Goal: Information Seeking & Learning: Learn about a topic

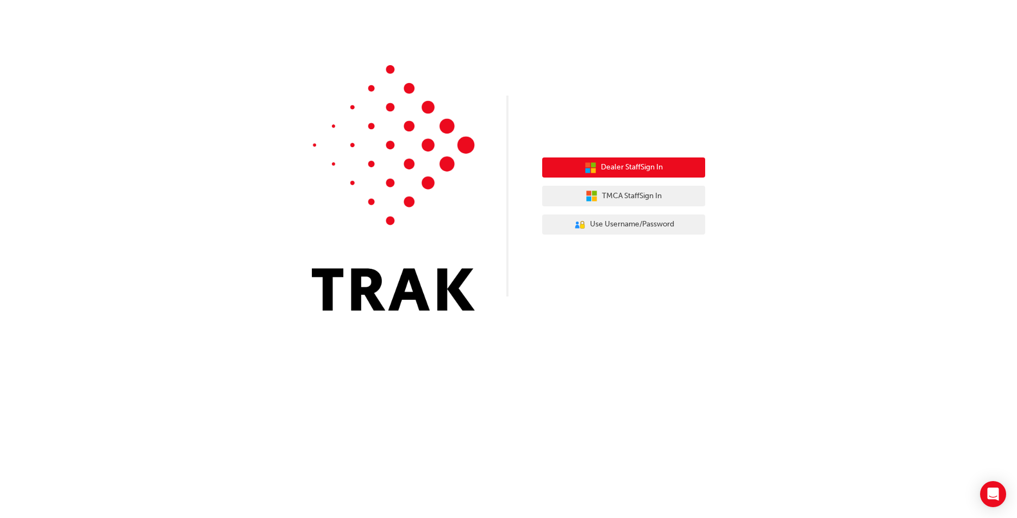
click at [628, 167] on span "Dealer Staff Sign In" at bounding box center [632, 167] width 62 height 12
click at [639, 166] on span "Dealer Staff Sign In" at bounding box center [632, 167] width 62 height 12
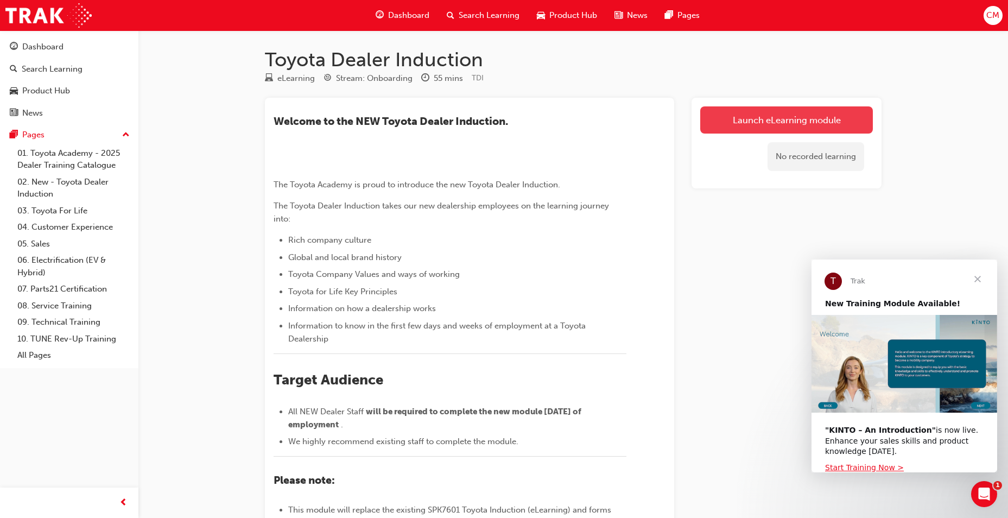
click at [785, 113] on link "Launch eLearning module" at bounding box center [786, 119] width 173 height 27
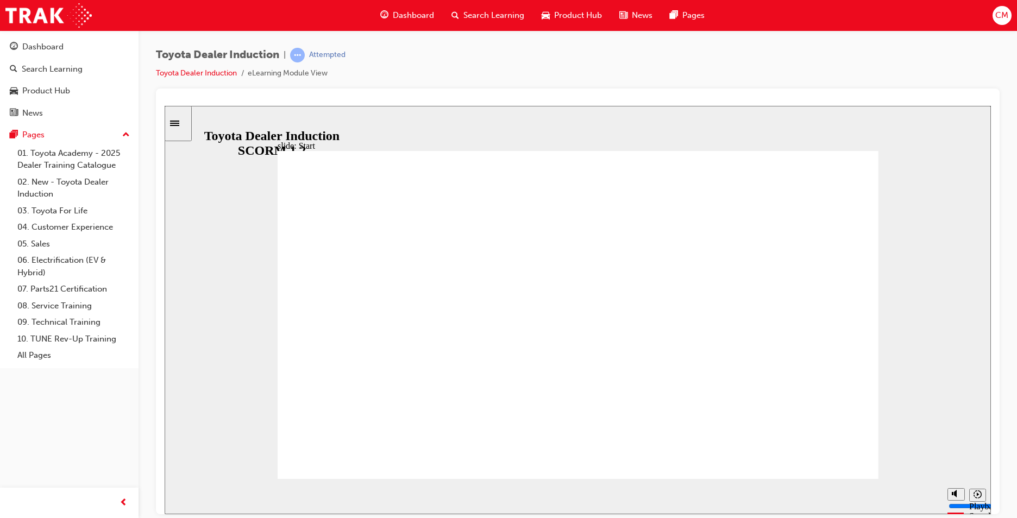
click at [159, 462] on div at bounding box center [577, 302] width 843 height 426
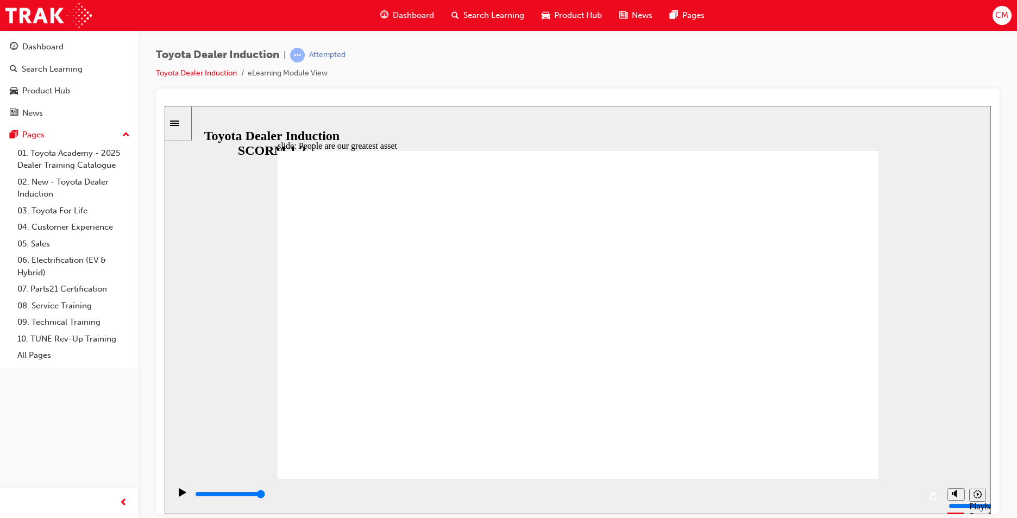
type input "7500"
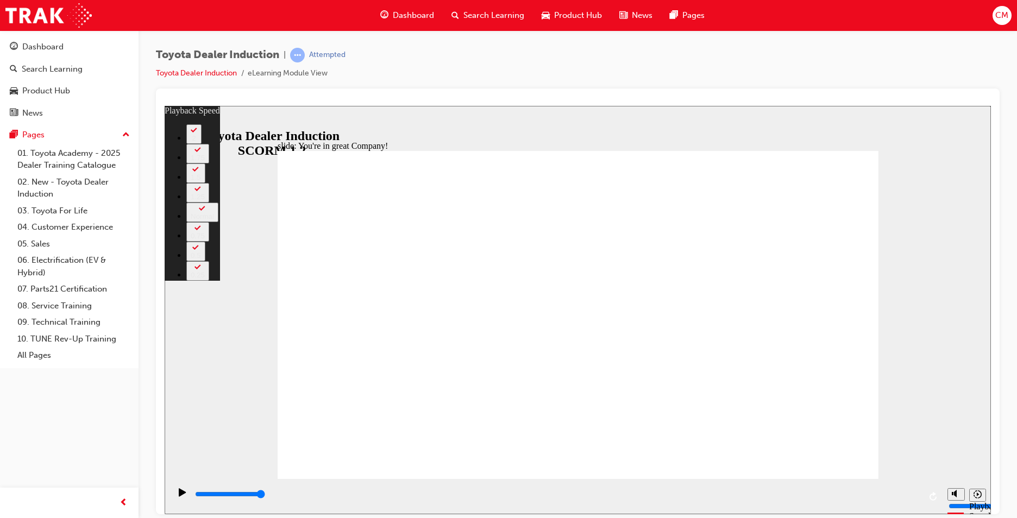
drag, startPoint x: 793, startPoint y: 452, endPoint x: 801, endPoint y: 456, distance: 8.8
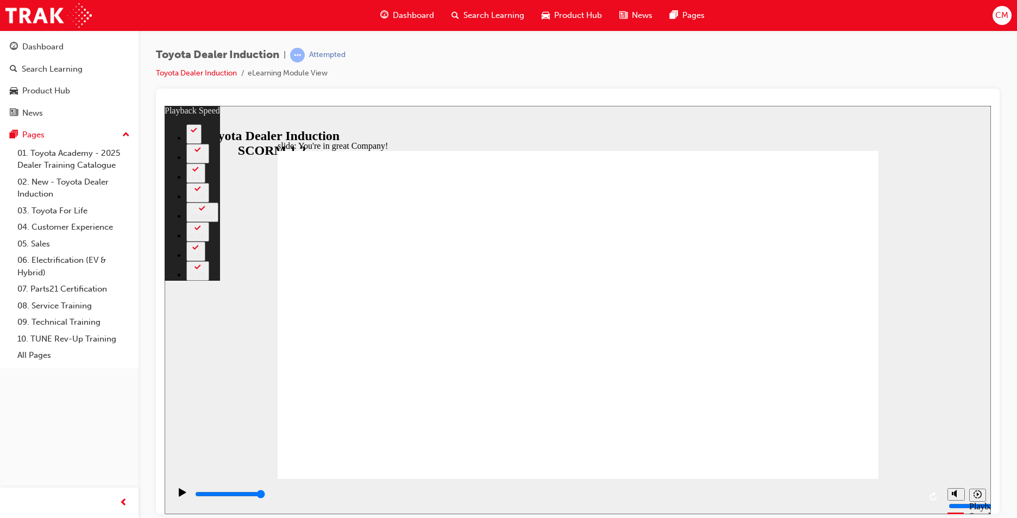
type input "156"
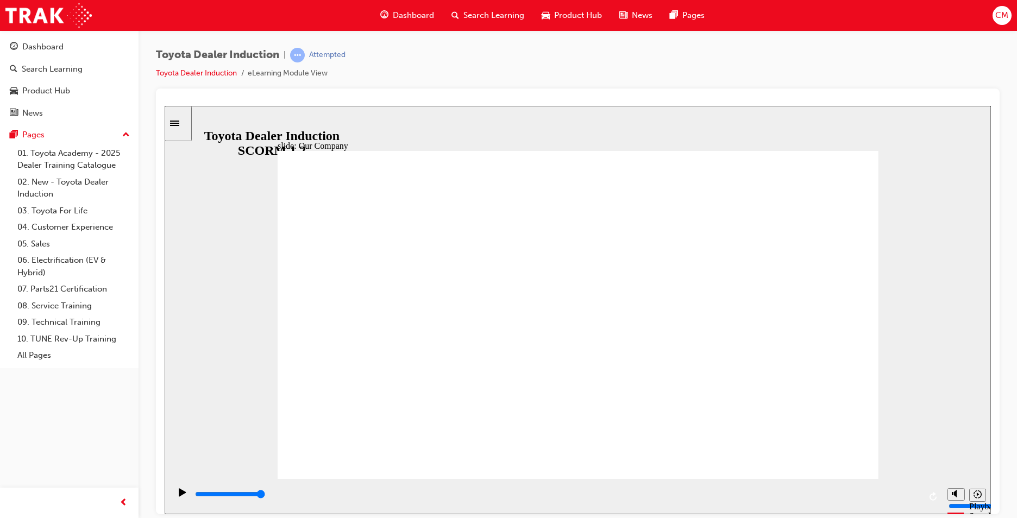
drag, startPoint x: 620, startPoint y: 380, endPoint x: 531, endPoint y: 363, distance: 91.1
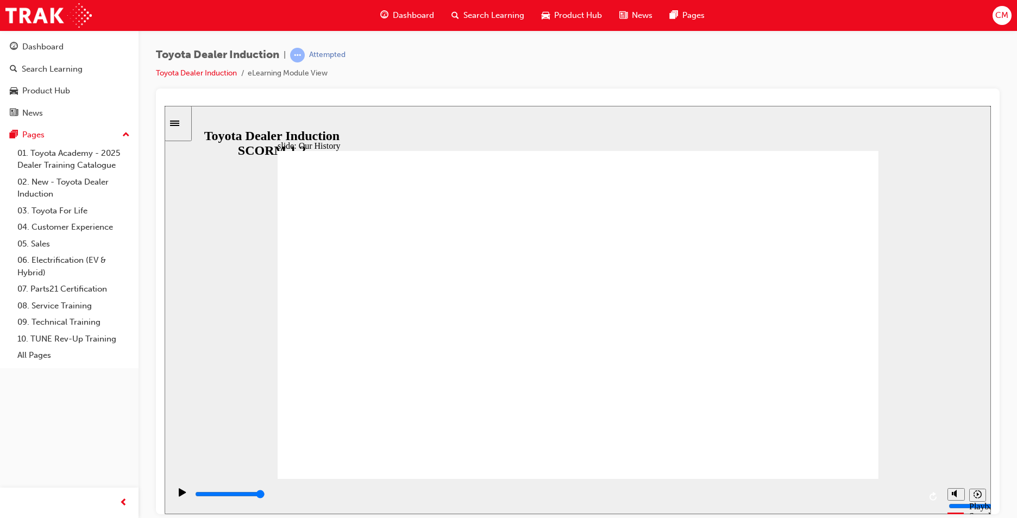
drag, startPoint x: 862, startPoint y: 310, endPoint x: 429, endPoint y: 283, distance: 433.6
click at [196, 194] on div "slide: Our History Group 1 Freeform 3 Freeform 1 Freeform 2 Freeform 4 Rectangl…" at bounding box center [578, 309] width 826 height 408
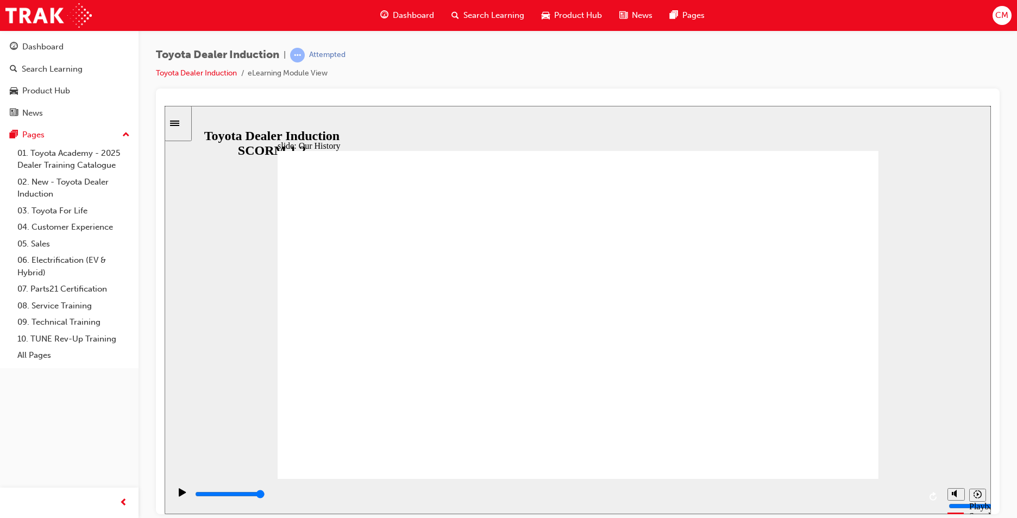
click at [912, 295] on div "slide: Our History Group 1 Freeform 3 Freeform 1 Freeform 2 Freeform 4 Rectangl…" at bounding box center [578, 309] width 826 height 408
drag, startPoint x: 921, startPoint y: 312, endPoint x: 468, endPoint y: 149, distance: 481.5
click at [919, 311] on div "slide: Our History Group 1 Freeform 3 Freeform 1 Freeform 2 Freeform 4 Rectangl…" at bounding box center [578, 309] width 826 height 408
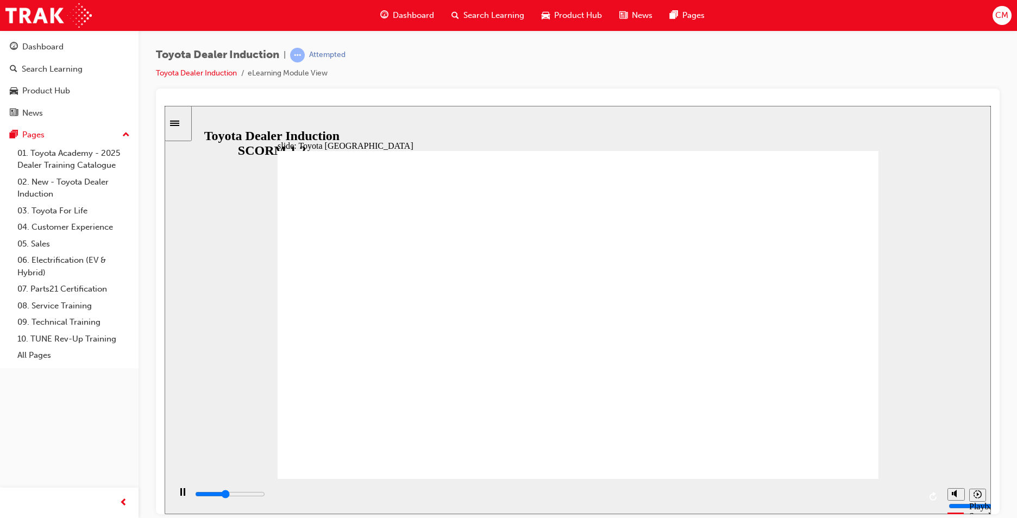
drag, startPoint x: 891, startPoint y: 318, endPoint x: 453, endPoint y: 298, distance: 438.6
click at [457, 301] on div "slide: Our History Group 1 Freeform 3 Freeform 1 Freeform 2 Freeform 4 Rectangl…" at bounding box center [578, 309] width 826 height 408
drag, startPoint x: 740, startPoint y: 411, endPoint x: 307, endPoint y: 344, distance: 437.4
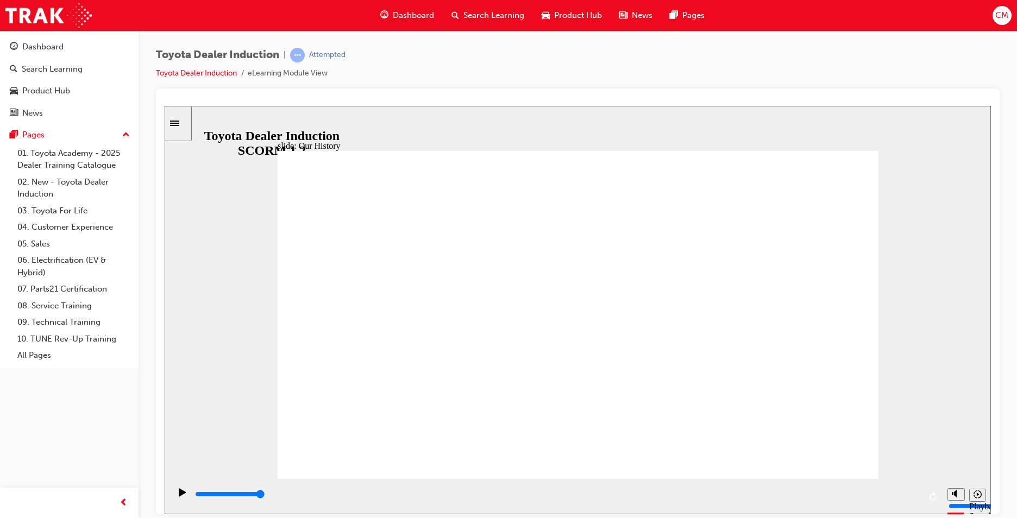
drag, startPoint x: 422, startPoint y: 400, endPoint x: 293, endPoint y: 308, distance: 157.7
drag, startPoint x: 467, startPoint y: 303, endPoint x: 385, endPoint y: 255, distance: 94.9
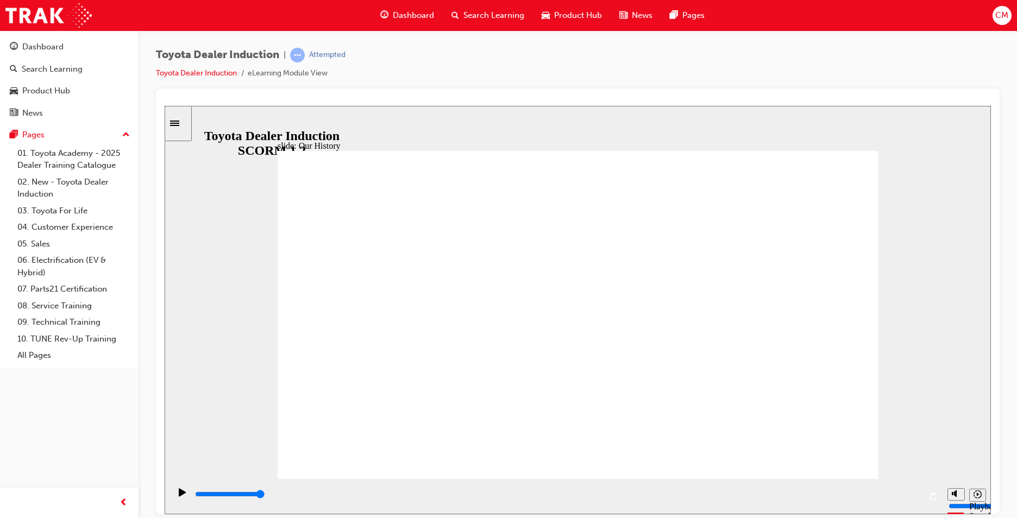
drag, startPoint x: 944, startPoint y: 207, endPoint x: 792, endPoint y: 217, distance: 152.4
click at [792, 217] on div "slide: Our History Group 1 Freeform 3 Freeform 1 Freeform 2 Freeform 4 Rectangl…" at bounding box center [578, 309] width 826 height 408
drag, startPoint x: 1160, startPoint y: 494, endPoint x: 980, endPoint y: 414, distance: 197.2
drag, startPoint x: 926, startPoint y: 472, endPoint x: 708, endPoint y: 481, distance: 219.0
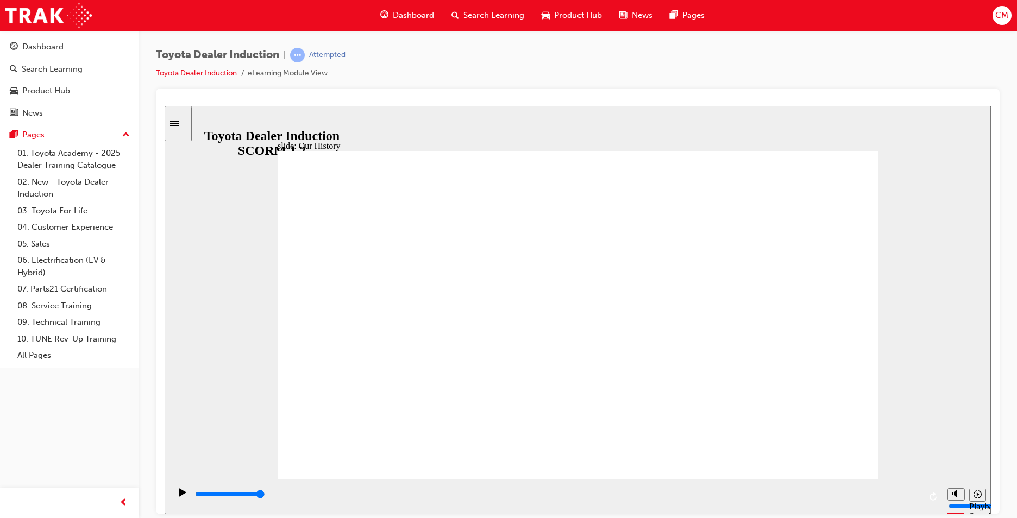
click at [923, 474] on div "slide: Our History Group 1 Freeform 3 Freeform 1 Freeform 2 Freeform 4 Rectangl…" at bounding box center [578, 309] width 826 height 408
drag, startPoint x: 529, startPoint y: 424, endPoint x: 555, endPoint y: 376, distance: 54.9
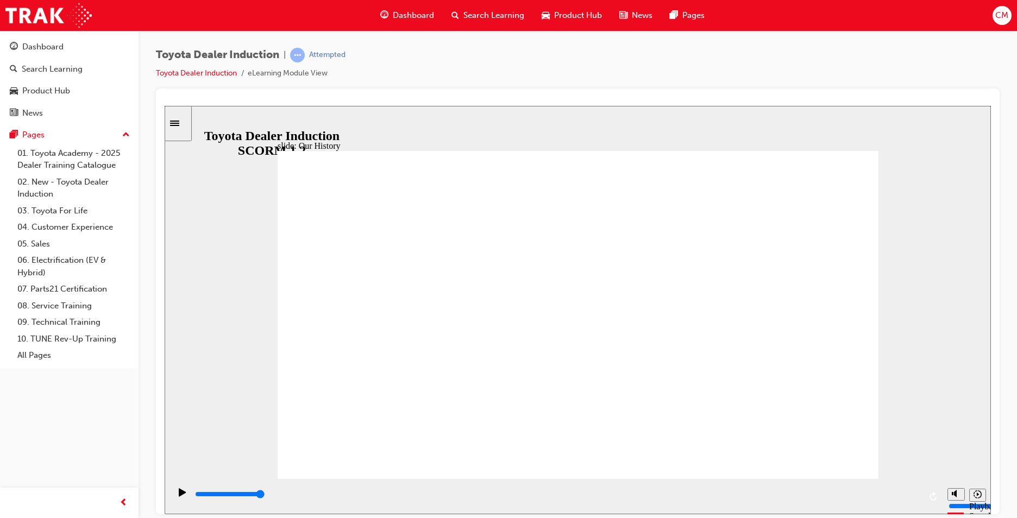
drag, startPoint x: 717, startPoint y: 415, endPoint x: 666, endPoint y: 413, distance: 50.5
drag, startPoint x: 410, startPoint y: 410, endPoint x: 433, endPoint y: 412, distance: 23.4
drag, startPoint x: 410, startPoint y: 408, endPoint x: 468, endPoint y: 368, distance: 69.9
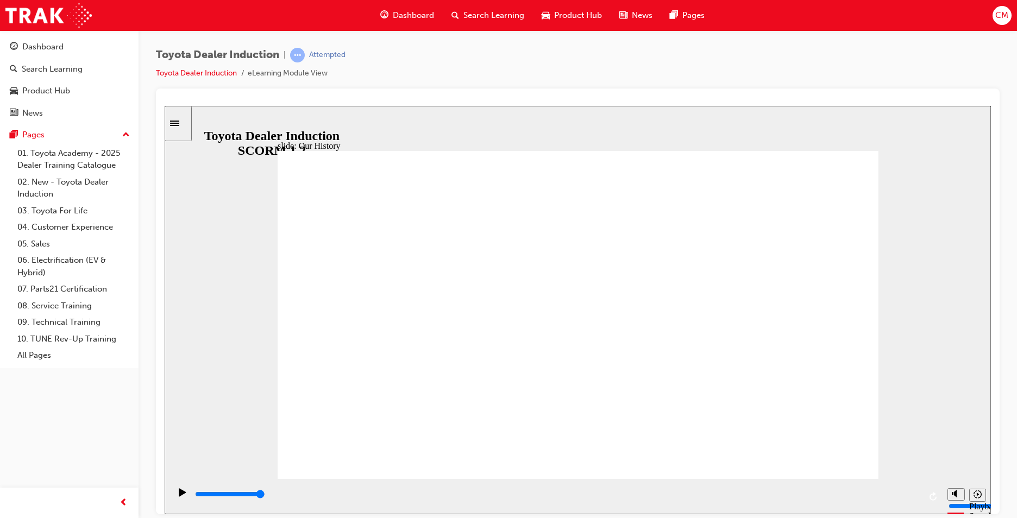
drag, startPoint x: 413, startPoint y: 413, endPoint x: 570, endPoint y: 438, distance: 159.5
drag, startPoint x: 570, startPoint y: 411, endPoint x: 619, endPoint y: 417, distance: 49.3
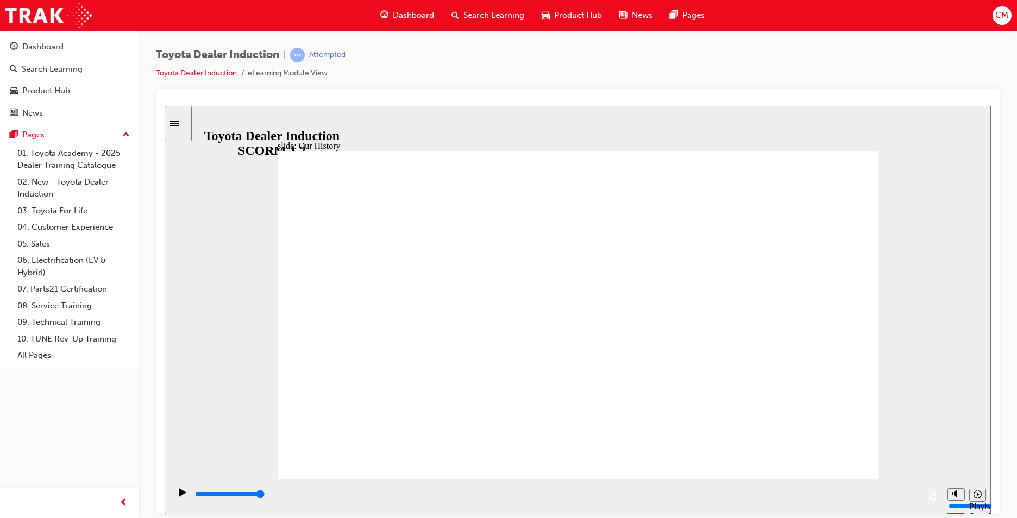
drag, startPoint x: 584, startPoint y: 409, endPoint x: 738, endPoint y: 418, distance: 154.4
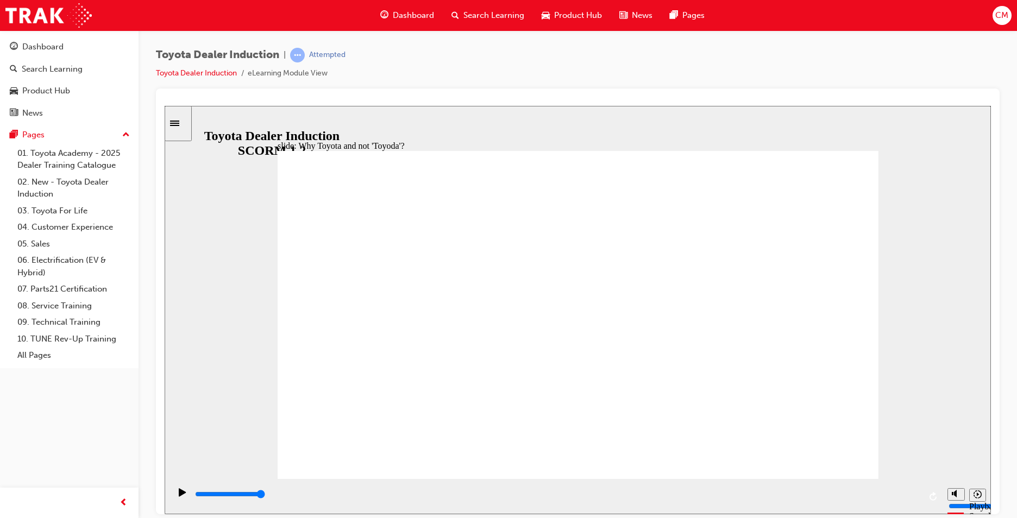
type input "5000"
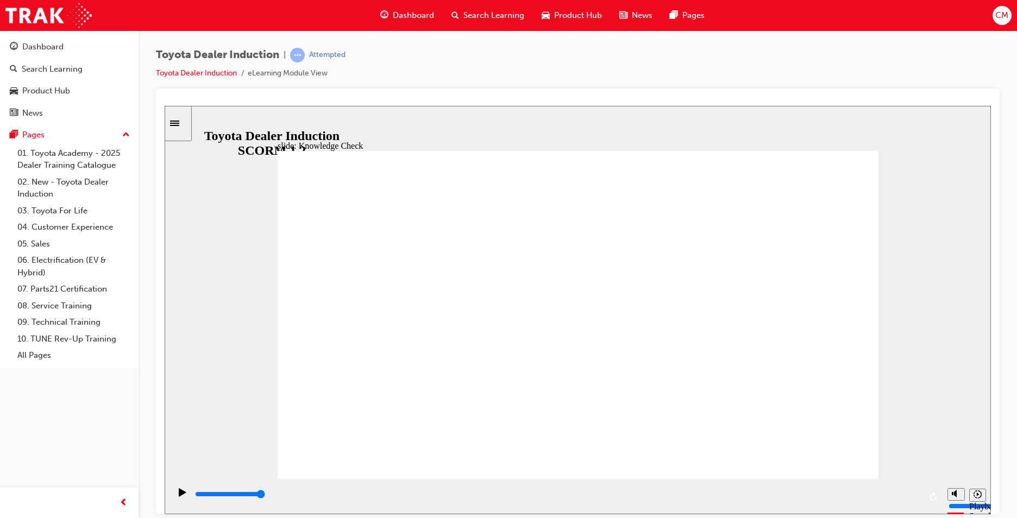
drag, startPoint x: 723, startPoint y: 249, endPoint x: 423, endPoint y: 248, distance: 300.3
drag, startPoint x: 422, startPoint y: 247, endPoint x: 517, endPoint y: 252, distance: 95.2
radio input "true"
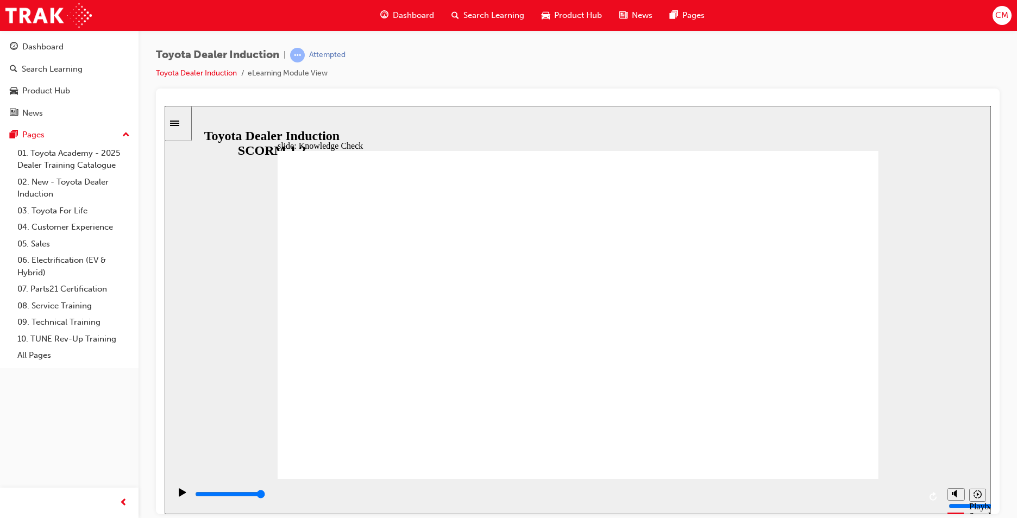
type input "5000"
radio input "true"
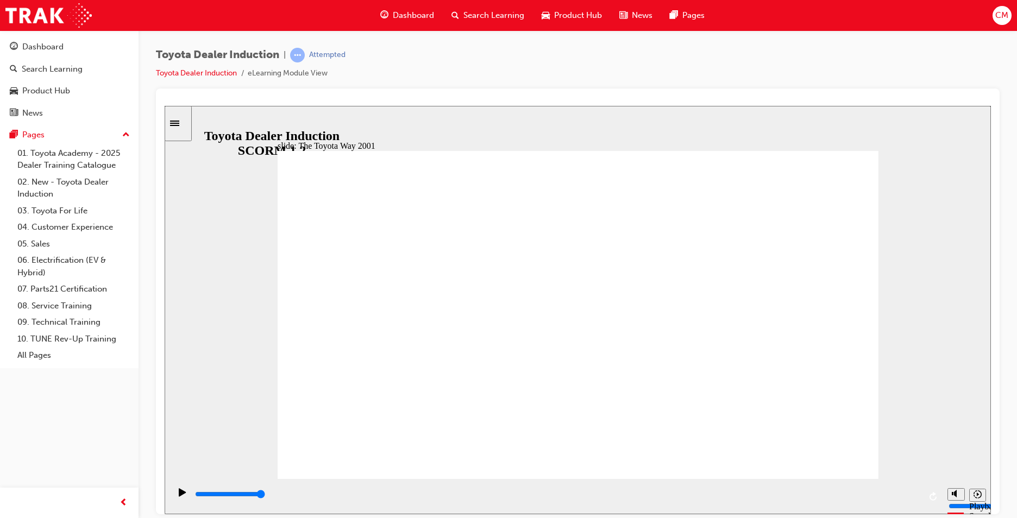
click at [956, 388] on div "slide: 10 Positive Actions Group 1 Toyota Way 2020 In 2020, 19 years later, the…" at bounding box center [578, 309] width 826 height 408
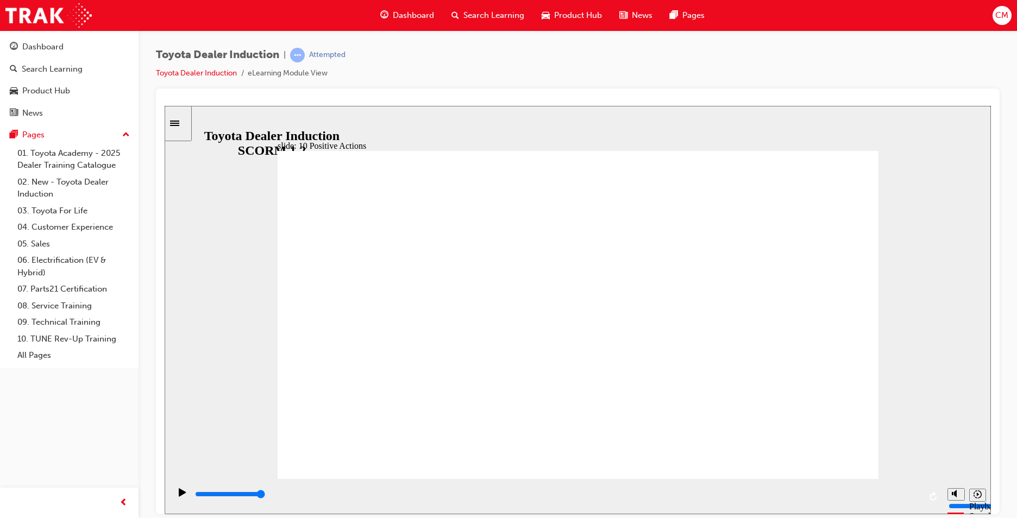
drag, startPoint x: 866, startPoint y: 150, endPoint x: 861, endPoint y: 154, distance: 5.8
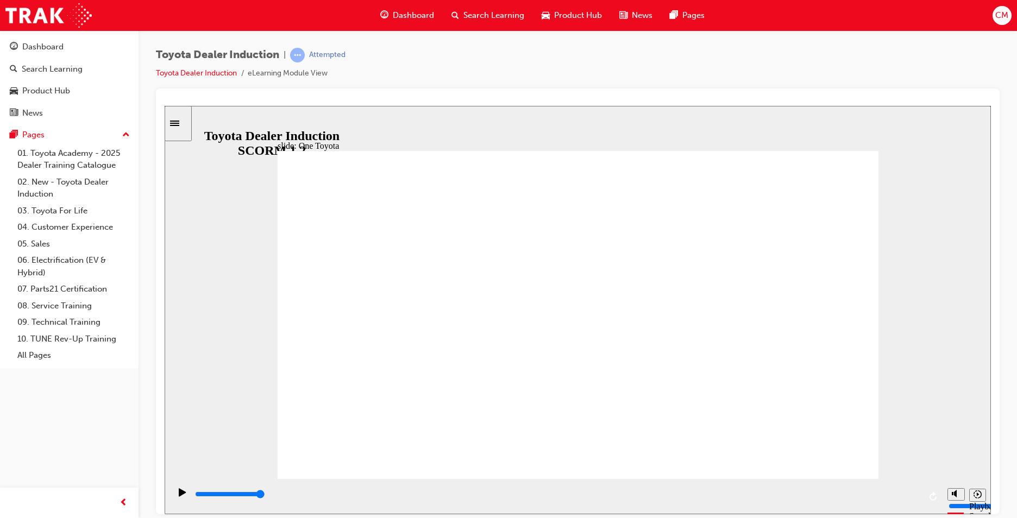
type input "15300"
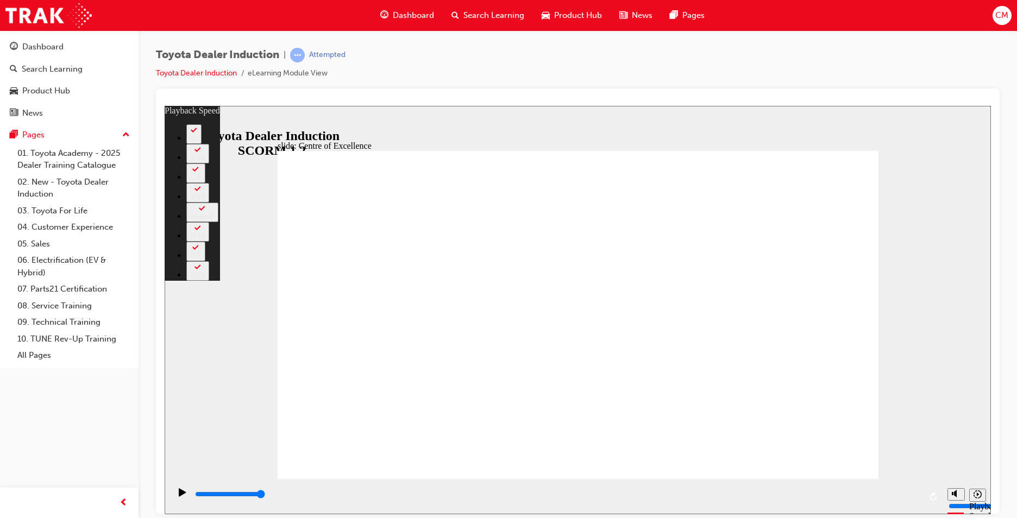
click at [931, 211] on div "slide: Centre of Excellence Rectangle 2 playback speed 2 1.75 1.5 1.25 Normal 0…" at bounding box center [578, 309] width 826 height 408
drag, startPoint x: 640, startPoint y: 457, endPoint x: 892, endPoint y: 464, distance: 252.1
click at [892, 464] on div "slide: Centre of Excellence Rectangle 2 playback speed 2 1.75 1.5 1.25 Normal 0…" at bounding box center [578, 309] width 826 height 408
type input "248"
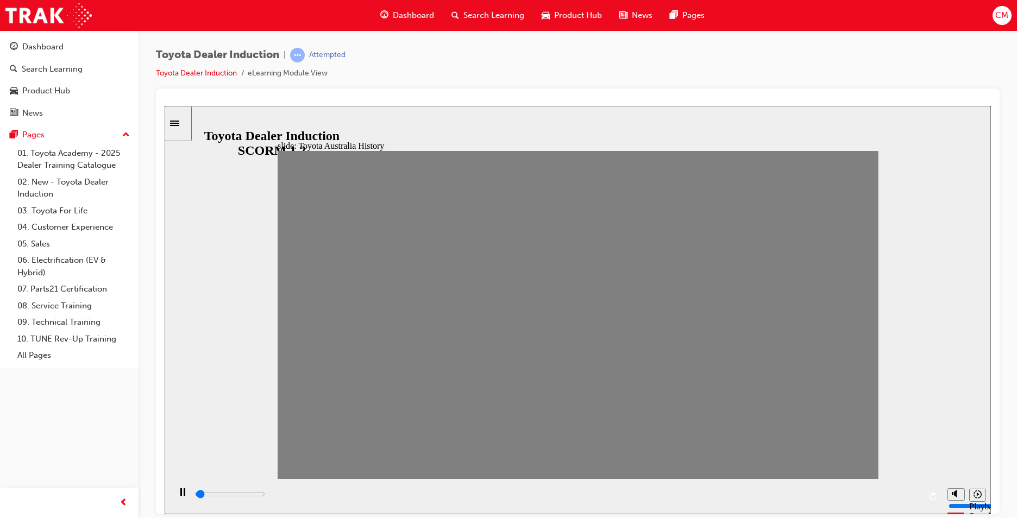
drag, startPoint x: 295, startPoint y: 318, endPoint x: 325, endPoint y: 321, distance: 29.5
click at [926, 295] on div "slide: Toyota Australia History Double Arrow 1 Group Freeform 3 Freeform 1 Fre…" at bounding box center [578, 309] width 826 height 408
drag, startPoint x: 321, startPoint y: 320, endPoint x: 376, endPoint y: 323, distance: 54.4
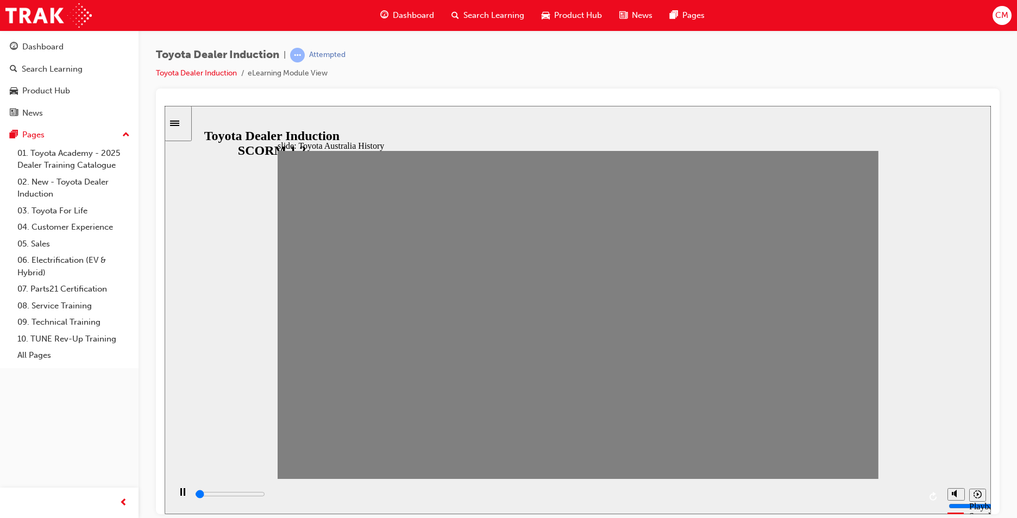
type input "100"
type input "2"
drag, startPoint x: 370, startPoint y: 320, endPoint x: 355, endPoint y: 324, distance: 16.1
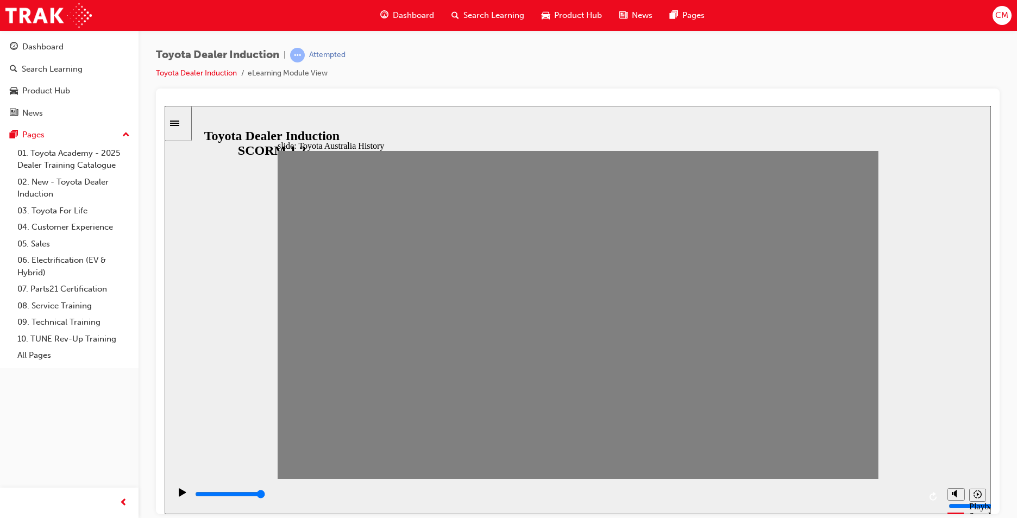
type input "0"
type input "3"
drag, startPoint x: 362, startPoint y: 325, endPoint x: 386, endPoint y: 323, distance: 23.9
drag, startPoint x: 382, startPoint y: 323, endPoint x: 403, endPoint y: 319, distance: 21.4
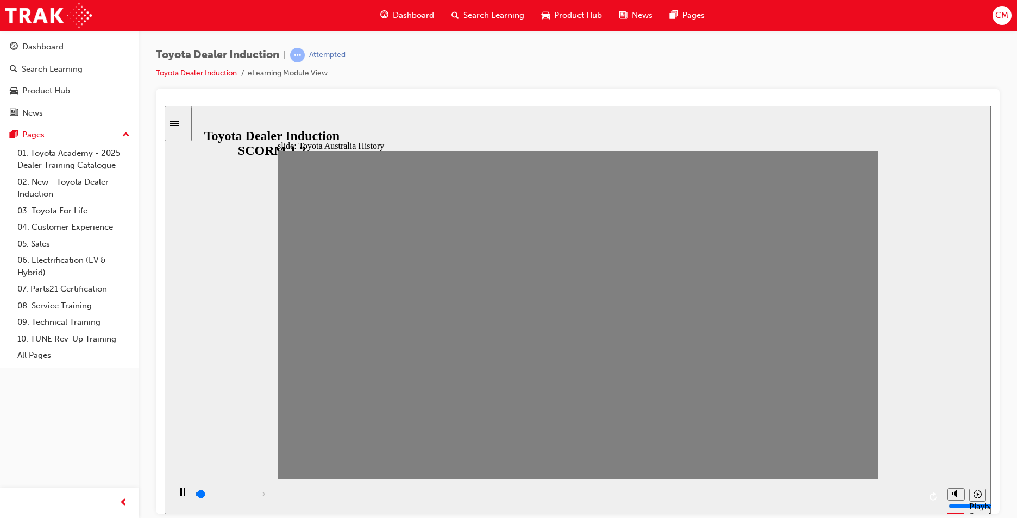
drag, startPoint x: 399, startPoint y: 327, endPoint x: 434, endPoint y: 330, distance: 34.8
drag, startPoint x: 433, startPoint y: 322, endPoint x: 460, endPoint y: 326, distance: 26.9
drag, startPoint x: 459, startPoint y: 319, endPoint x: 484, endPoint y: 320, distance: 25.5
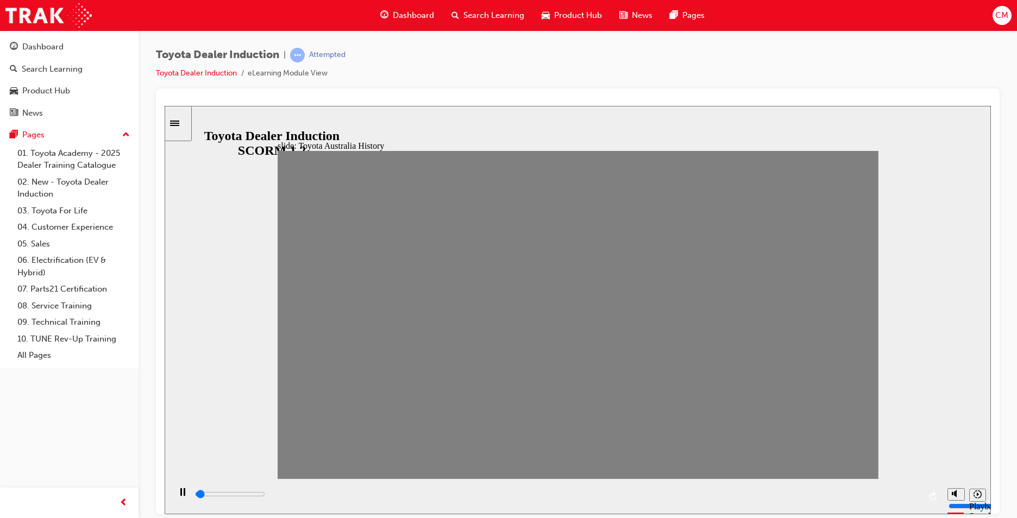
drag, startPoint x: 500, startPoint y: 327, endPoint x: 510, endPoint y: 324, distance: 10.5
drag, startPoint x: 521, startPoint y: 323, endPoint x: 547, endPoint y: 324, distance: 25.5
drag, startPoint x: 542, startPoint y: 320, endPoint x: 575, endPoint y: 321, distance: 32.6
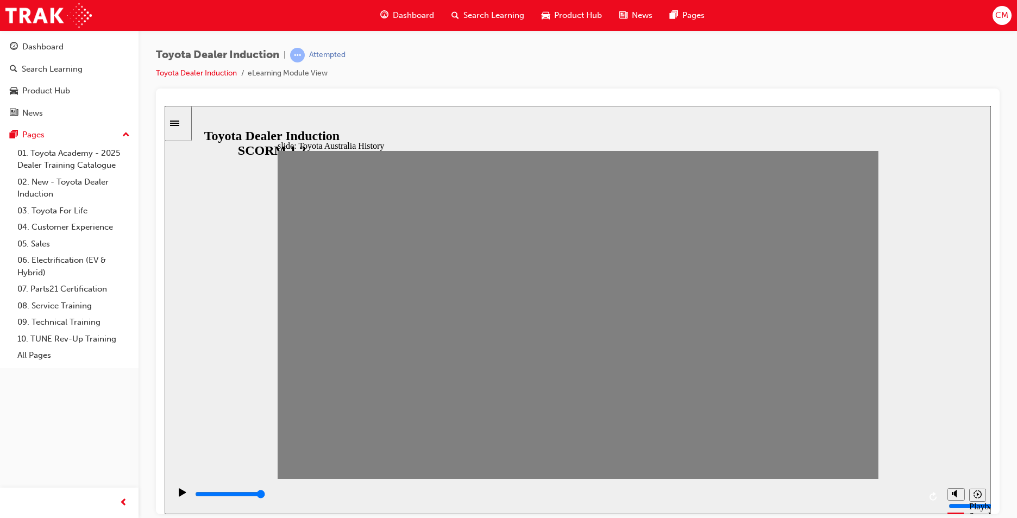
drag, startPoint x: 584, startPoint y: 325, endPoint x: 602, endPoint y: 325, distance: 18.5
drag, startPoint x: 604, startPoint y: 319, endPoint x: 639, endPoint y: 321, distance: 34.9
drag, startPoint x: 624, startPoint y: 330, endPoint x: 646, endPoint y: 327, distance: 21.9
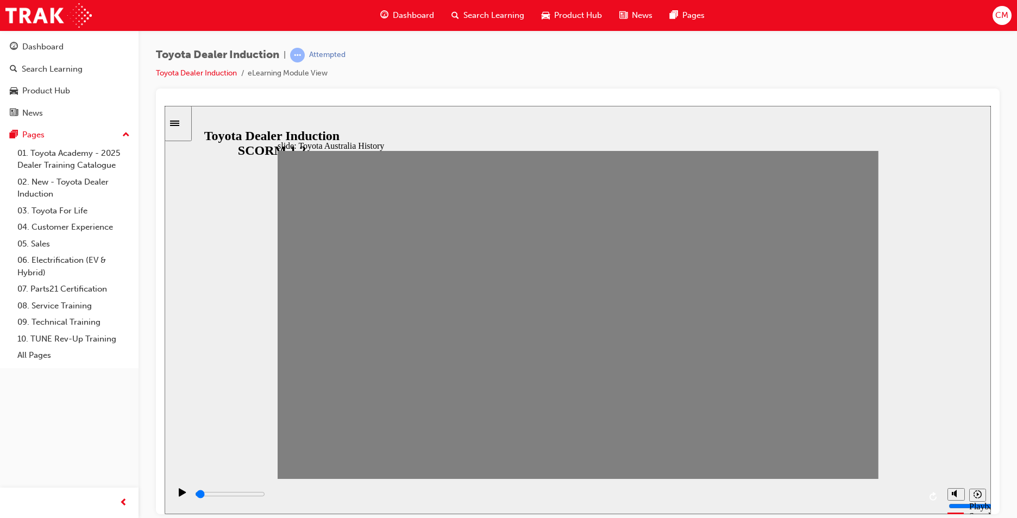
drag, startPoint x: 653, startPoint y: 320, endPoint x: 680, endPoint y: 325, distance: 27.2
drag, startPoint x: 681, startPoint y: 319, endPoint x: 727, endPoint y: 319, distance: 46.2
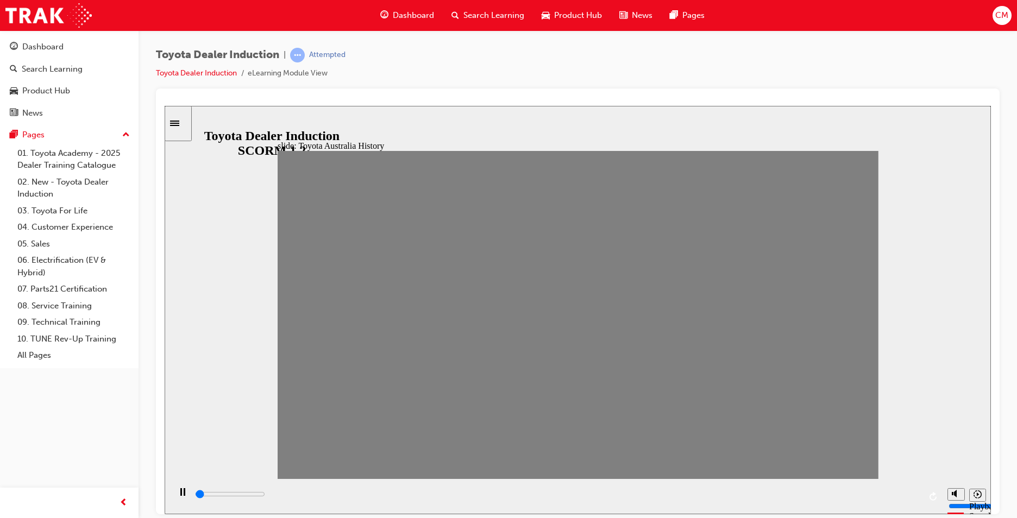
drag, startPoint x: 742, startPoint y: 318, endPoint x: 874, endPoint y: 320, distance: 132.0
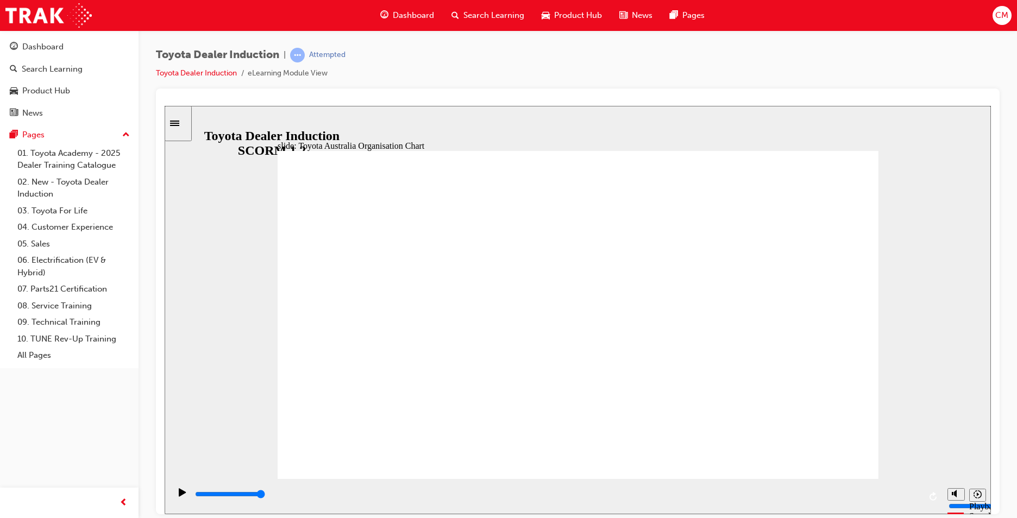
type input "5000"
radio input "true"
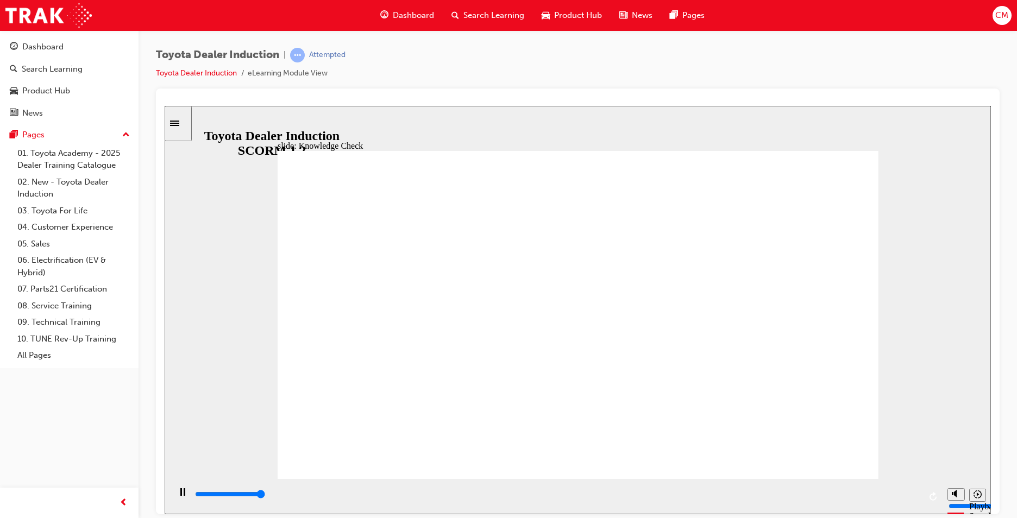
type input "5000"
radio input "true"
type input "5000"
radio input "true"
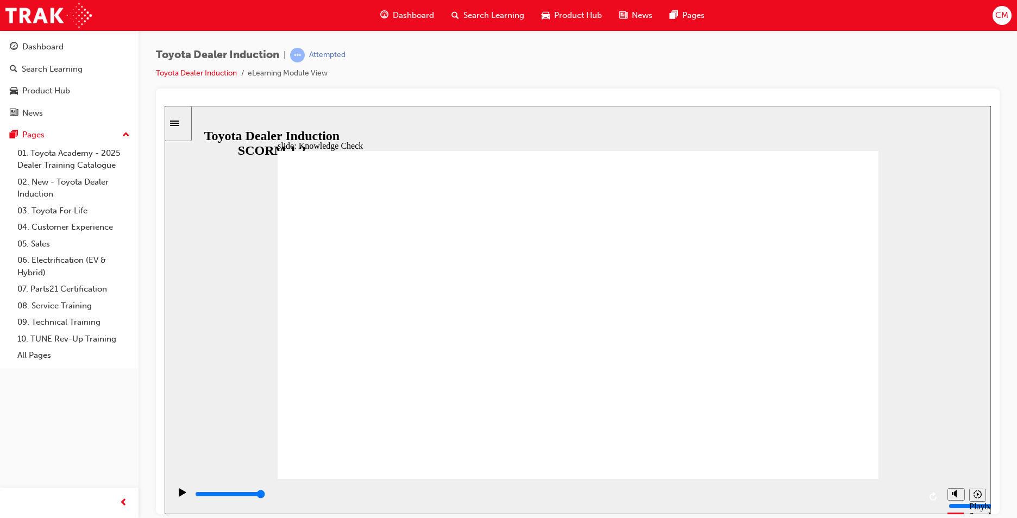
type input "9200"
drag, startPoint x: 531, startPoint y: 239, endPoint x: 639, endPoint y: 425, distance: 215.1
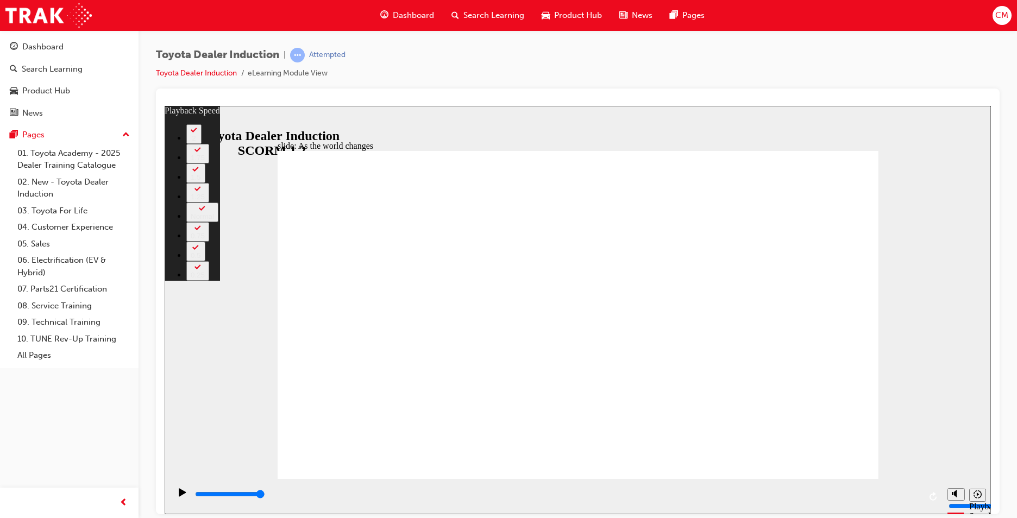
drag, startPoint x: 292, startPoint y: 456, endPoint x: 881, endPoint y: 454, distance: 589.7
click at [881, 454] on div "slide: As the world changes Rectangle 2 playback speed 2 1.75 1.5 1.25 Normal 0…" at bounding box center [578, 309] width 826 height 408
type input "128"
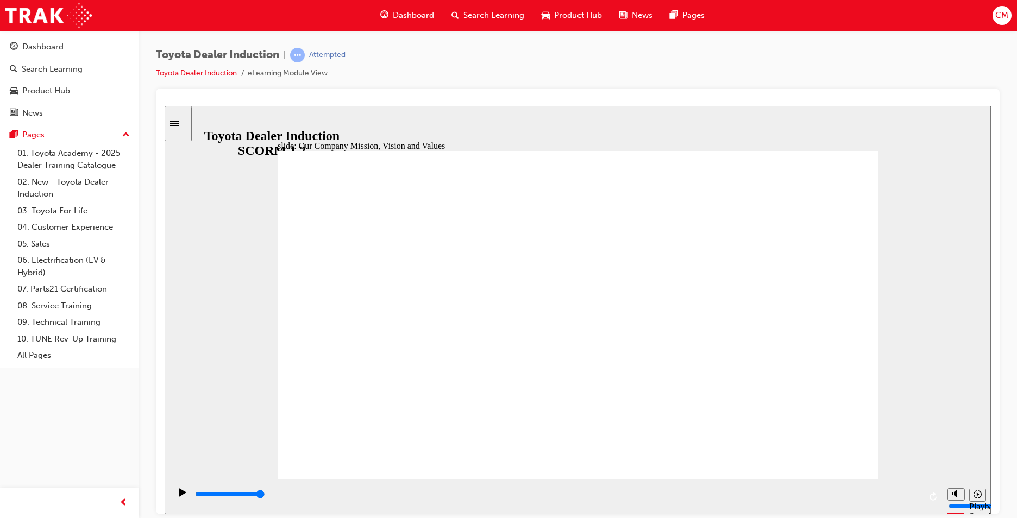
drag, startPoint x: 552, startPoint y: 495, endPoint x: 884, endPoint y: 472, distance: 332.6
click at [912, 482] on div "playback controls" at bounding box center [556, 495] width 772 height 35
type input "101100"
drag, startPoint x: 278, startPoint y: 496, endPoint x: 888, endPoint y: 440, distance: 612.4
click at [886, 440] on div "slide: Our Business Priorities Our Business Priorities Group 1 Click the tabs f…" at bounding box center [578, 309] width 826 height 408
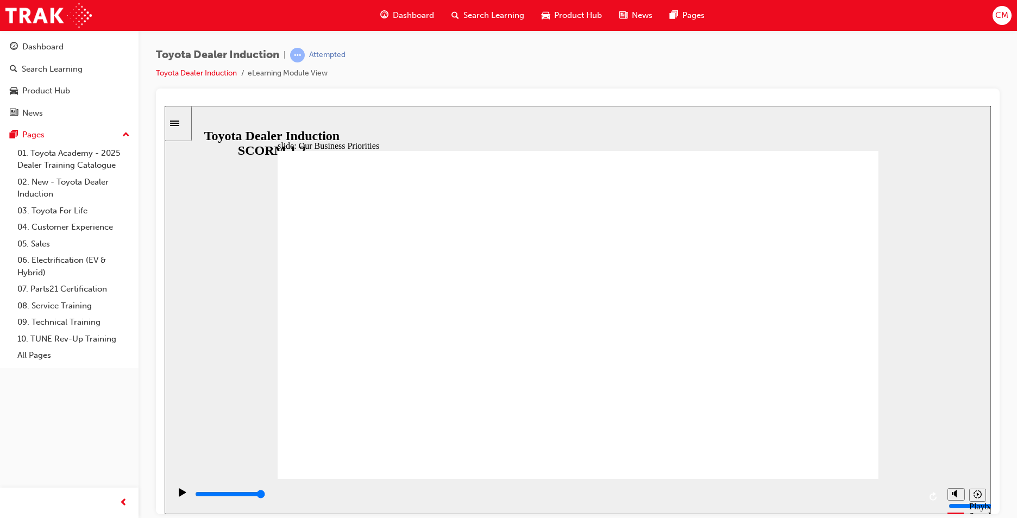
drag, startPoint x: 234, startPoint y: 498, endPoint x: 893, endPoint y: 472, distance: 659.2
click at [906, 473] on div "slide: 2030 Direction Rectangle 1 Rectangle 2 Rectangle 3 2030 Direction Mobili…" at bounding box center [578, 309] width 826 height 408
type input "5000"
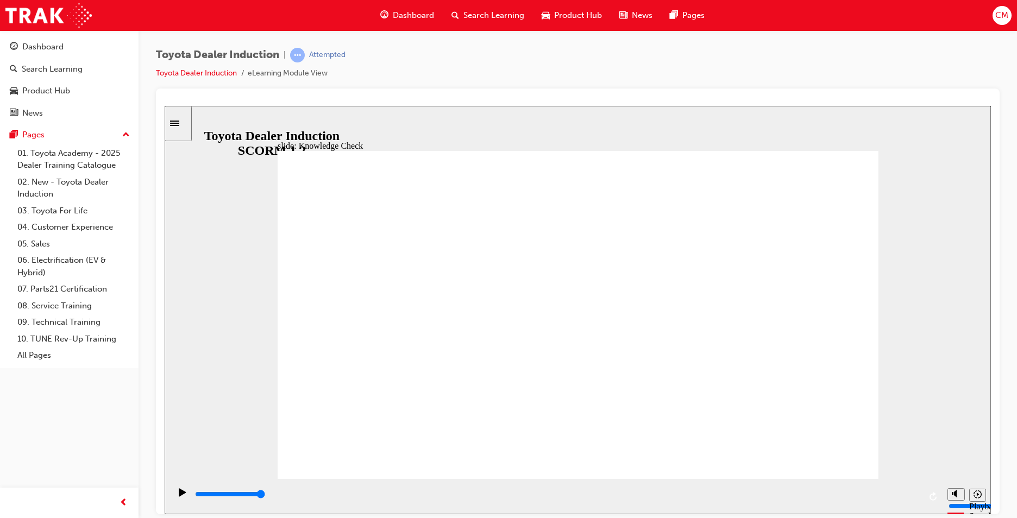
type input "H"
type input "Ha"
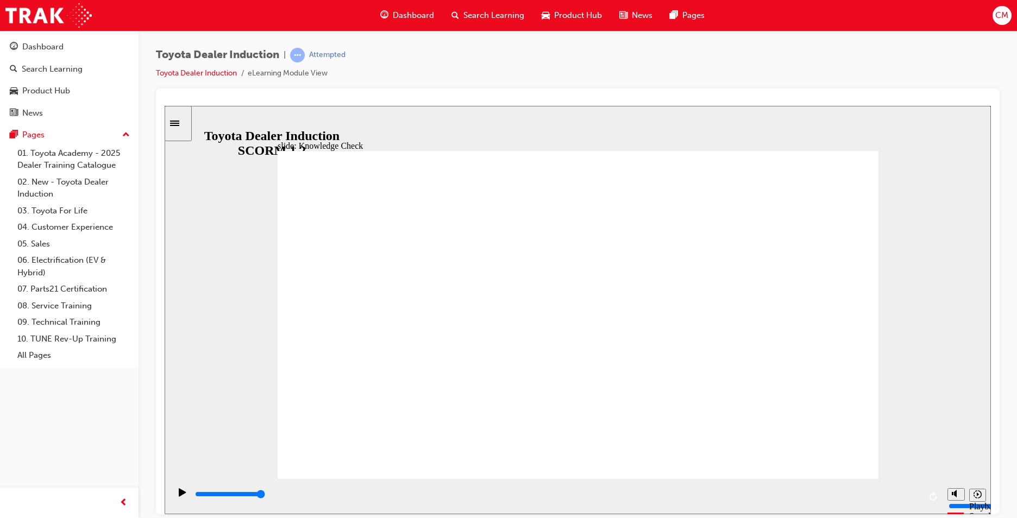
type input "Hap"
type input "Happ"
type input "Happi"
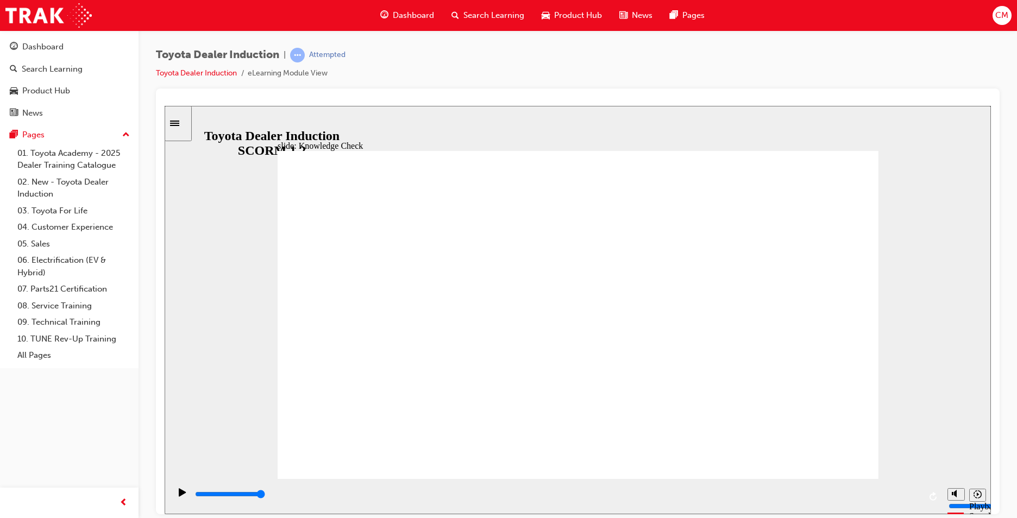
type input "Happi"
type input "Happin"
type input "Happine"
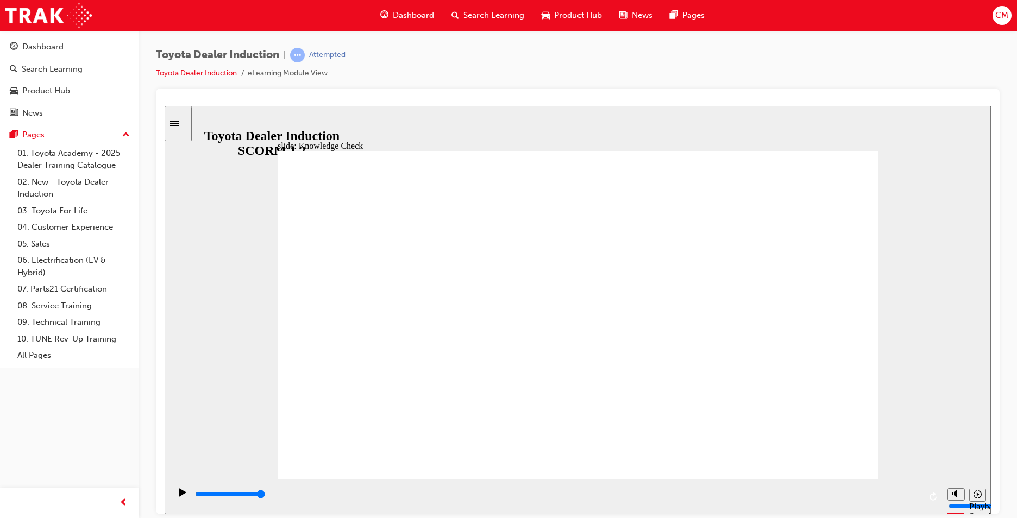
type input "Happines"
type input "Happiness"
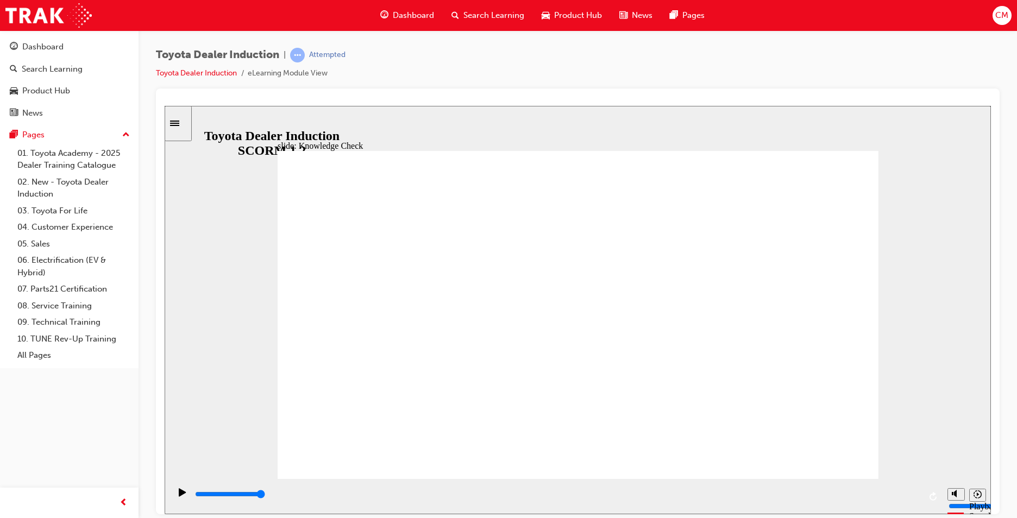
type input "Happiness"
type input "5000"
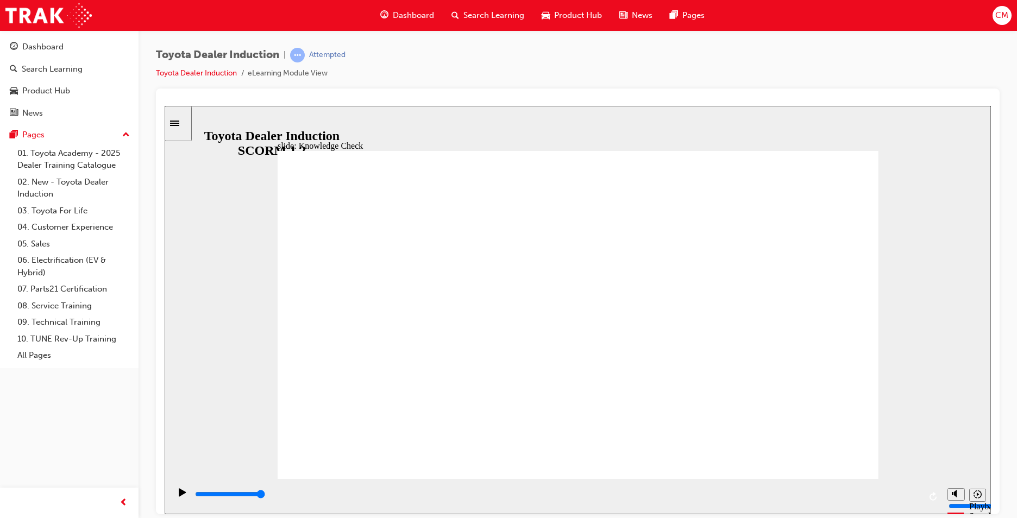
type input "m"
type input "mo"
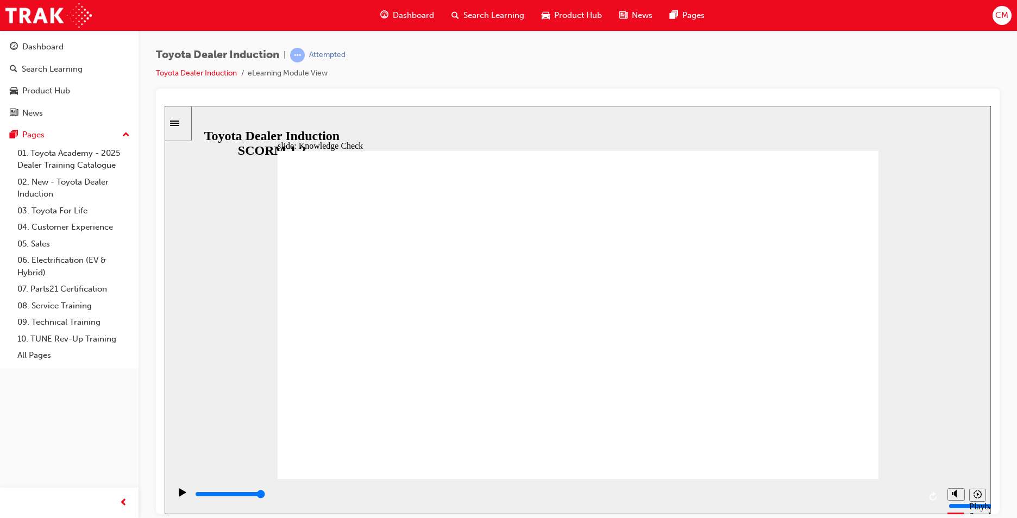
type input "mov"
type input "move"
type input "moved"
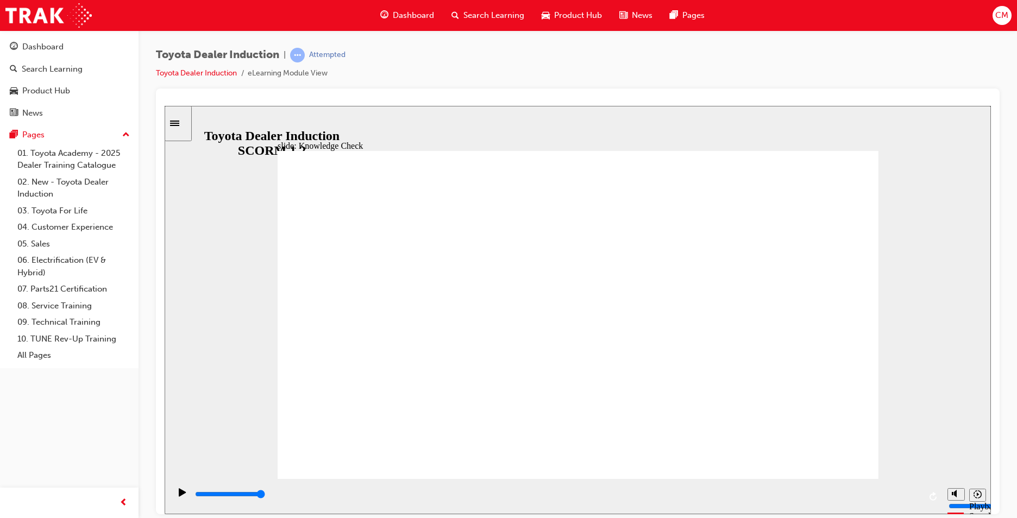
type input "moved"
type input "6500"
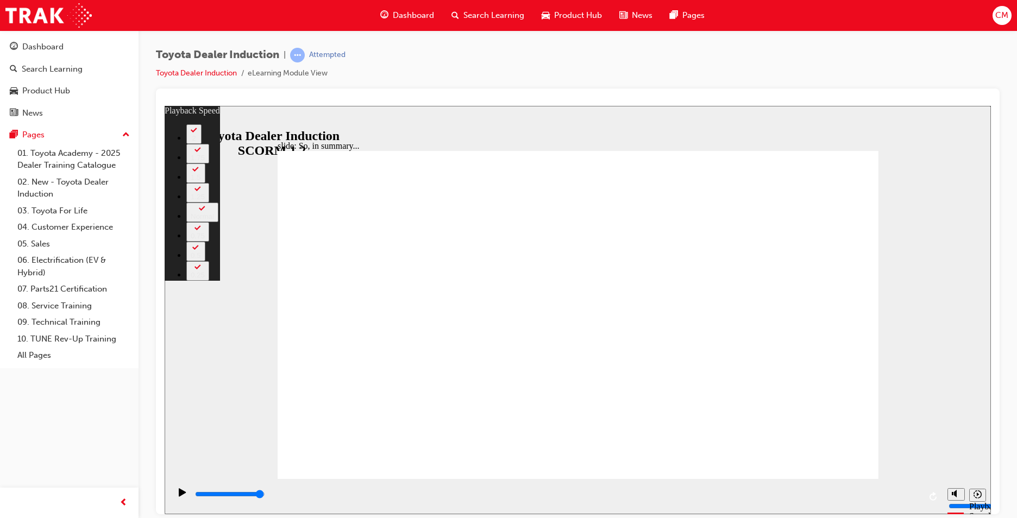
drag, startPoint x: 289, startPoint y: 457, endPoint x: 875, endPoint y: 455, distance: 586.5
type input "128"
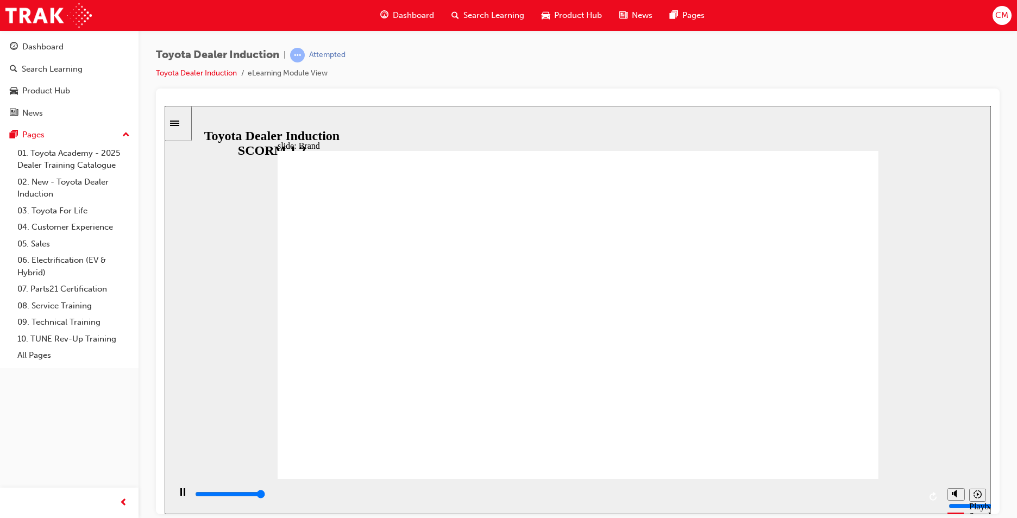
type input "8400"
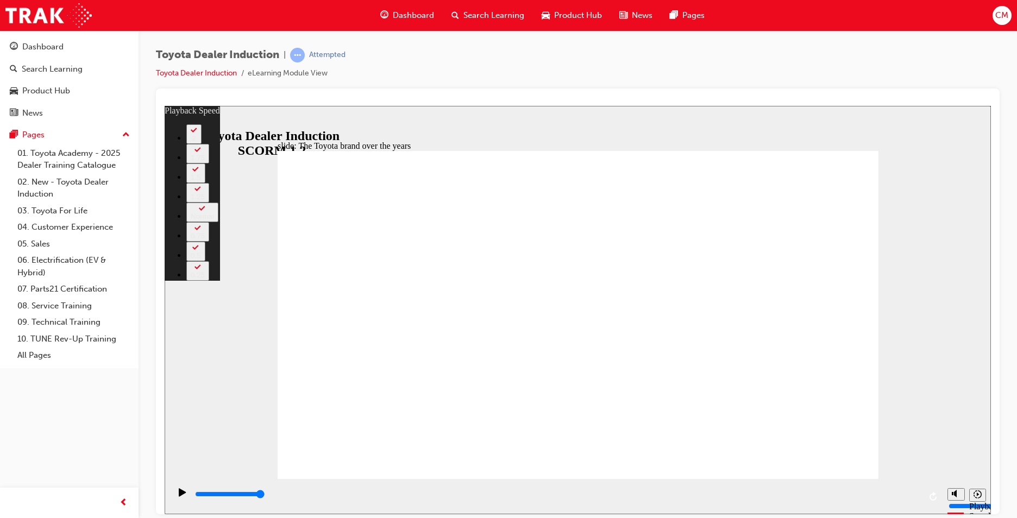
drag, startPoint x: 362, startPoint y: 453, endPoint x: 905, endPoint y: 452, distance: 543.6
click at [905, 452] on div "slide: The Toyota brand over the years Rectangle 2 playback speed 2 1.75 1.5 1.…" at bounding box center [578, 309] width 826 height 408
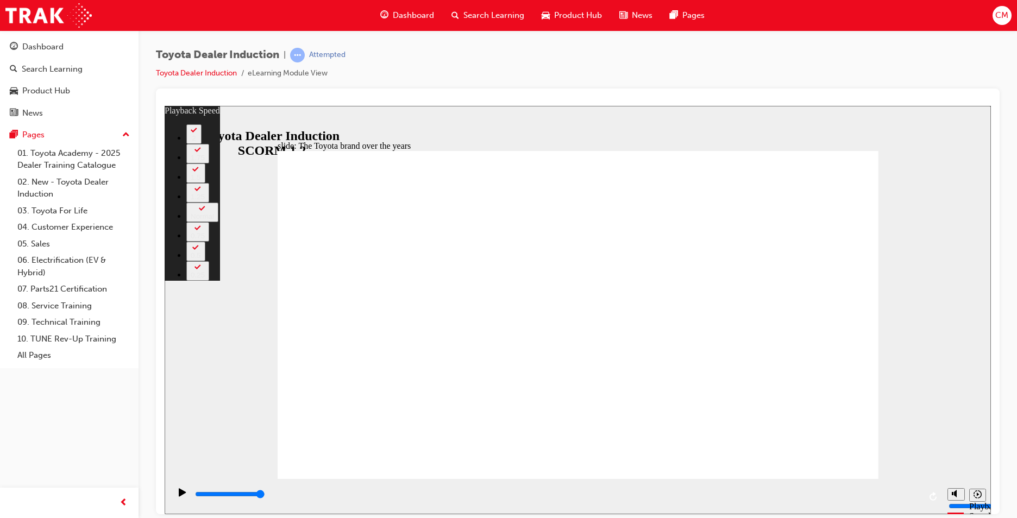
type input "165"
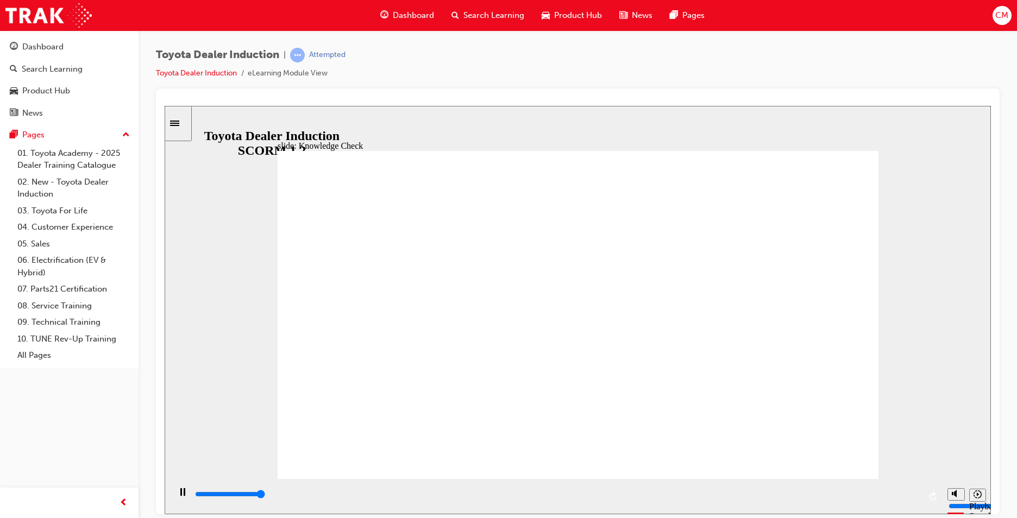
type input "5000"
radio input "true"
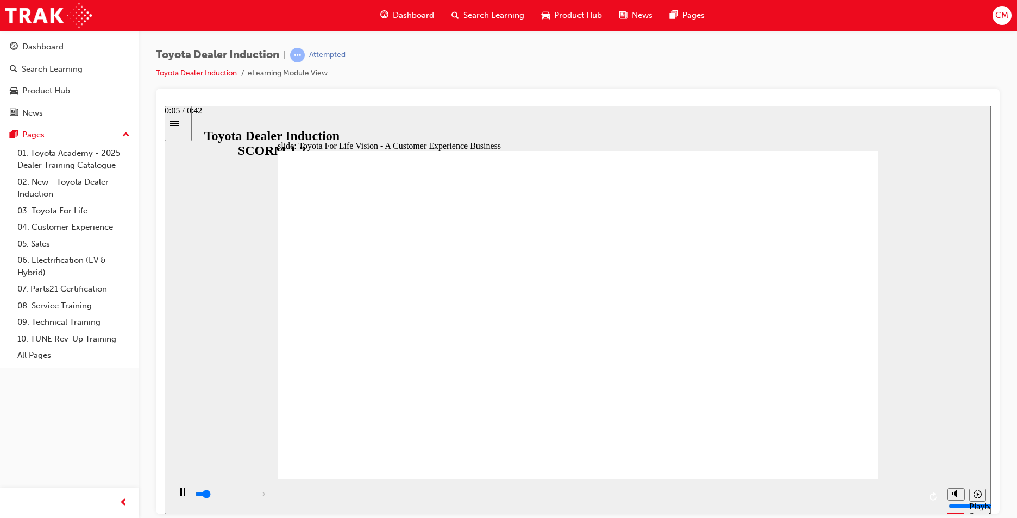
click at [265, 495] on input "slide progress" at bounding box center [230, 493] width 70 height 9
click at [349, 497] on div "playback controls" at bounding box center [557, 494] width 726 height 12
click at [427, 498] on div "playback controls" at bounding box center [557, 494] width 726 height 12
click at [532, 488] on div "playback controls" at bounding box center [557, 496] width 726 height 16
click at [637, 493] on div "playback controls" at bounding box center [557, 494] width 726 height 12
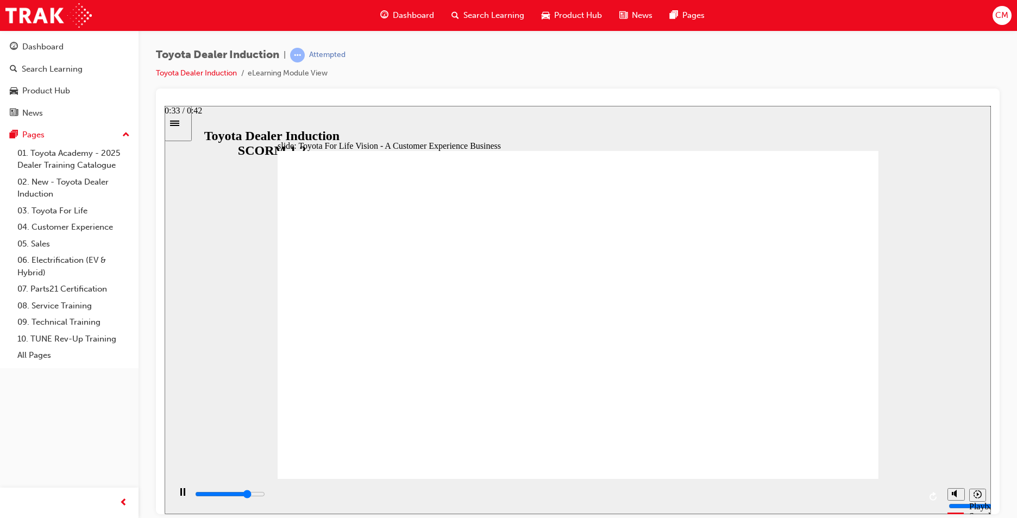
click at [755, 491] on div "playback controls" at bounding box center [557, 494] width 726 height 12
click at [850, 491] on div "playback controls" at bounding box center [557, 494] width 726 height 12
click at [914, 497] on div "playback controls" at bounding box center [557, 494] width 726 height 12
click at [829, 497] on div "playback controls" at bounding box center [557, 494] width 726 height 12
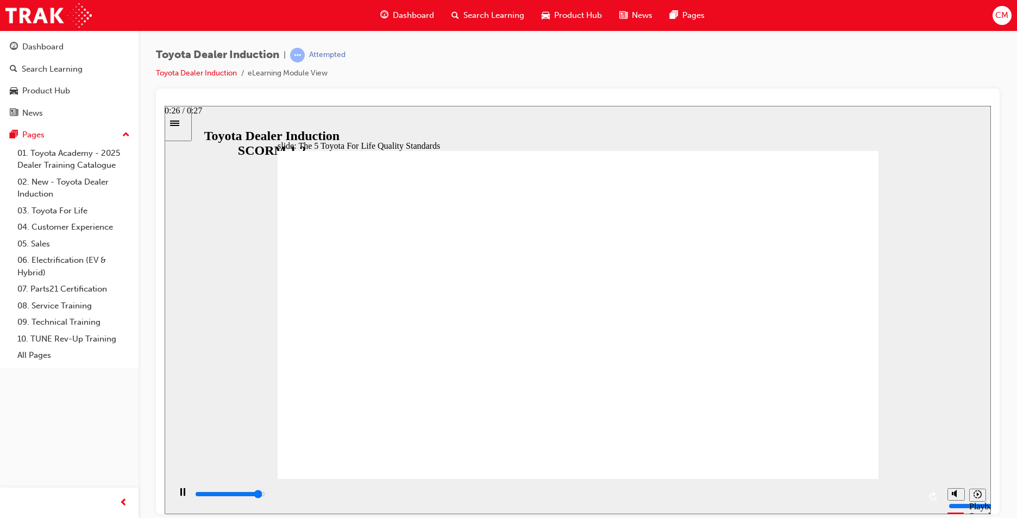
click at [265, 495] on input "slide progress" at bounding box center [230, 493] width 70 height 9
click at [179, 494] on icon "Play (Ctrl+Alt+P)" at bounding box center [182, 492] width 7 height 8
click at [990, 501] on html "slide: The 5 Toyota For Life Quality Standards Oval 6 Oval 6 Oval 6 Oval 6 Oval…" at bounding box center [578, 309] width 826 height 408
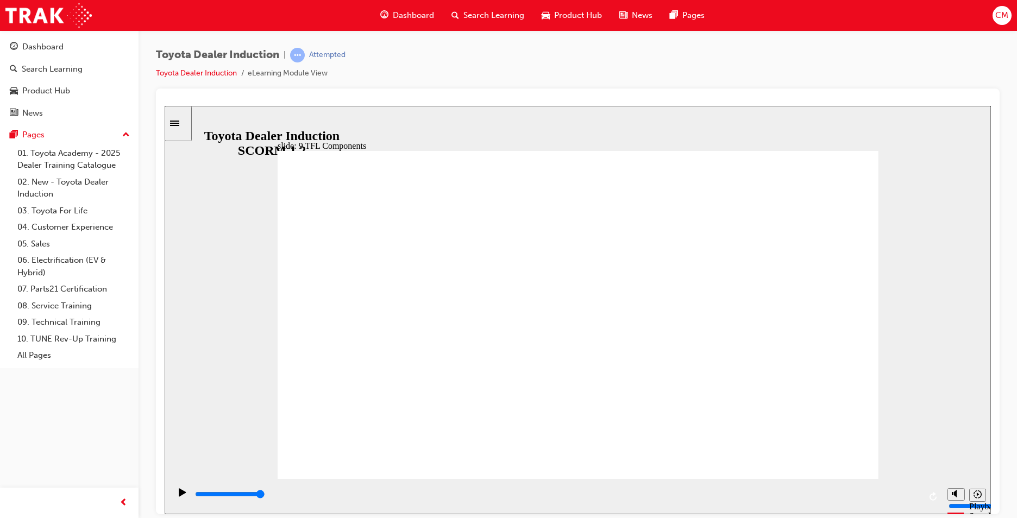
drag, startPoint x: 478, startPoint y: 395, endPoint x: 549, endPoint y: 487, distance: 115.7
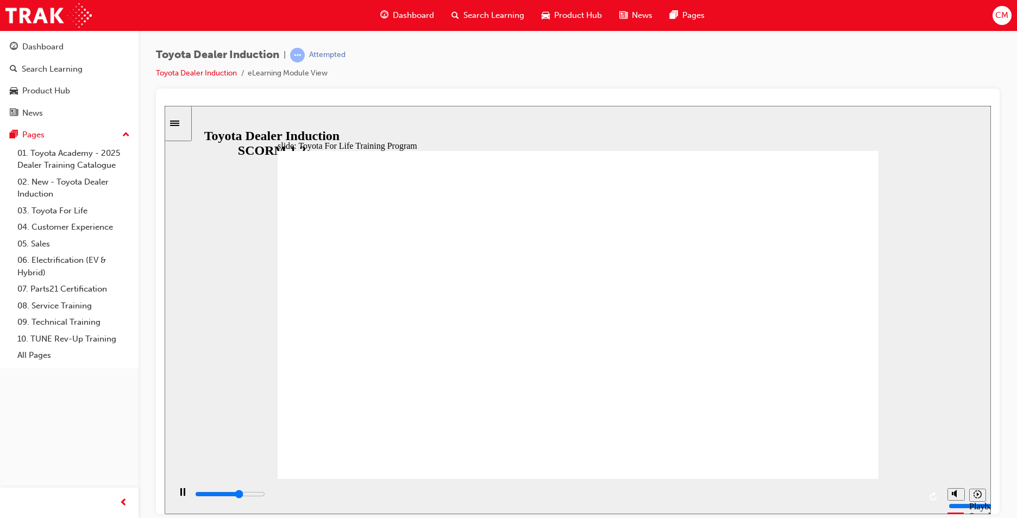
click at [265, 496] on input "slide progress" at bounding box center [230, 493] width 70 height 9
drag, startPoint x: 797, startPoint y: 497, endPoint x: 1038, endPoint y: 482, distance: 241.5
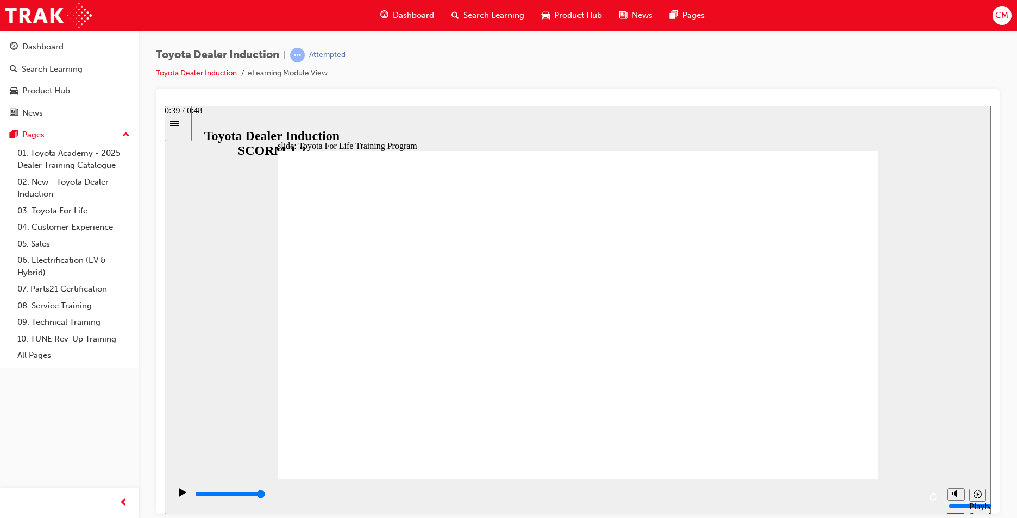
click at [990, 482] on html "slide: Toyota For Life Training Program Toyota For Life Training Program BACK B…" at bounding box center [578, 309] width 826 height 408
drag, startPoint x: 310, startPoint y: 497, endPoint x: 1012, endPoint y: 502, distance: 701.6
click at [990, 502] on html "slide: TFL Training Course Name & Codes TFL Resources Each Region has a dedicat…" at bounding box center [578, 309] width 826 height 408
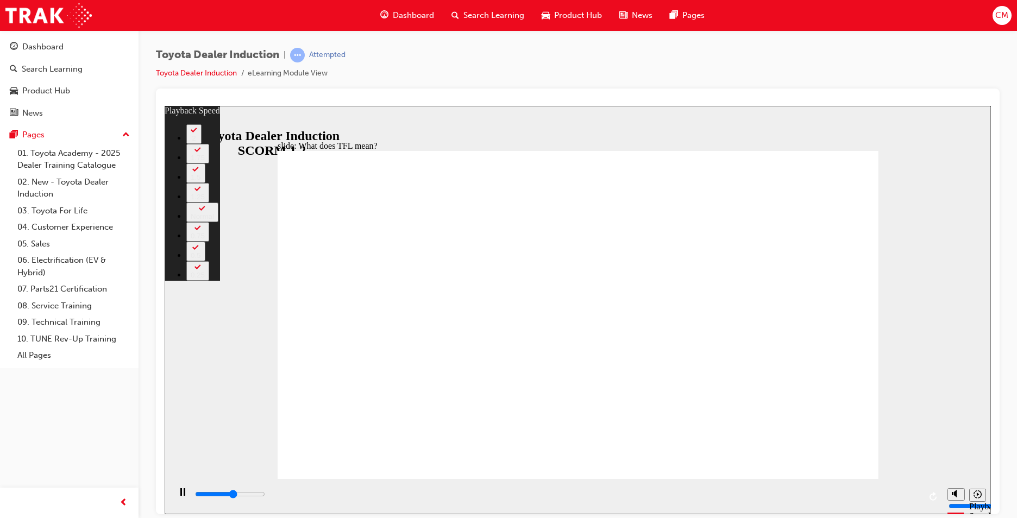
type input "6000"
type input "0"
type input "6200"
type input "0"
type input "6400"
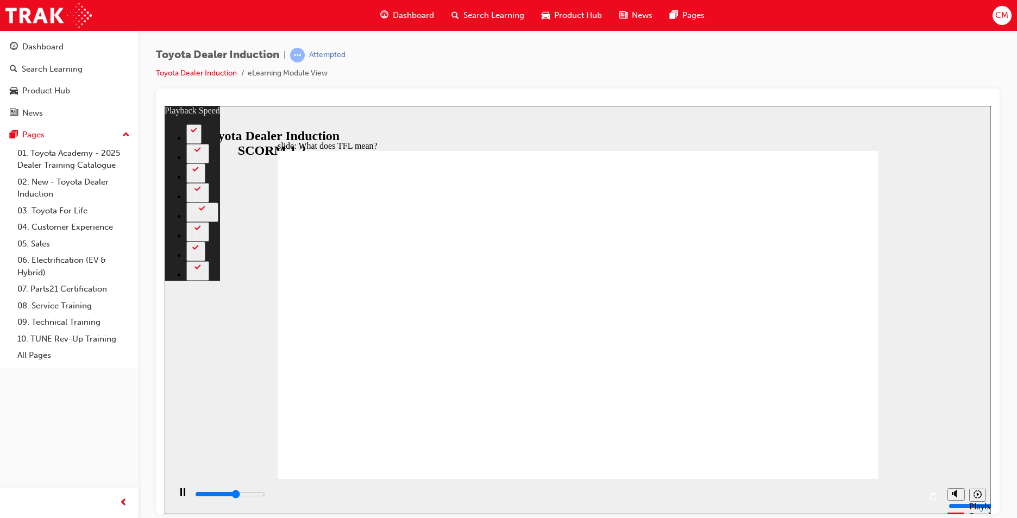
type input "0"
type input "6500"
type input "1"
type input "6800"
type input "1"
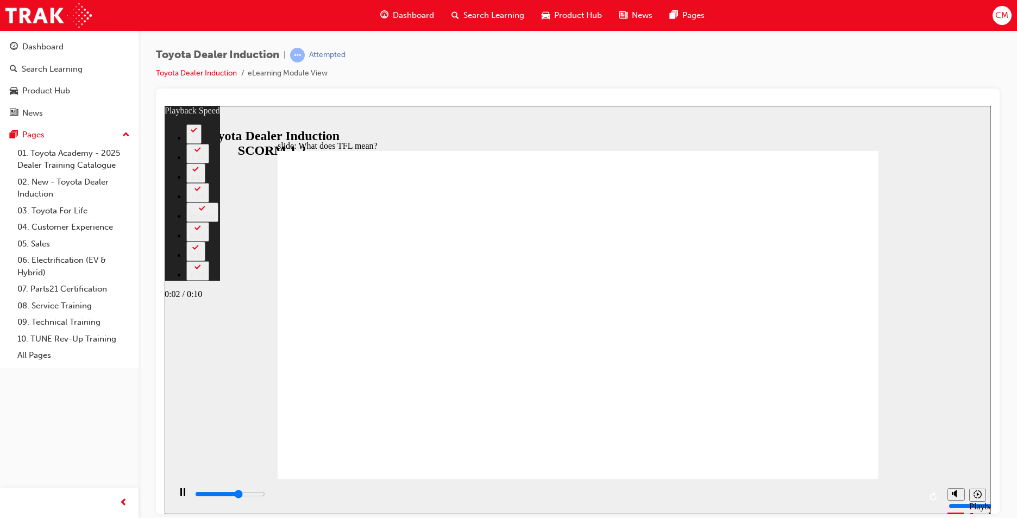
type input "6900"
type input "1"
type input "7000"
type input "1"
type input "7300"
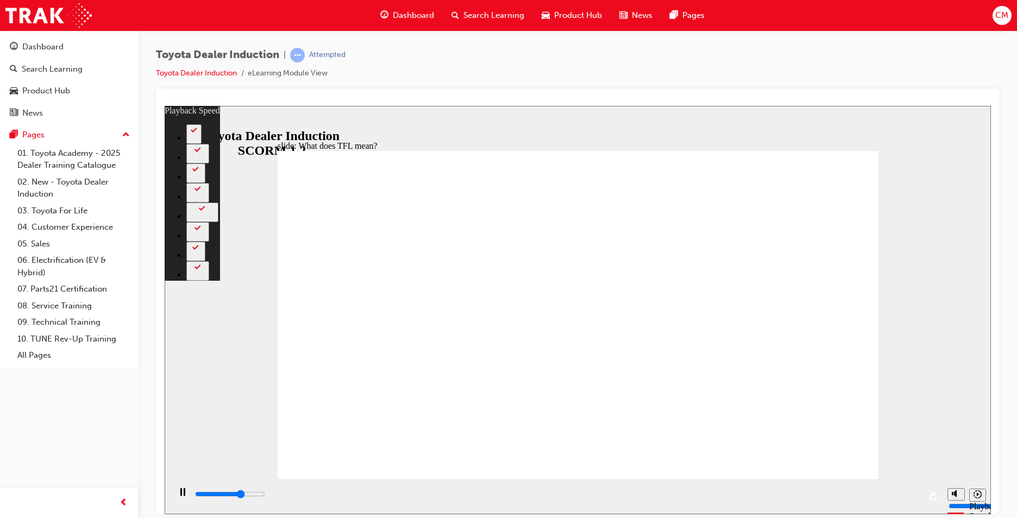
type input "1"
type input "7600"
type input "2"
type input "7800"
type input "2"
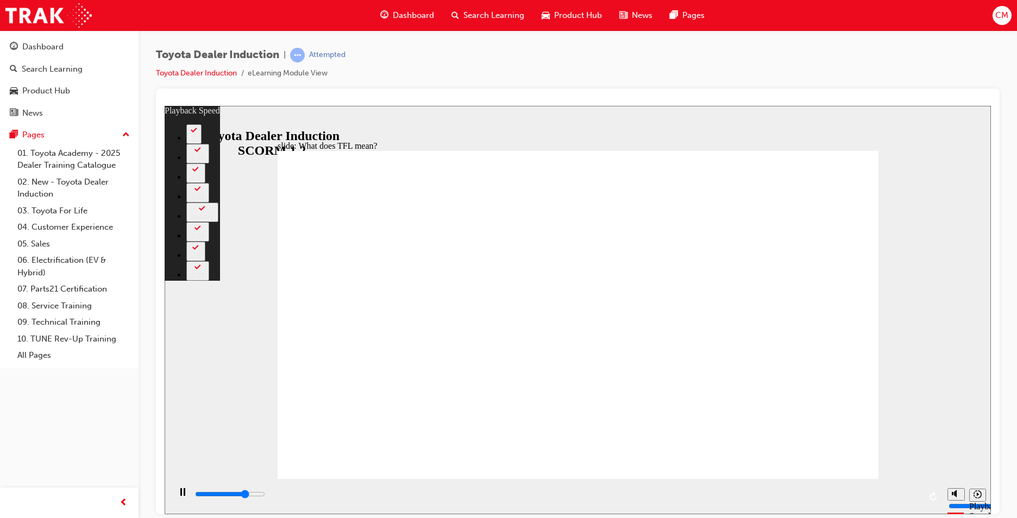
type input "8100"
type input "2"
type input "8600"
type input "3"
type input "8800"
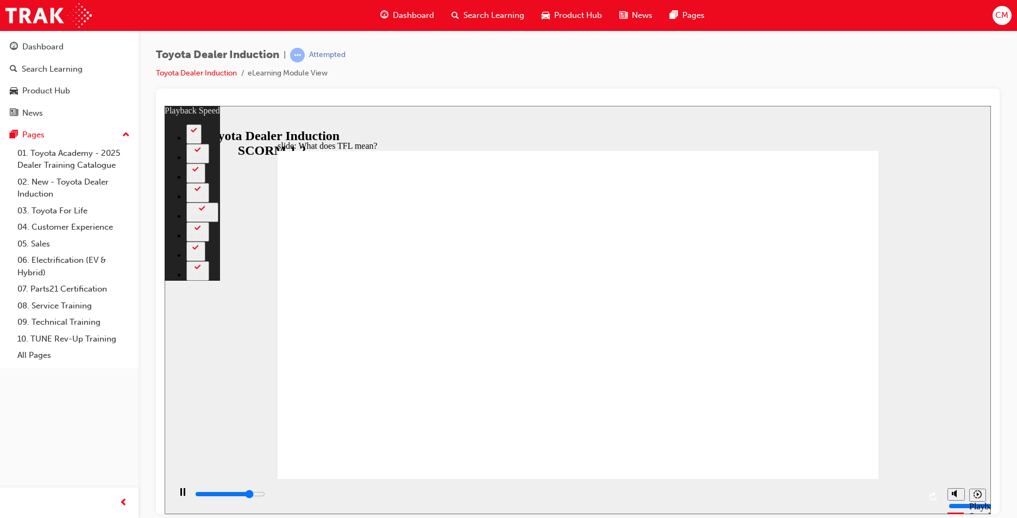
type input "3"
type input "9000"
type input "3"
type input "9300"
type input "3"
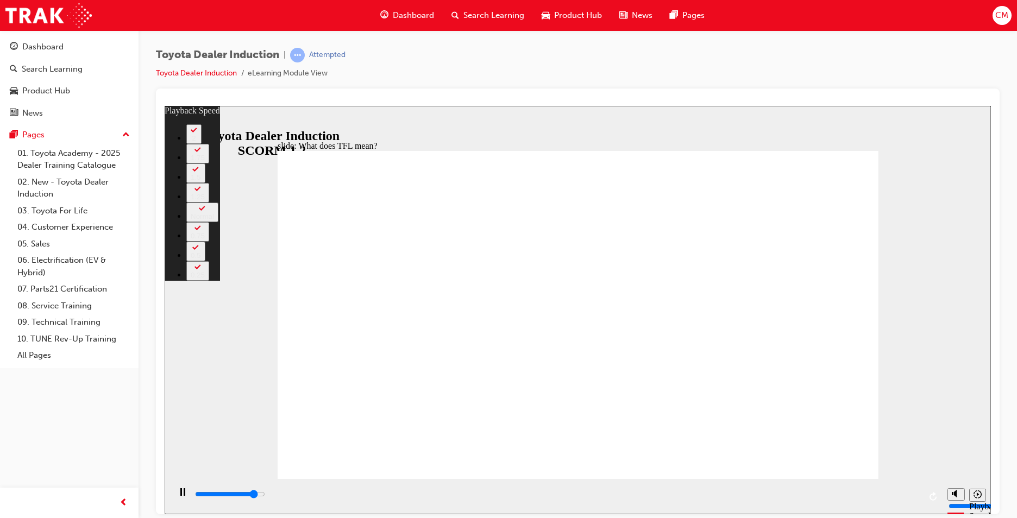
type input "9600"
type input "4"
type input "9800"
type input "4"
type input "10000"
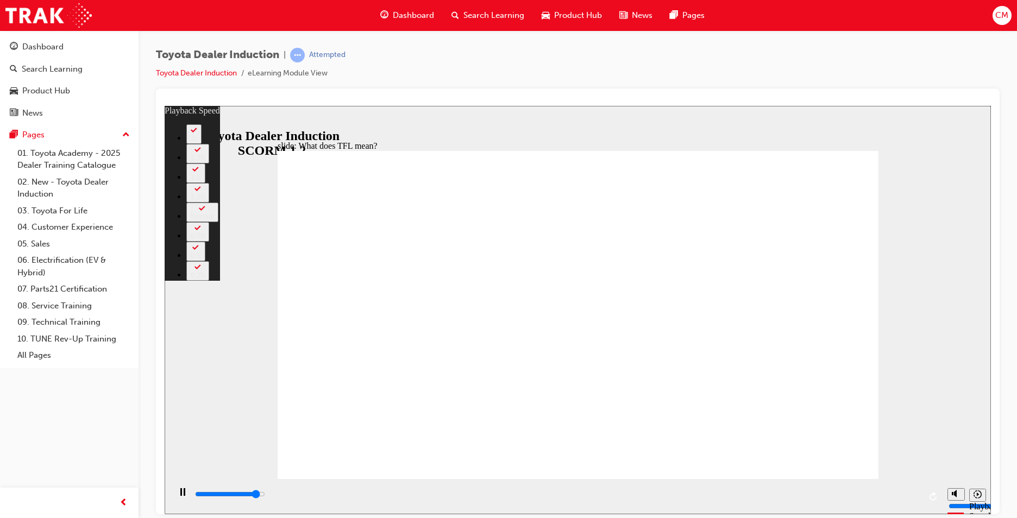
type input "4"
type input "10100"
type input "4"
type input "10300"
type input "4"
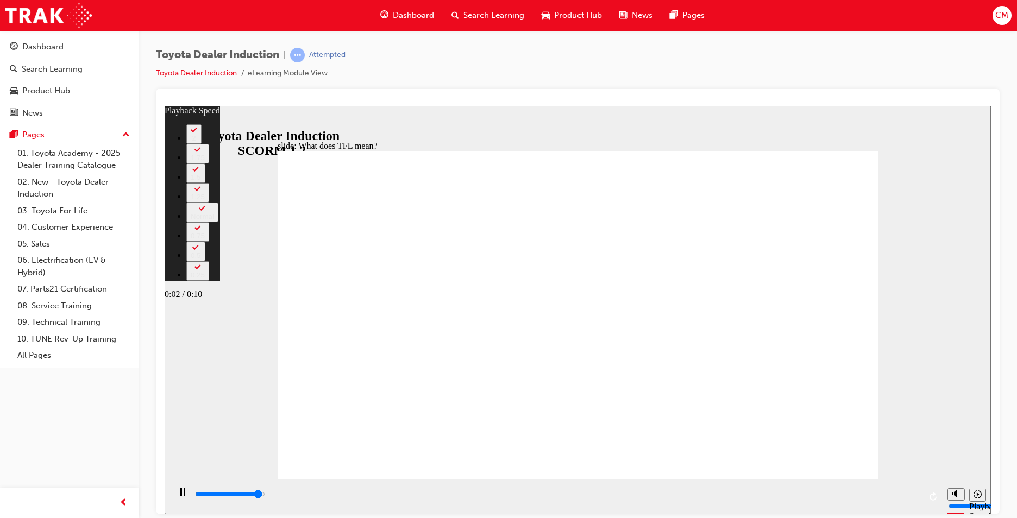
type input "10400"
type input "4"
type input "10600"
type input "5"
type input "10800"
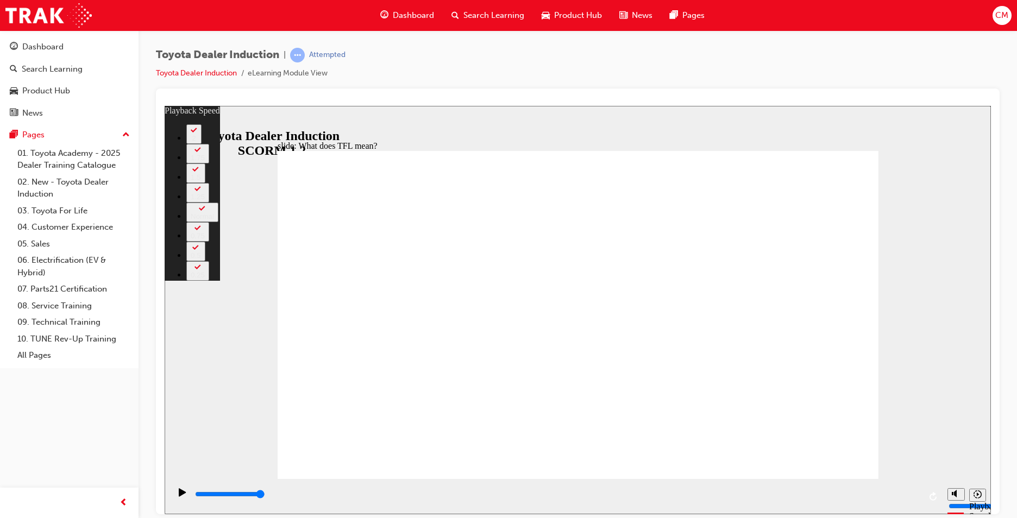
drag, startPoint x: 301, startPoint y: 456, endPoint x: 889, endPoint y: 457, distance: 587.5
click at [889, 457] on div "slide: What does TFL mean? Rectangle 2 playback speed 2 1.75 1.5 1.25 Normal 0.…" at bounding box center [578, 309] width 826 height 408
type input "139"
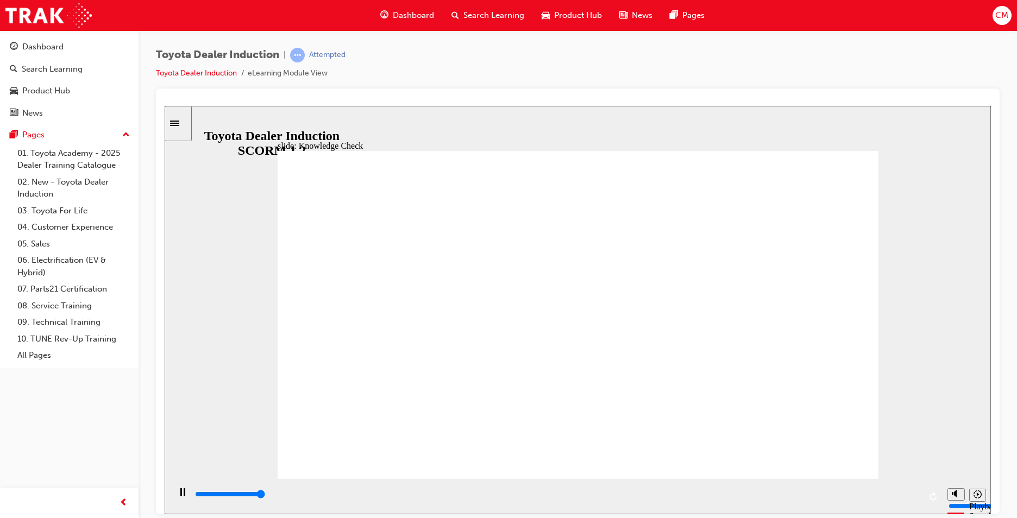
type input "5000"
radio input "true"
drag, startPoint x: 270, startPoint y: 494, endPoint x: 1040, endPoint y: 499, distance: 769.5
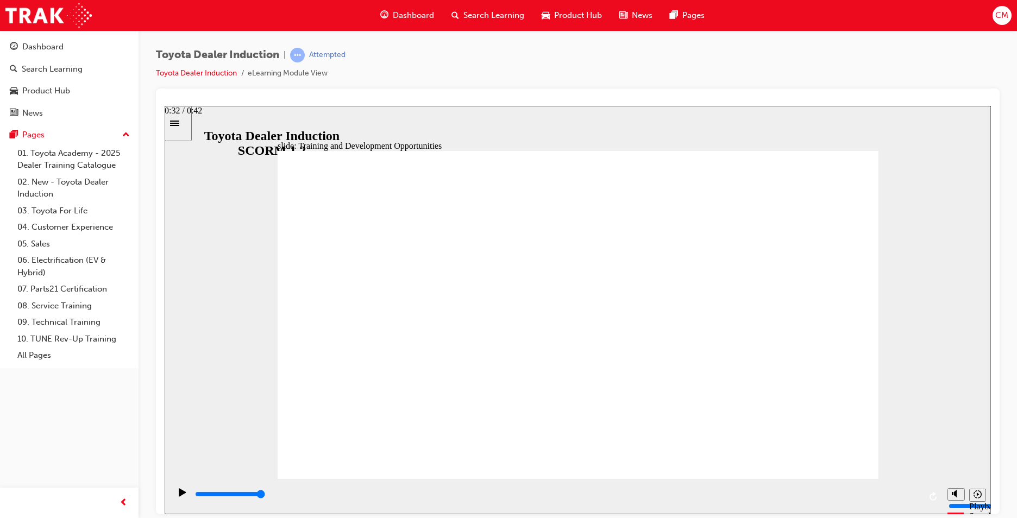
click at [990, 499] on html "slide: Training and Development Opportunities BACK BACK NEXT NEXT Training and …" at bounding box center [578, 309] width 826 height 408
drag, startPoint x: 919, startPoint y: 497, endPoint x: 945, endPoint y: 491, distance: 26.9
click at [945, 491] on section "Playback Speed 2 1.75 1.5 1.25" at bounding box center [578, 495] width 826 height 35
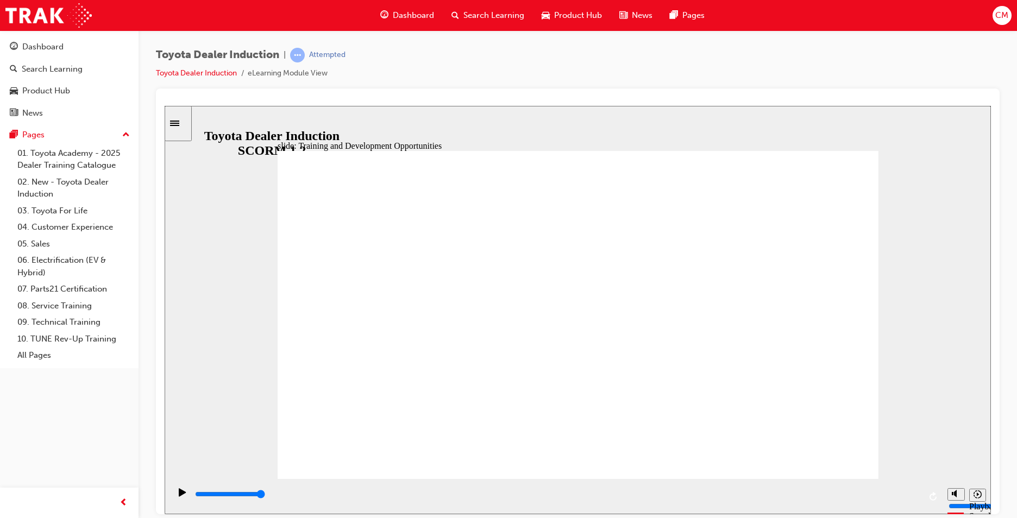
drag, startPoint x: 834, startPoint y: 459, endPoint x: 812, endPoint y: 457, distance: 21.9
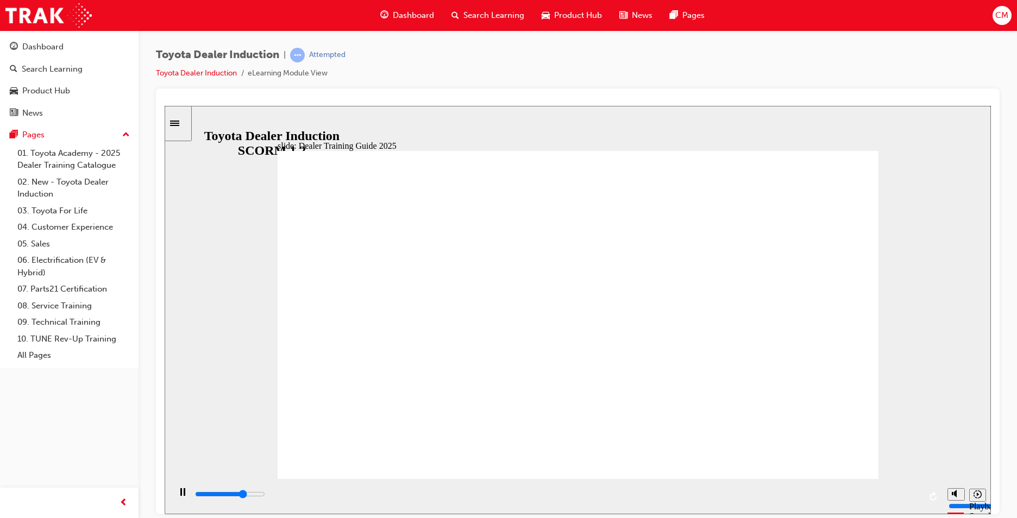
drag, startPoint x: 546, startPoint y: 504, endPoint x: 938, endPoint y: 477, distance: 392.4
click at [944, 479] on section "Playback Speed 2 1.75 1.5 1.25" at bounding box center [578, 495] width 826 height 35
type input "5000"
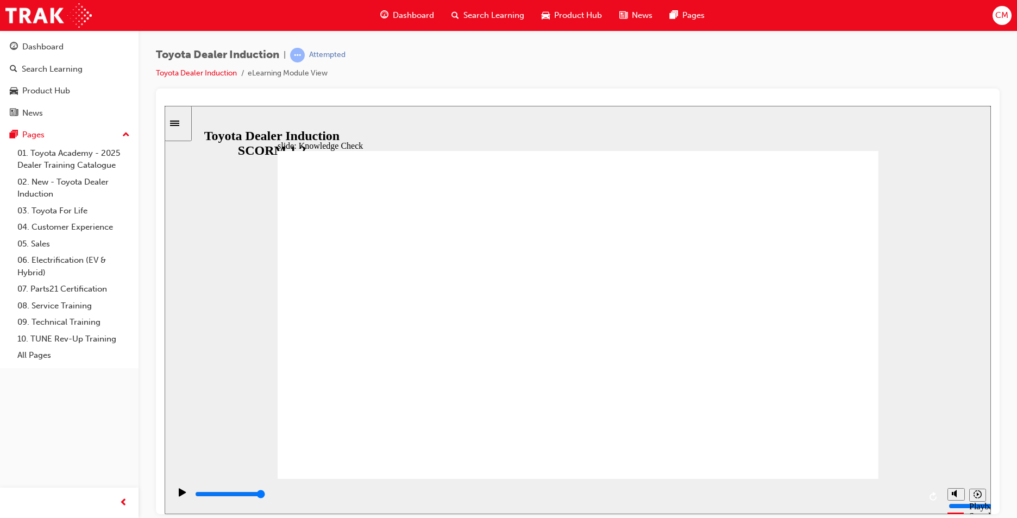
radio input "true"
drag, startPoint x: 809, startPoint y: 162, endPoint x: 800, endPoint y: 171, distance: 11.9
drag, startPoint x: 306, startPoint y: 497, endPoint x: 392, endPoint y: 497, distance: 86.3
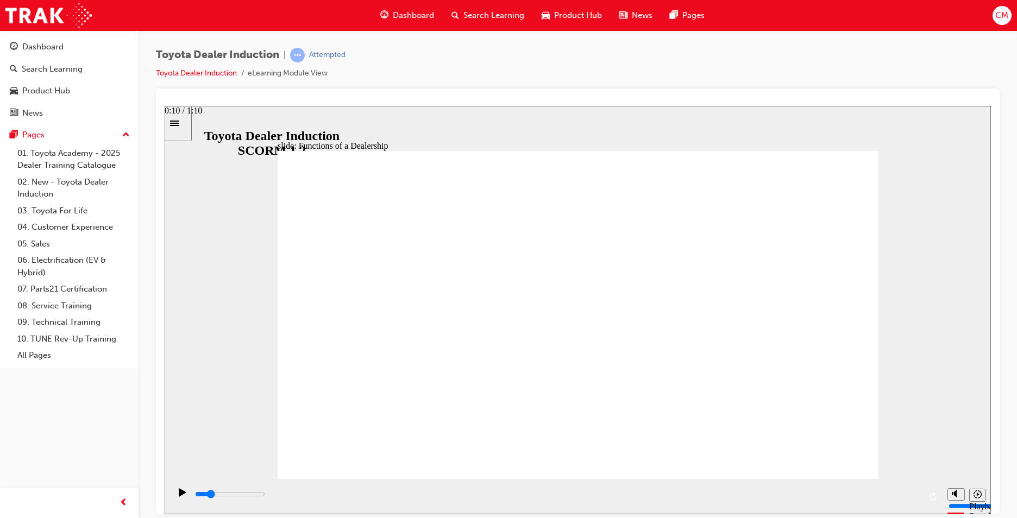
click at [392, 497] on div "playback controls" at bounding box center [557, 494] width 726 height 12
click at [265, 495] on input "slide progress" at bounding box center [230, 493] width 70 height 9
click at [858, 493] on div "playback controls" at bounding box center [557, 494] width 726 height 12
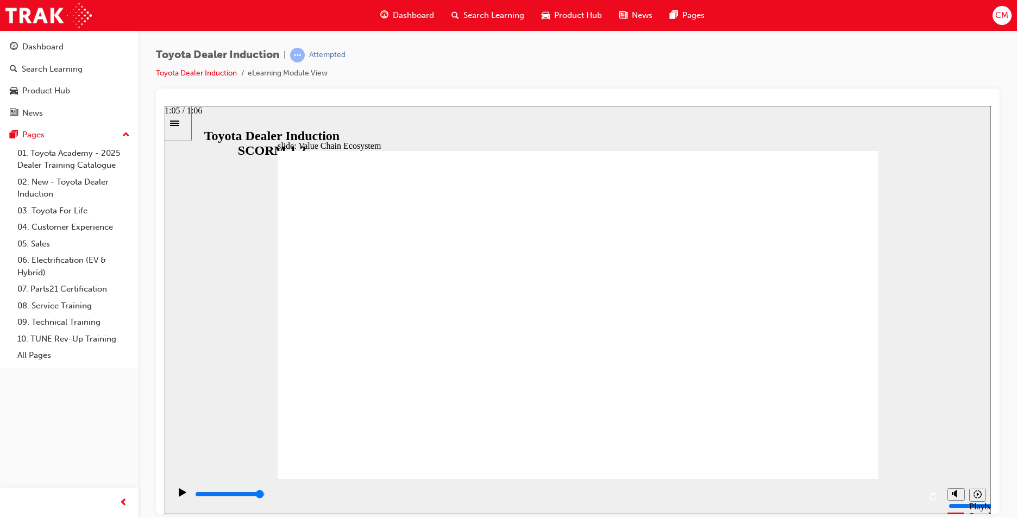
drag, startPoint x: 325, startPoint y: 497, endPoint x: 912, endPoint y: 485, distance: 587.1
click at [911, 489] on div "playback controls" at bounding box center [557, 496] width 726 height 16
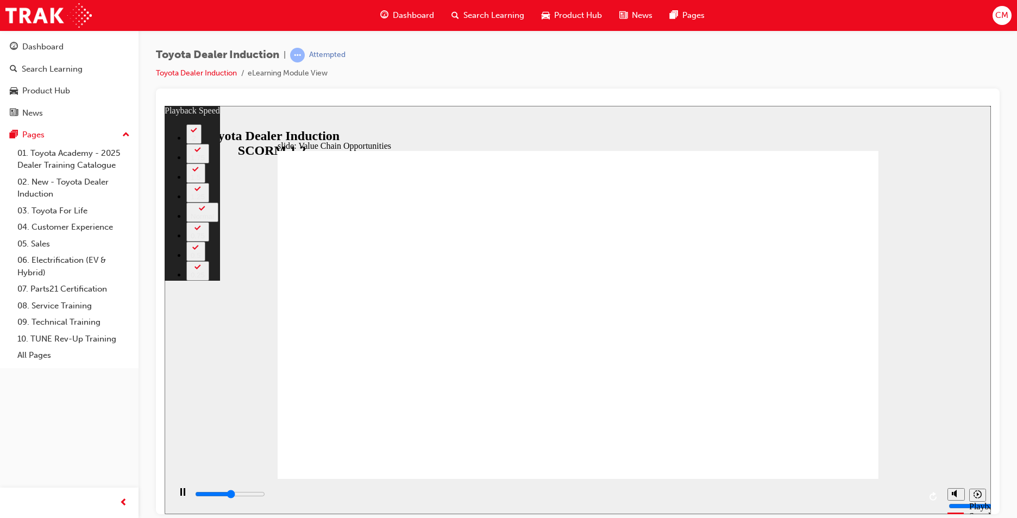
type input "5800"
type input "0"
type input "6100"
type input "0"
type input "6400"
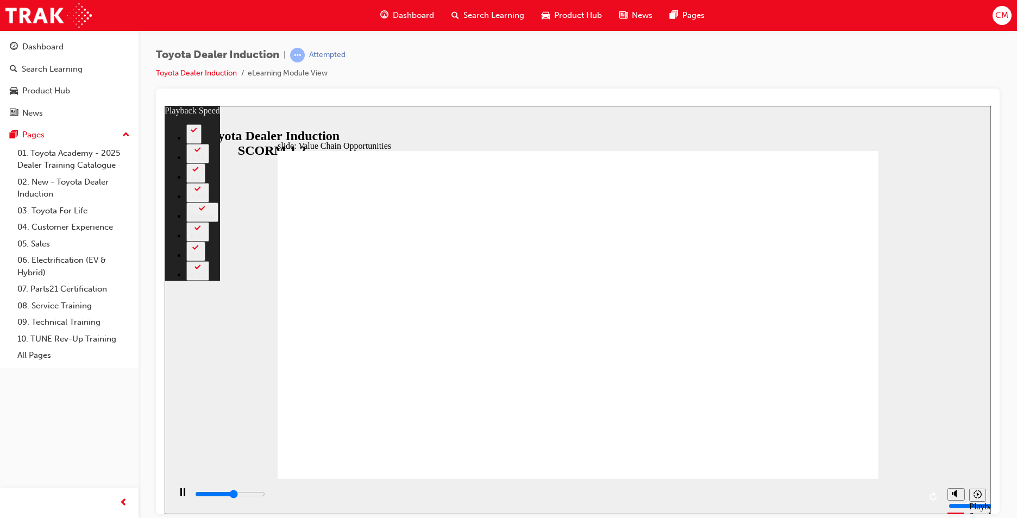
type input "1"
type input "6600"
type input "1"
type input "6900"
type input "1"
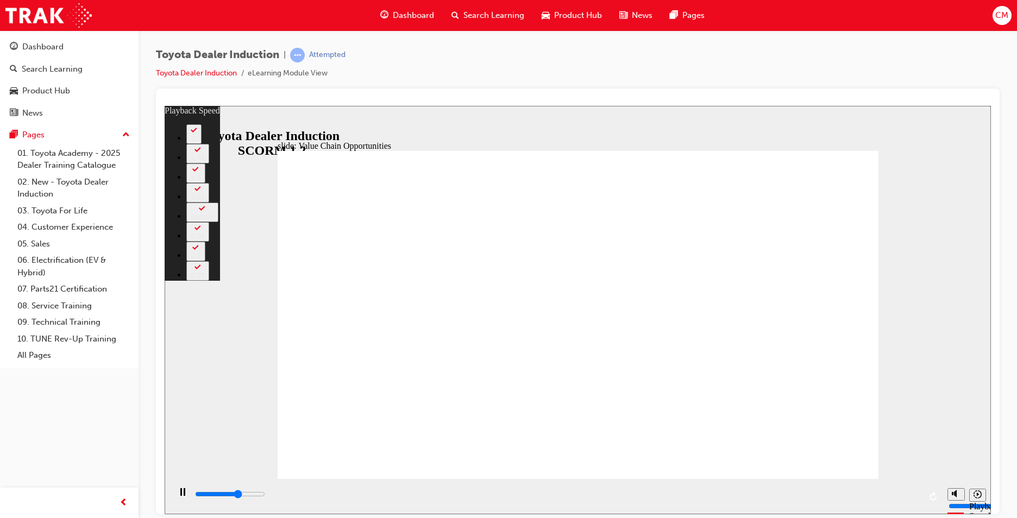
type input "7100"
type input "1"
type input "7400"
type input "2"
type input "7700"
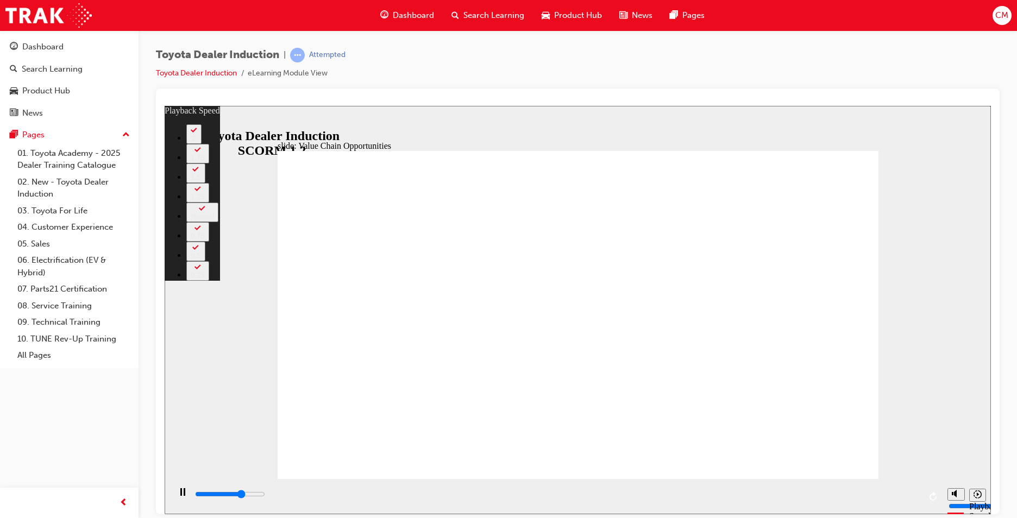
type input "2"
type input "8000"
type input "2"
type input "8200"
type input "2"
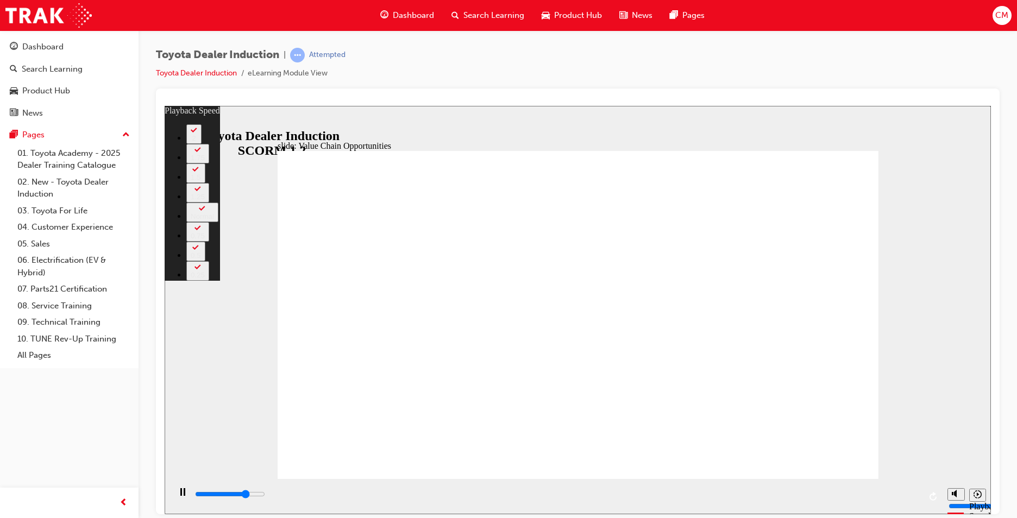
type input "8500"
type input "3"
type input "8800"
type input "3"
type input "9000"
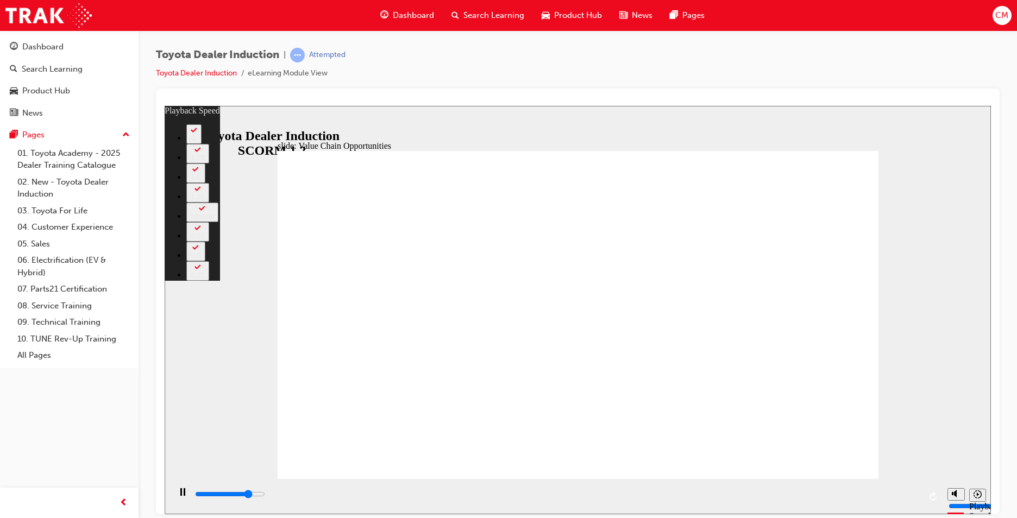
type input "3"
type input "9300"
type input "4"
type input "9500"
type input "4"
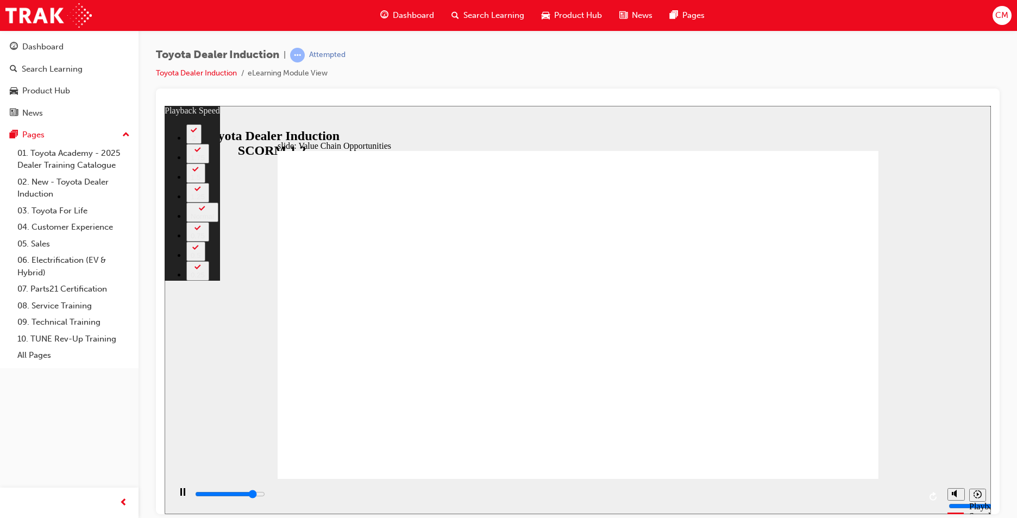
type input "9800"
type input "4"
type input "10100"
type input "4"
type input "10300"
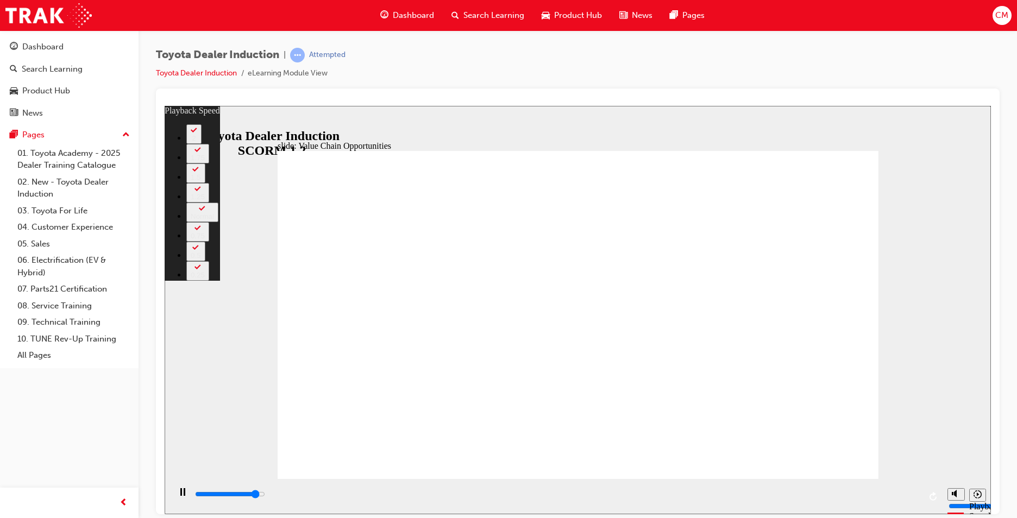
type input "5"
type input "10600"
type input "5"
type input "10900"
type input "5"
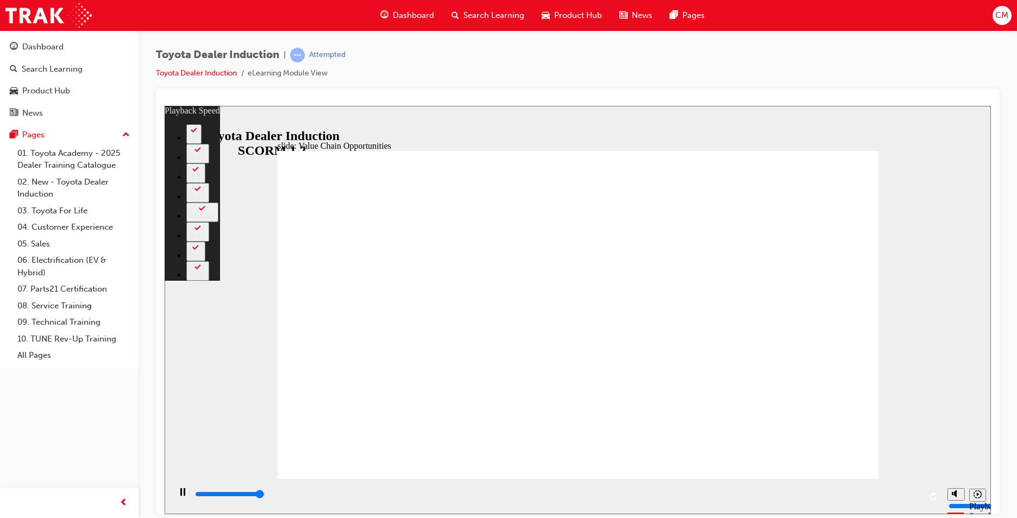
type input "11100"
type input "5"
type input "11300"
drag, startPoint x: 481, startPoint y: 457, endPoint x: 929, endPoint y: 434, distance: 448.5
click at [929, 434] on div "slide: Value Chain Opportunities Rectangle 1 playback speed 2 1.75 1.5 1.25 Nor…" at bounding box center [578, 309] width 826 height 408
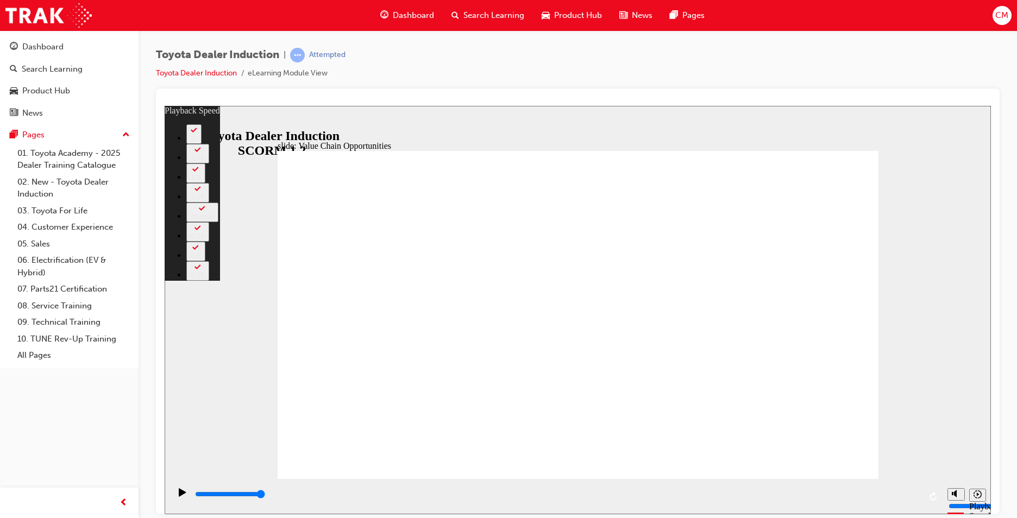
drag, startPoint x: 876, startPoint y: 456, endPoint x: 923, endPoint y: 456, distance: 47.2
click at [923, 456] on div "slide: Value Chain Opportunities Rectangle 1 playback speed 2 1.75 1.5 1.25 Nor…" at bounding box center [578, 309] width 826 height 408
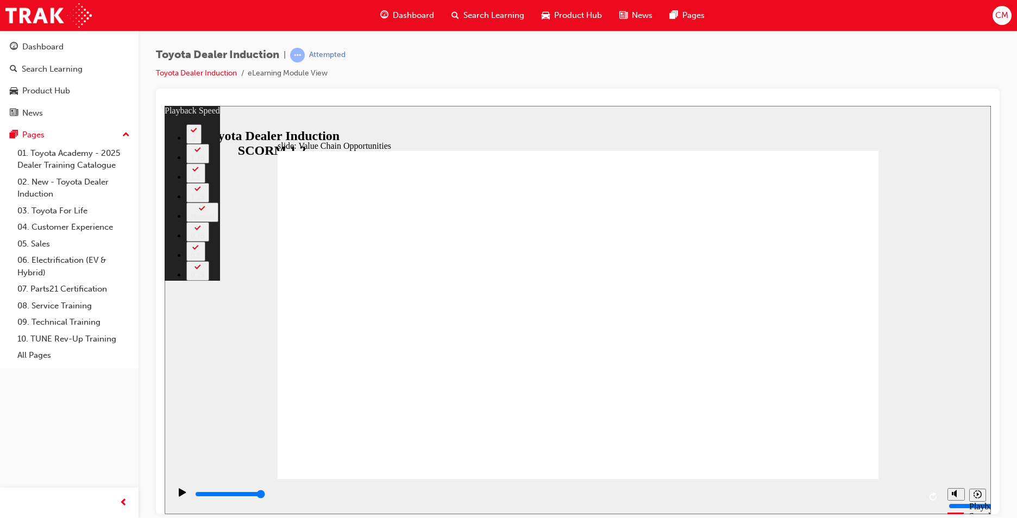
type input "64"
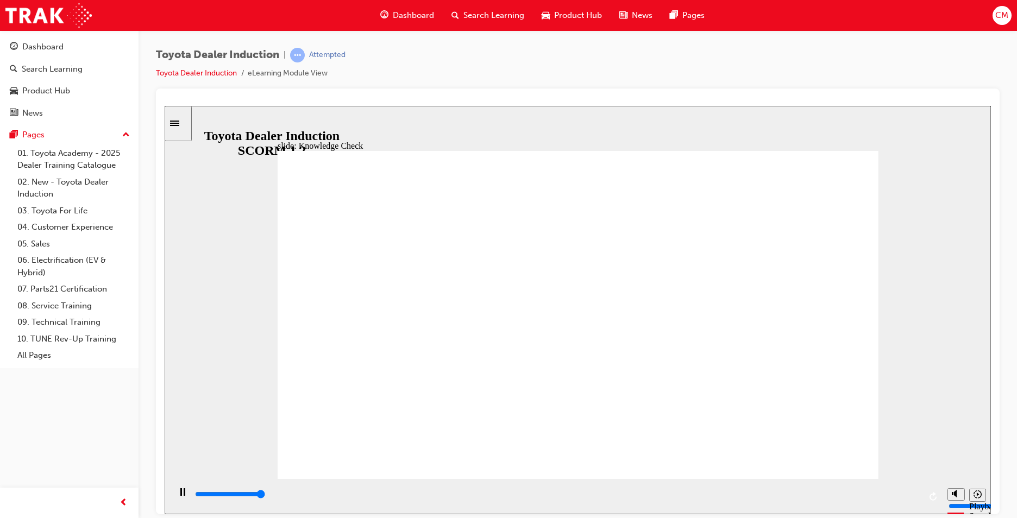
type input "5000"
radio input "true"
type input "5000"
radio input "true"
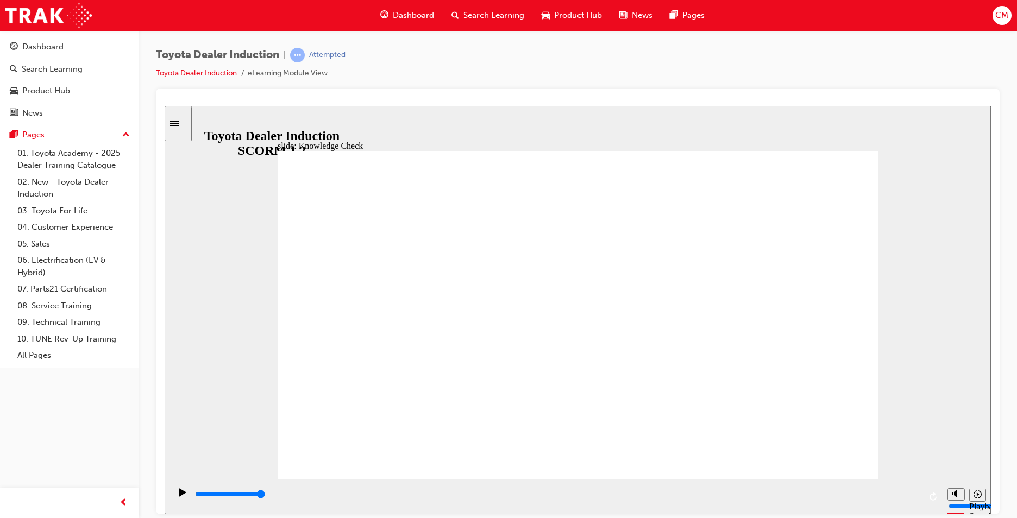
drag, startPoint x: 472, startPoint y: 498, endPoint x: 1156, endPoint y: 598, distance: 691.0
click at [990, 497] on html "slide: Systems and Access Systems and Access Freeform 17 Toyota Central check i…" at bounding box center [578, 309] width 826 height 408
type input "14300"
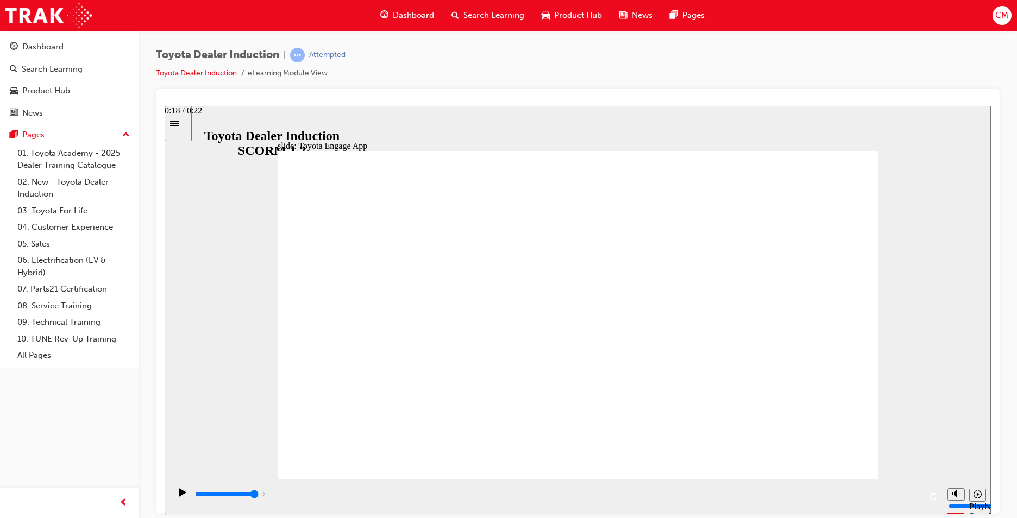
drag, startPoint x: 270, startPoint y: 498, endPoint x: 841, endPoint y: 490, distance: 570.8
click at [864, 495] on div "playback controls" at bounding box center [557, 494] width 726 height 12
drag, startPoint x: 271, startPoint y: 495, endPoint x: 734, endPoint y: 495, distance: 462.6
click at [265, 495] on input "slide progress" at bounding box center [230, 493] width 70 height 9
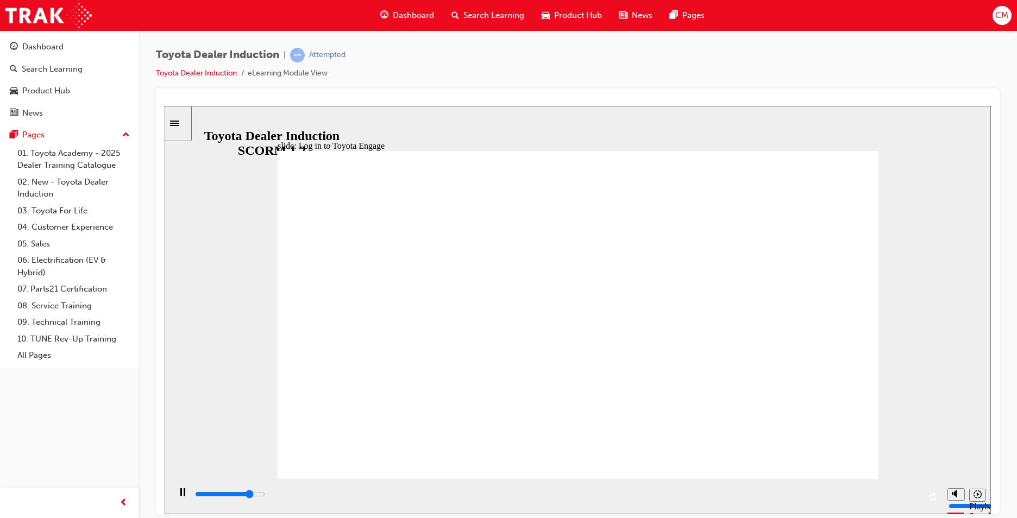
drag, startPoint x: 474, startPoint y: 500, endPoint x: 946, endPoint y: 497, distance: 472.4
click at [946, 497] on section "Playback Speed 2 1.75 1.5 1.25" at bounding box center [578, 495] width 826 height 35
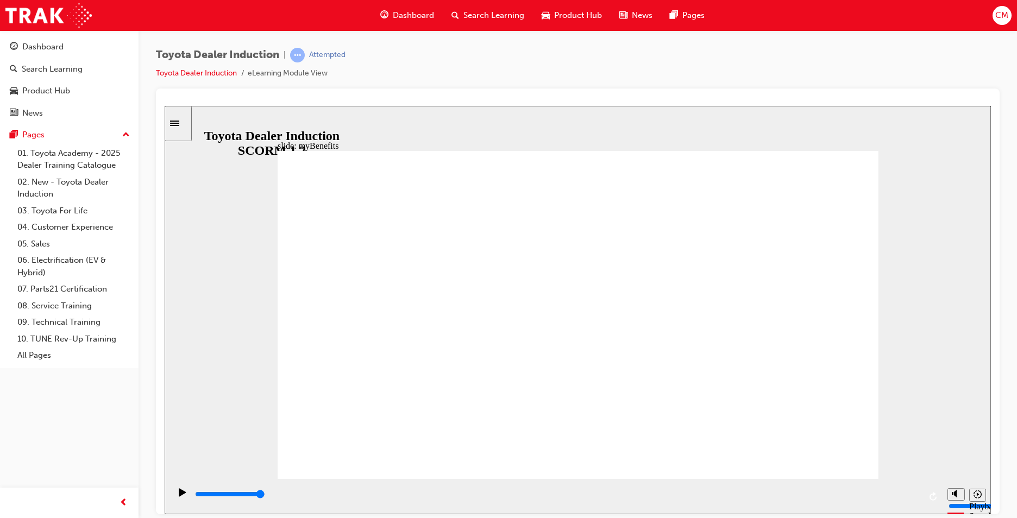
drag, startPoint x: 497, startPoint y: 498, endPoint x: 962, endPoint y: 477, distance: 465.3
click at [962, 477] on div "slide: Accessing myBenefits Rectangle 1 Accessing myBenefits Simply enrol into …" at bounding box center [578, 309] width 826 height 408
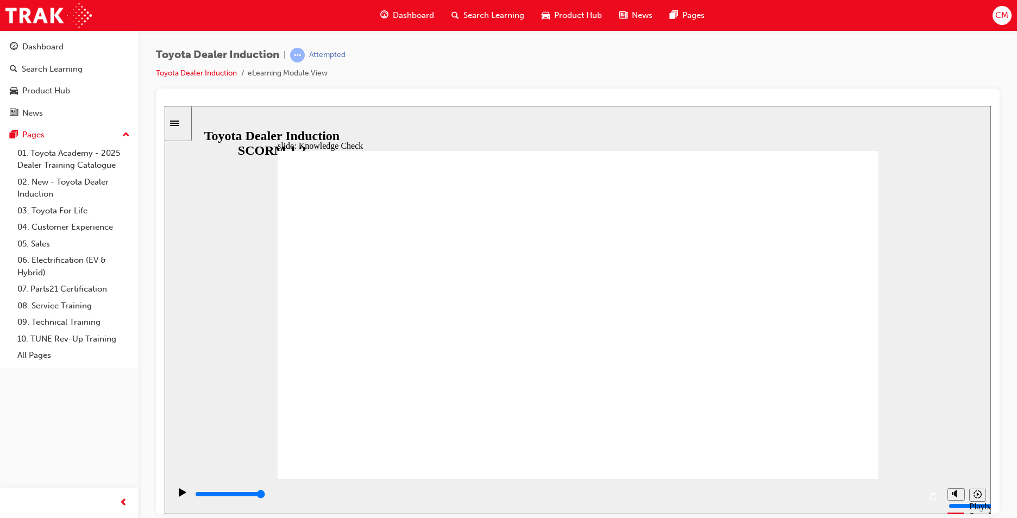
type input "2600"
type input "T"
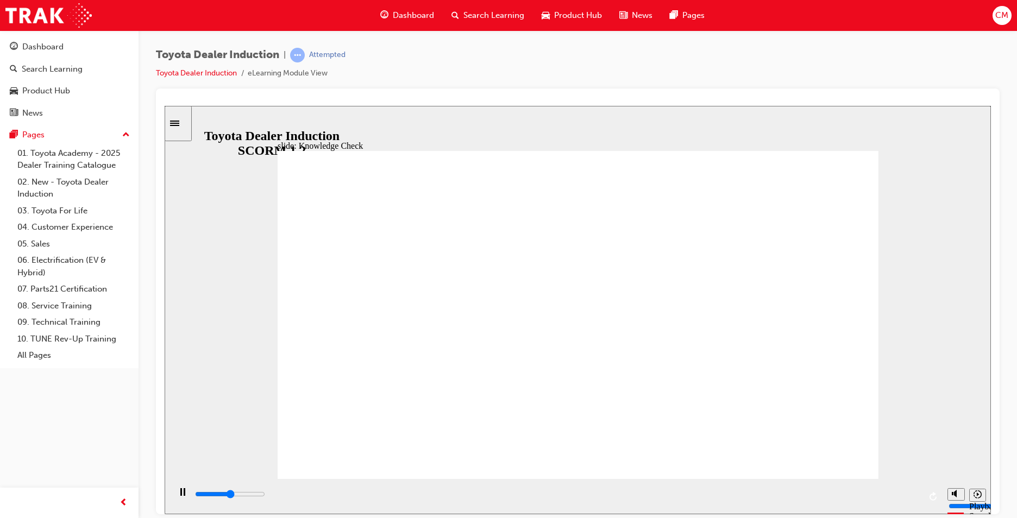
type input "T"
type input "3000"
type input "To"
type input "3200"
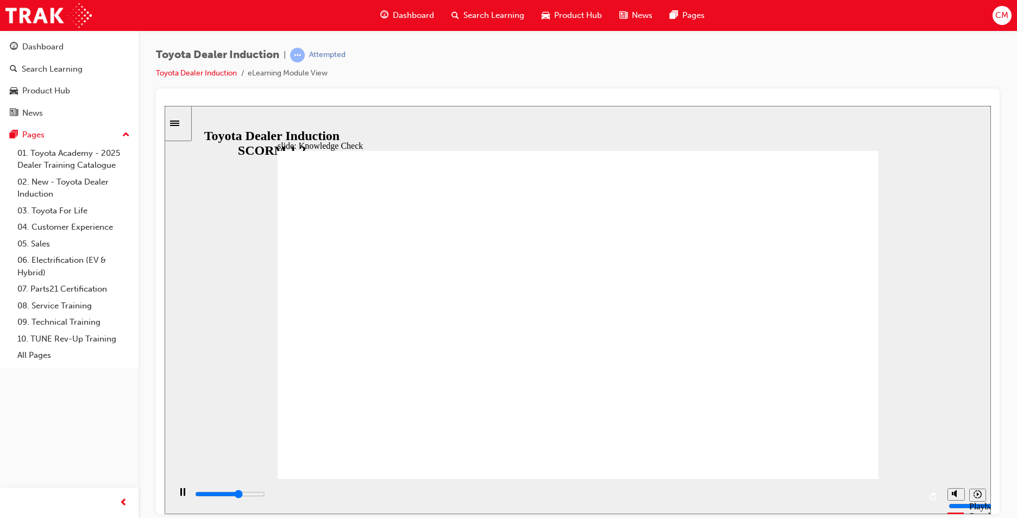
type input "Toy"
type input "3900"
type input "Toyo"
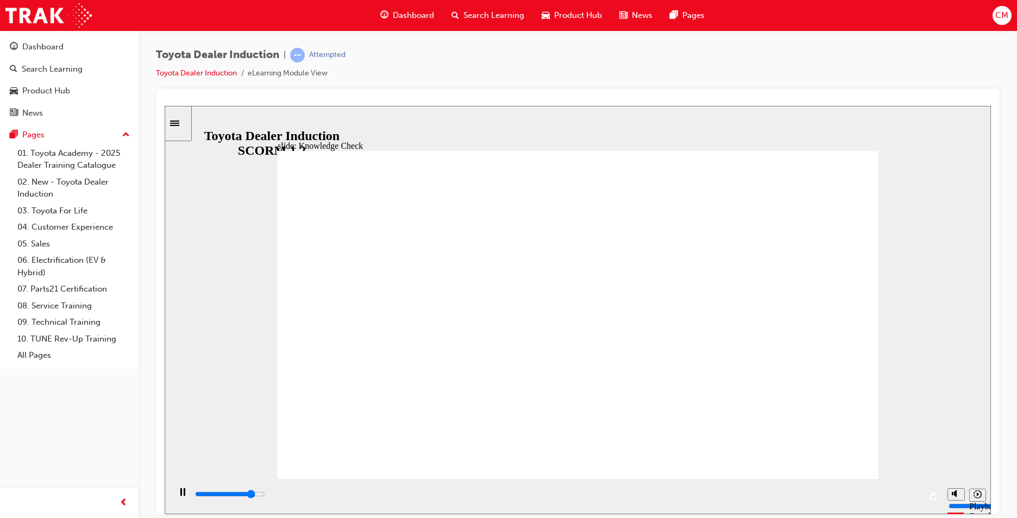
type input "4200"
type input "Toyot"
type input "4300"
type input "Toyota"
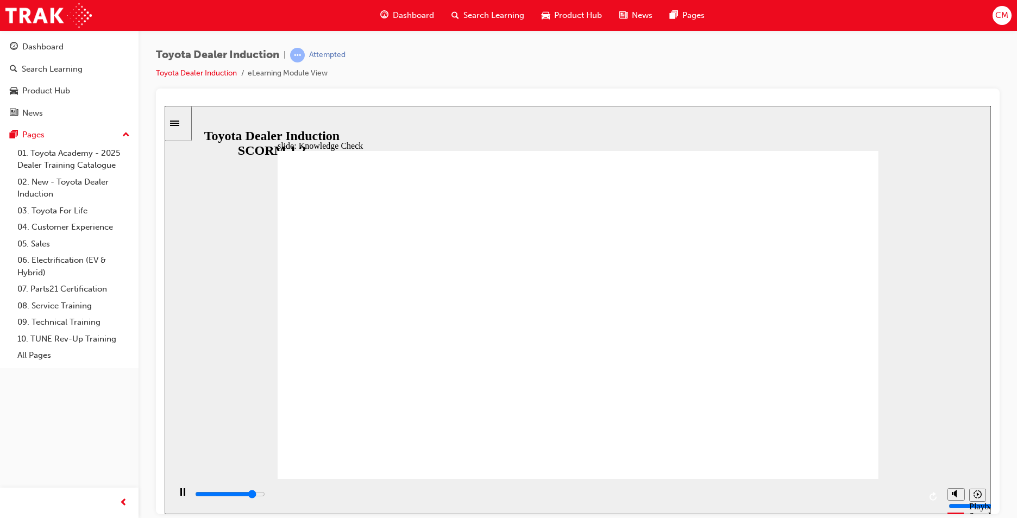
type input "4600"
type input "Toyota"
type input "5000"
type input "Toyota N"
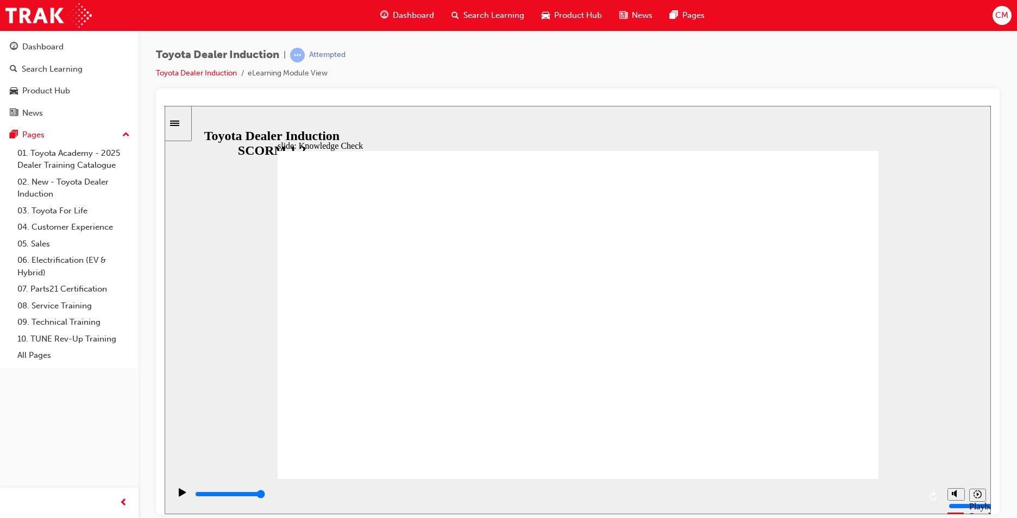
type input "Toyota N"
type input "Toyota"
type input "Toyota E"
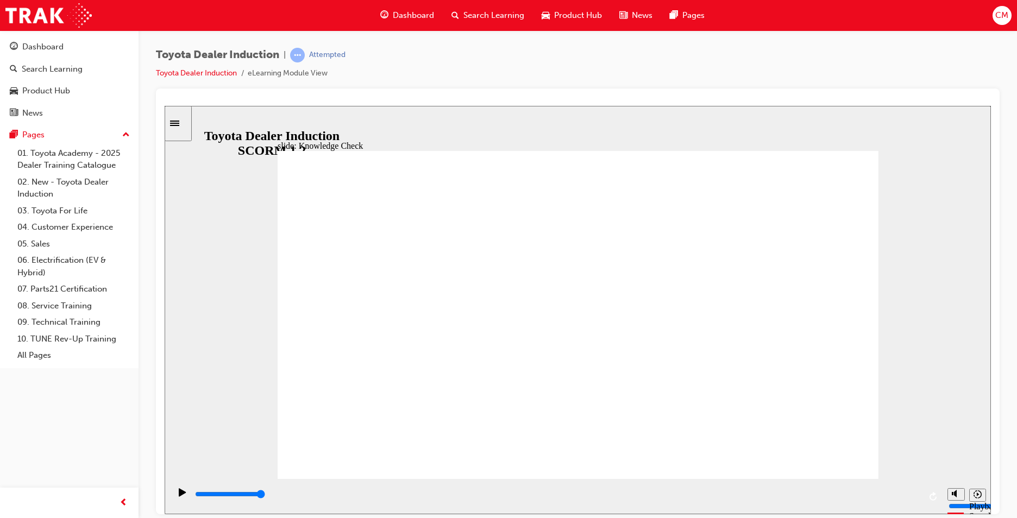
type input "Toyota EN"
type input "Toyota E"
type input "Toyota En"
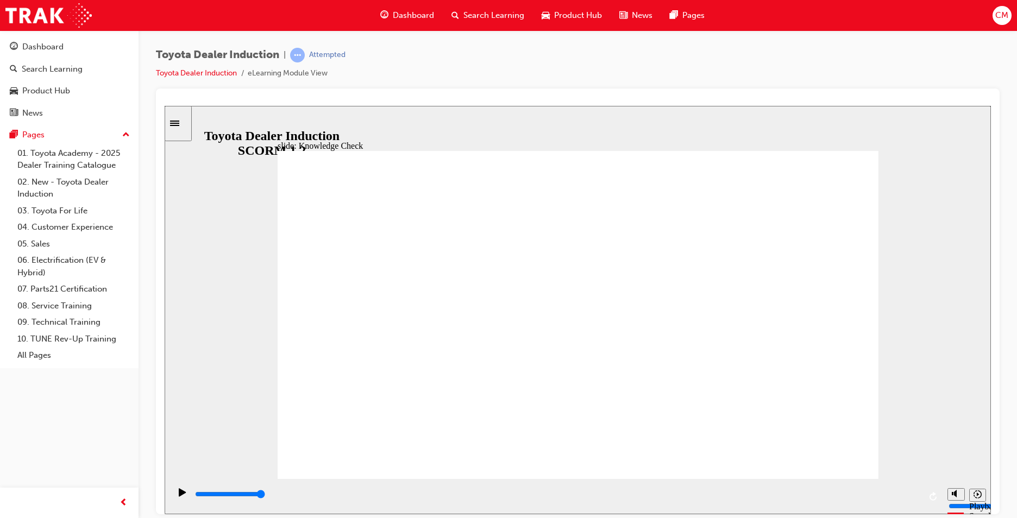
type input "Toyota En"
type input "Toyota Eng"
type input "Toyota Enga"
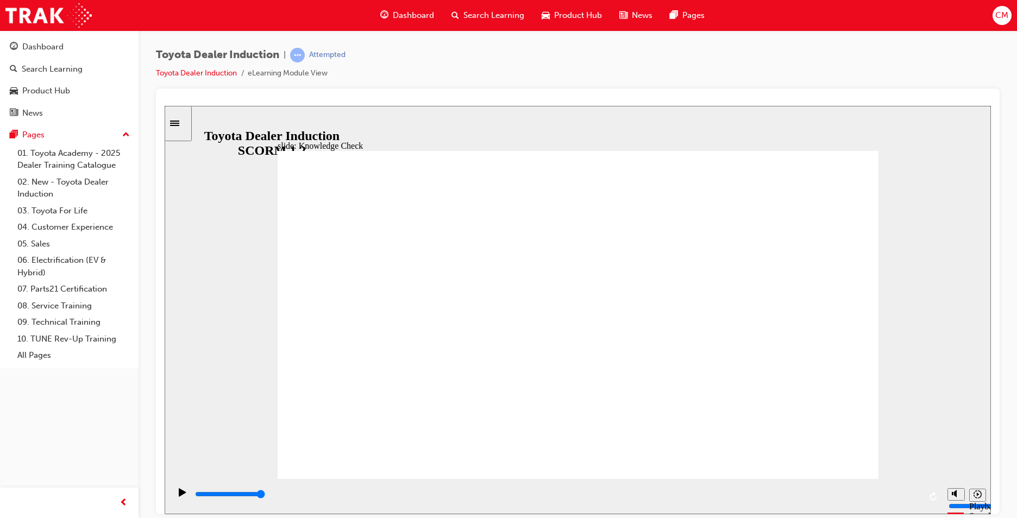
type input "Toyota Engag"
type input "Toyota Engage"
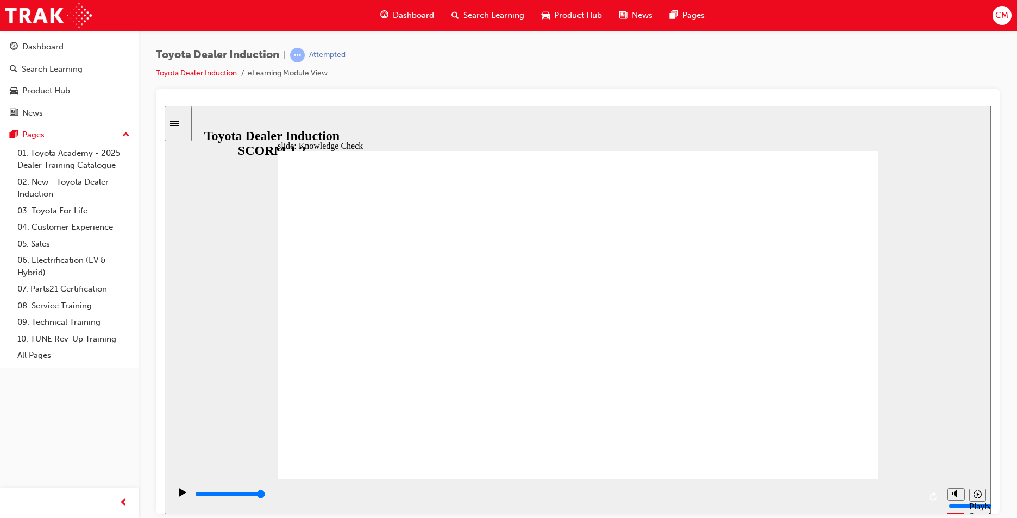
type input "Toyota Engage"
drag, startPoint x: 569, startPoint y: 375, endPoint x: 858, endPoint y: 442, distance: 297.6
drag, startPoint x: 257, startPoint y: 495, endPoint x: 1040, endPoint y: 443, distance: 784.2
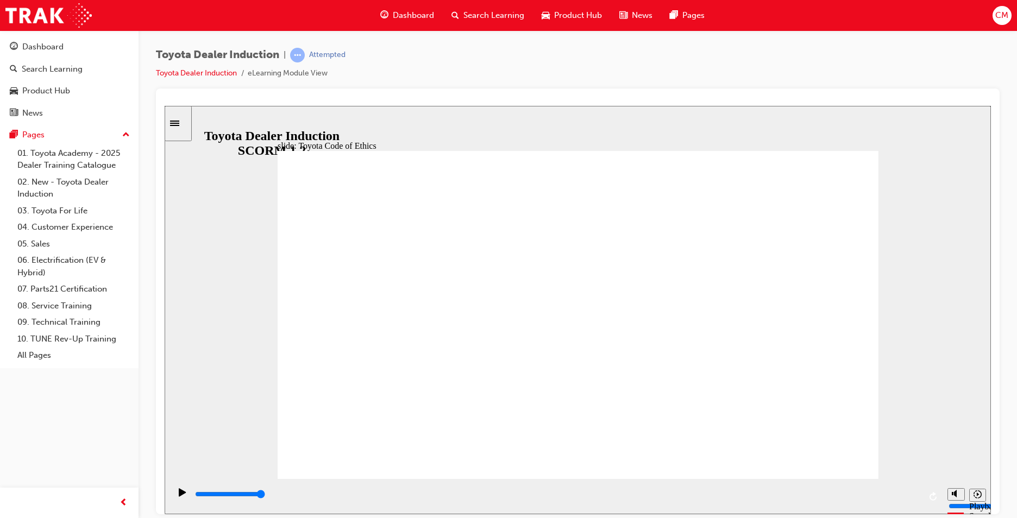
click at [990, 443] on html "slide: Toyota Code of Ethics Toyota Code of Conduct Ethical behaviour extends b…" at bounding box center [578, 309] width 826 height 408
drag, startPoint x: 252, startPoint y: 496, endPoint x: 811, endPoint y: 500, distance: 558.2
click at [787, 494] on div "playback controls" at bounding box center [557, 494] width 726 height 12
drag, startPoint x: 811, startPoint y: 500, endPoint x: 1030, endPoint y: 497, distance: 219.4
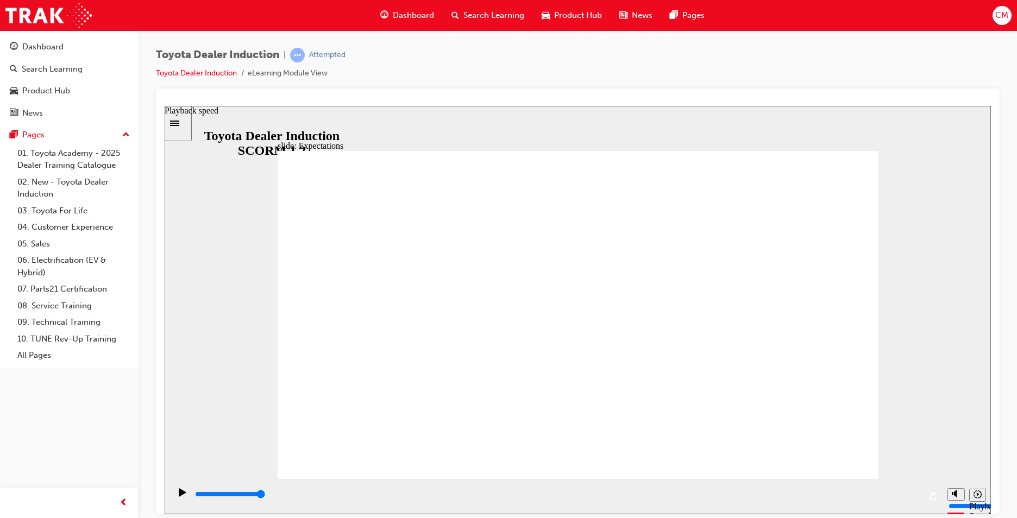
click at [990, 497] on html "slide: Expectations Group 1 Rectangle 10 Obey the law law icon 1 Obey the law C…" at bounding box center [578, 309] width 826 height 408
drag, startPoint x: 298, startPoint y: 498, endPoint x: 1156, endPoint y: 570, distance: 860.9
click at [990, 464] on html "slide: Compliance, Ethics WHS Conduct and Ethics Central to our vision of confi…" at bounding box center [578, 309] width 826 height 408
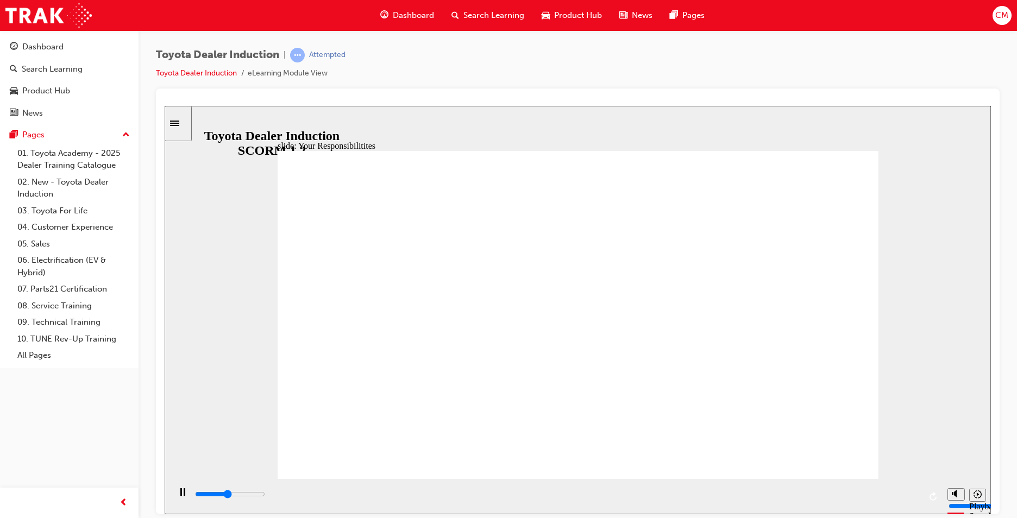
drag, startPoint x: 337, startPoint y: 214, endPoint x: 339, endPoint y: 236, distance: 22.4
type input "4000"
checkbox input "true"
type input "4500"
checkbox input "true"
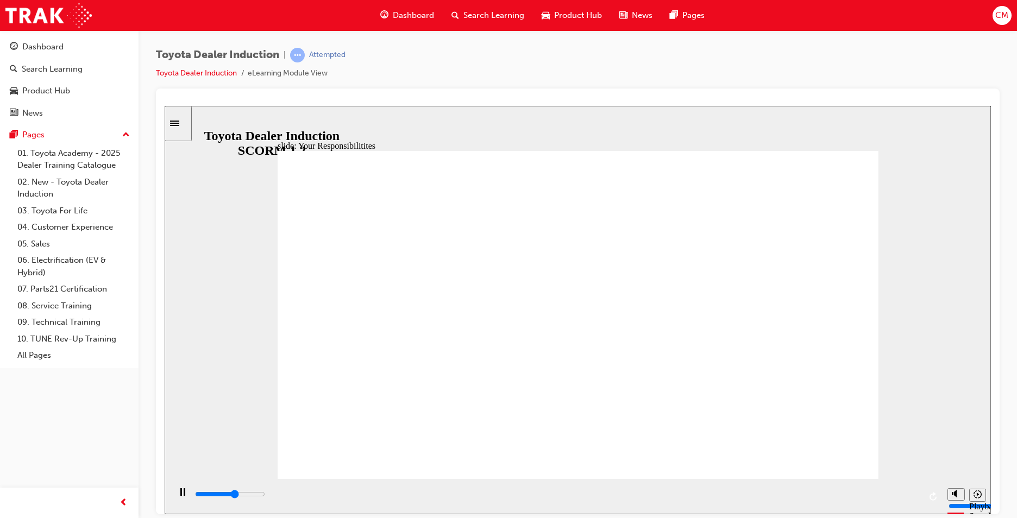
drag, startPoint x: 330, startPoint y: 272, endPoint x: 329, endPoint y: 280, distance: 7.7
type input "5100"
checkbox input "true"
type input "5400"
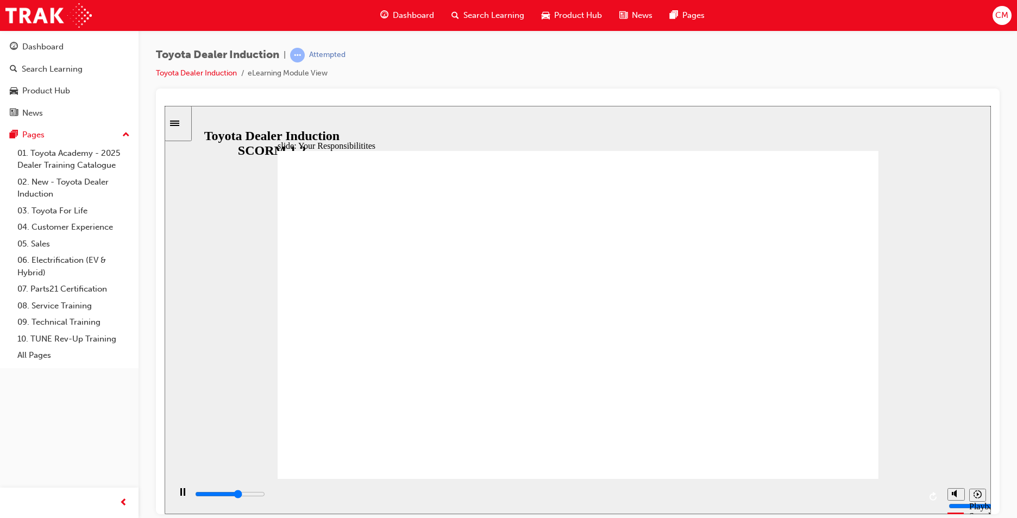
checkbox input "true"
type input "5900"
checkbox input "true"
type input "6400"
checkbox input "true"
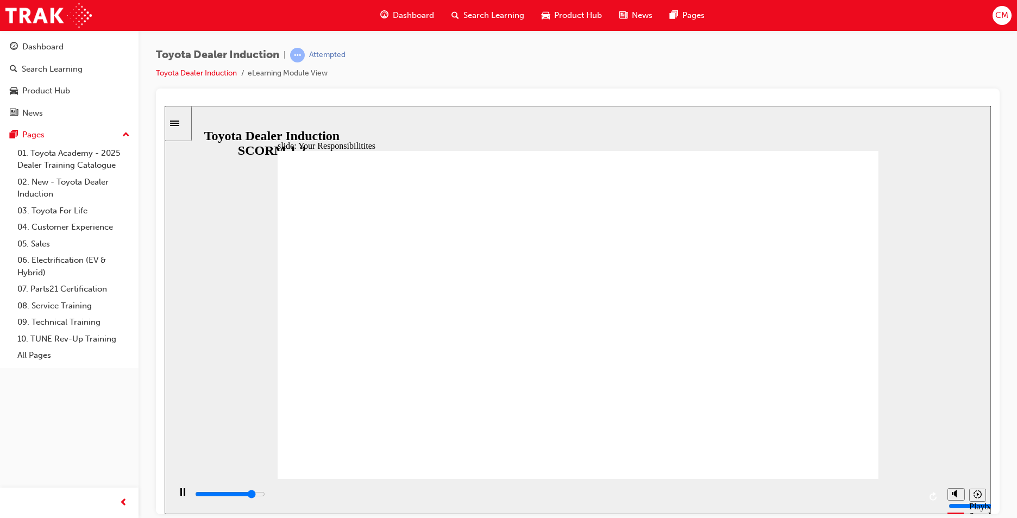
type input "7200"
checkbox input "true"
drag, startPoint x: 312, startPoint y: 497, endPoint x: 969, endPoint y: 479, distance: 657.8
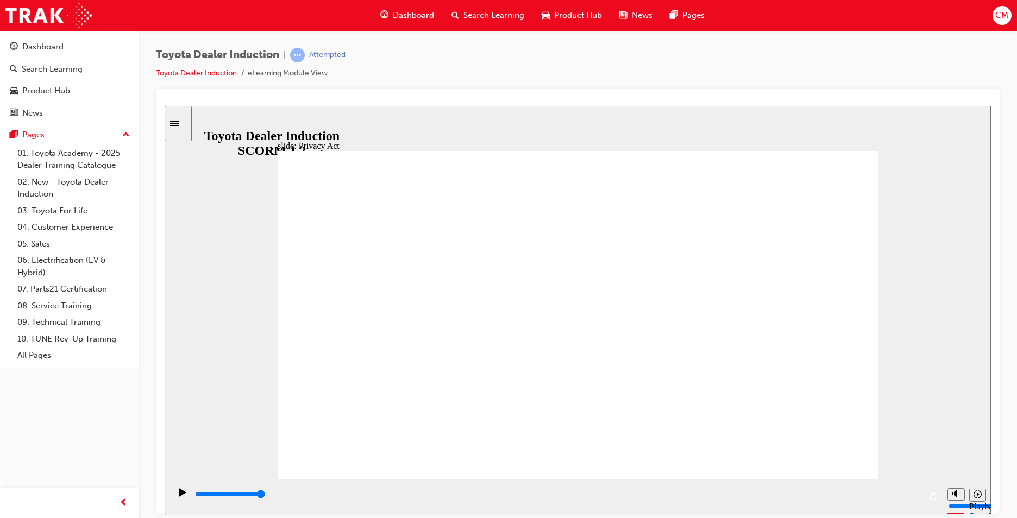
click at [970, 475] on div "slide: Privacy Act Privacy Act The Privacy Act regulates how personal informati…" at bounding box center [578, 309] width 826 height 408
drag, startPoint x: 553, startPoint y: 222, endPoint x: 546, endPoint y: 230, distance: 11.1
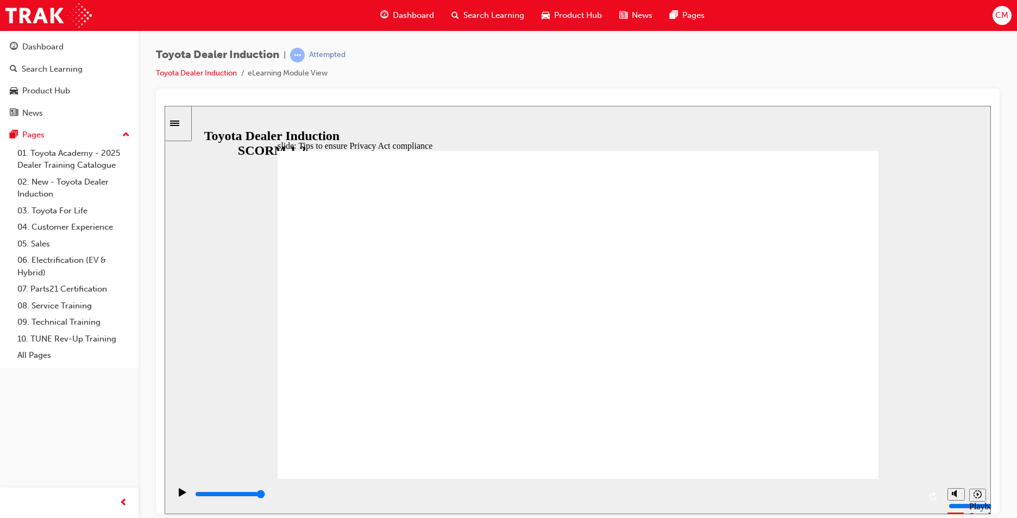
drag, startPoint x: 263, startPoint y: 496, endPoint x: 973, endPoint y: 477, distance: 710.5
click at [973, 477] on div "slide: PPE Rectangle 1 PPE Personal Protective Equipment PPE Personal Protectiv…" at bounding box center [578, 309] width 826 height 408
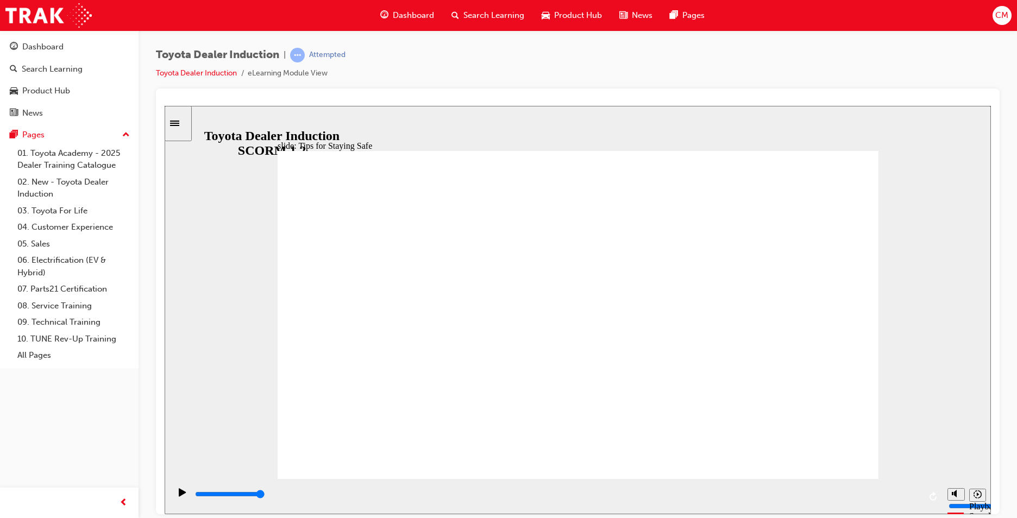
drag, startPoint x: 312, startPoint y: 495, endPoint x: 1006, endPoint y: 478, distance: 694.7
click at [990, 478] on html "slide: Tips for Staying Safe Group 2 Rectangle 1 Check out the tips! Rectangle …" at bounding box center [578, 309] width 826 height 408
click at [179, 493] on icon "Play (Ctrl+Alt+P)" at bounding box center [183, 492] width 8 height 9
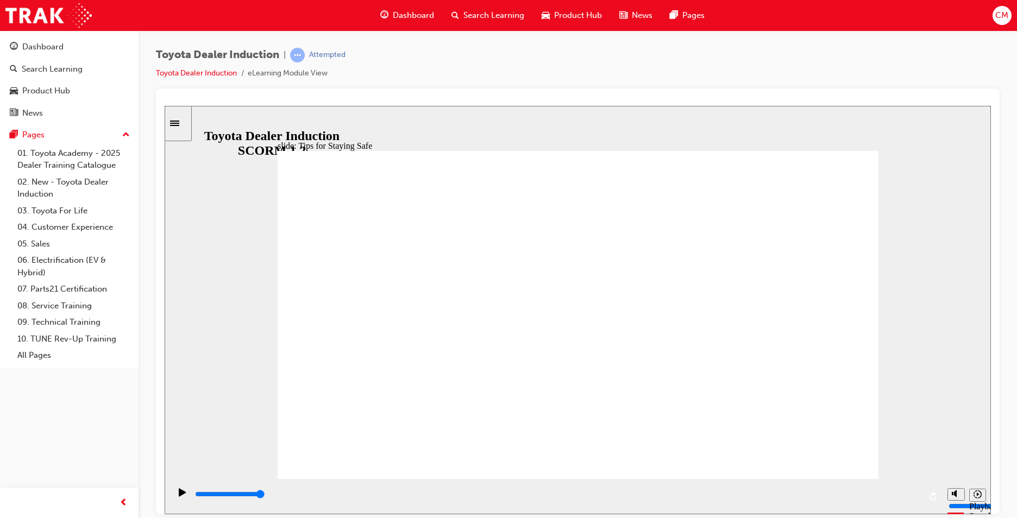
type input "3000"
checkbox input "true"
type input "3500"
checkbox input "true"
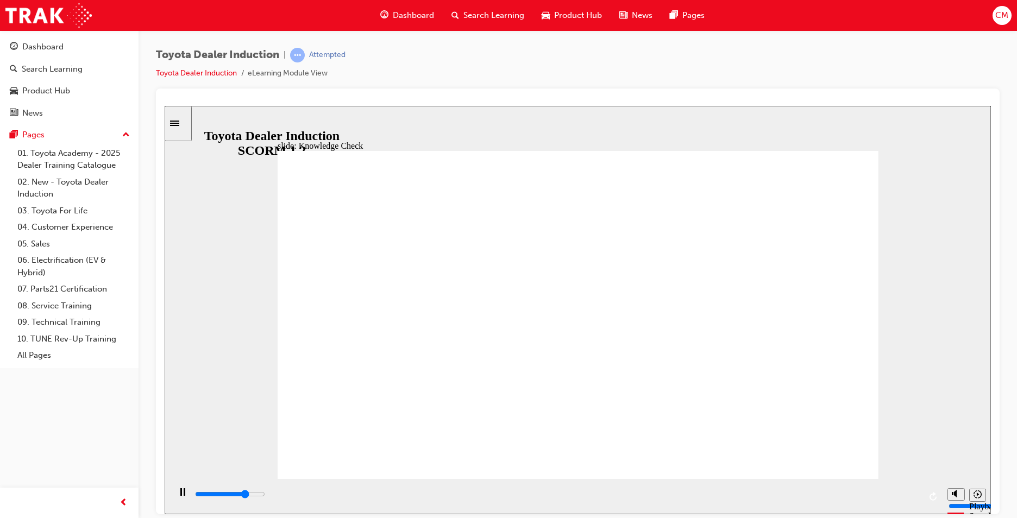
type input "3800"
checkbox input "true"
type input "4800"
checkbox input "true"
type input "5000"
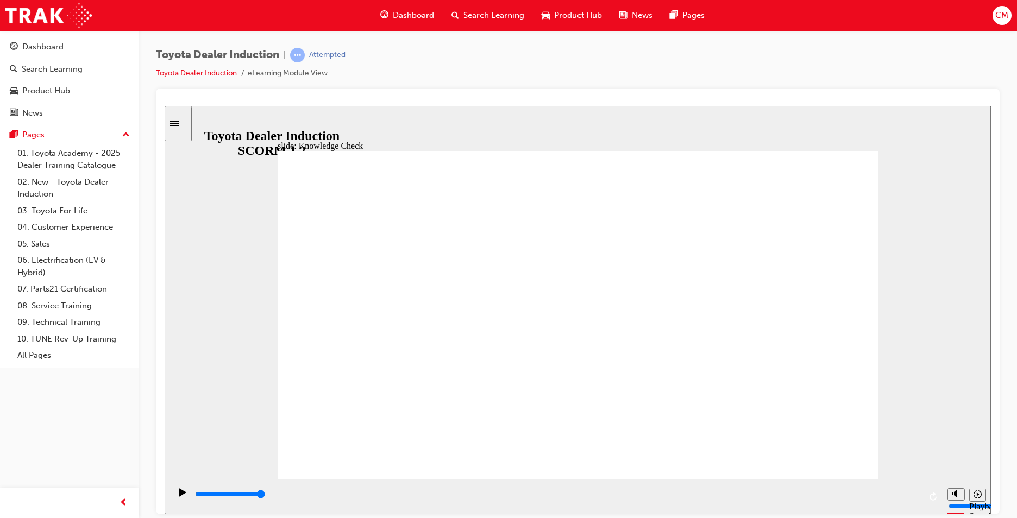
checkbox input "true"
type input "5000"
radio input "true"
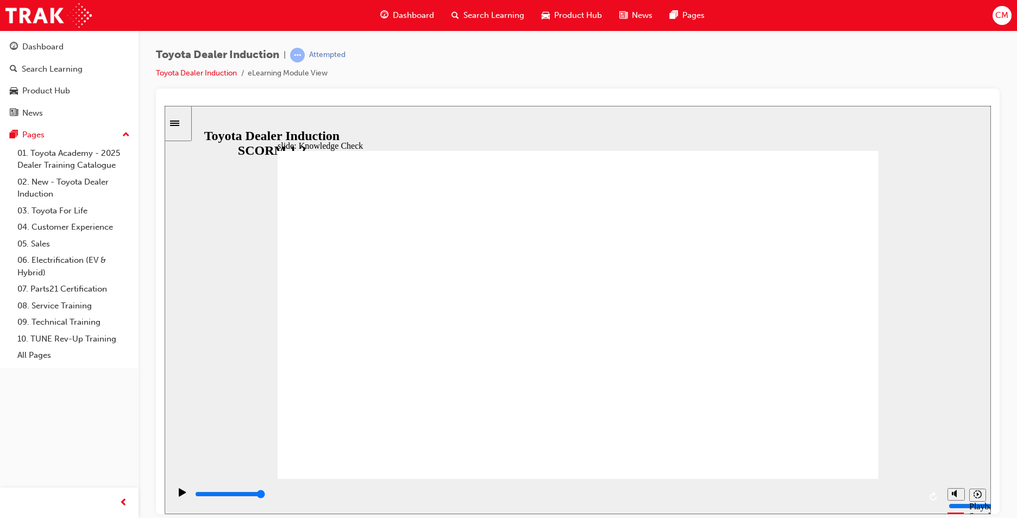
type input "5000"
checkbox input "true"
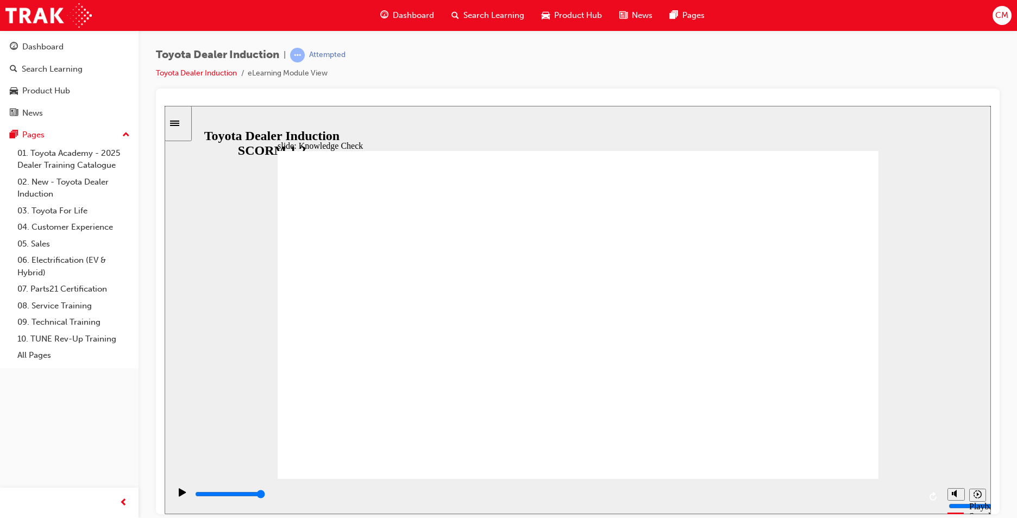
type input "5000"
checkbox input "true"
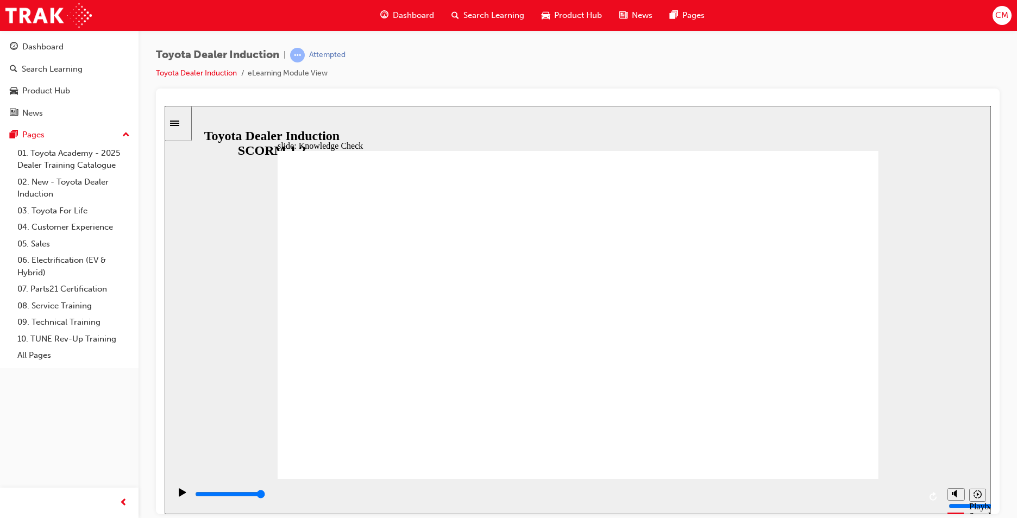
drag, startPoint x: 438, startPoint y: 406, endPoint x: 506, endPoint y: 345, distance: 91.1
checkbox input "true"
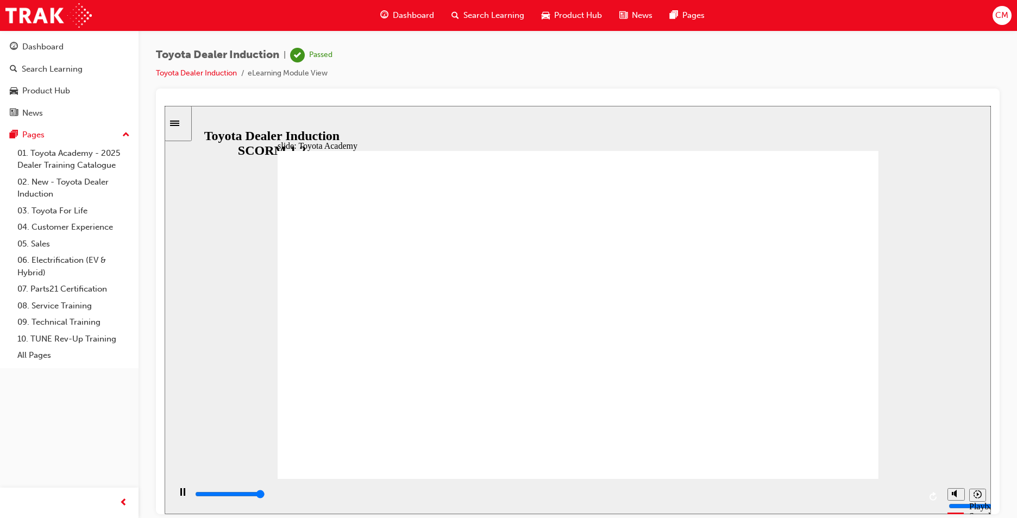
type input "9900"
click at [60, 45] on div "Dashboard" at bounding box center [42, 47] width 41 height 12
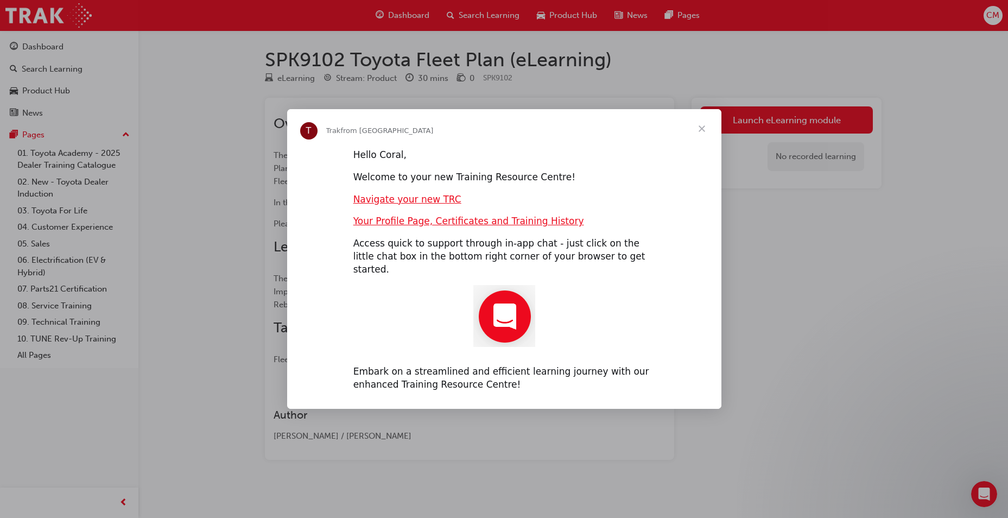
click at [705, 135] on span "Close" at bounding box center [702, 128] width 39 height 39
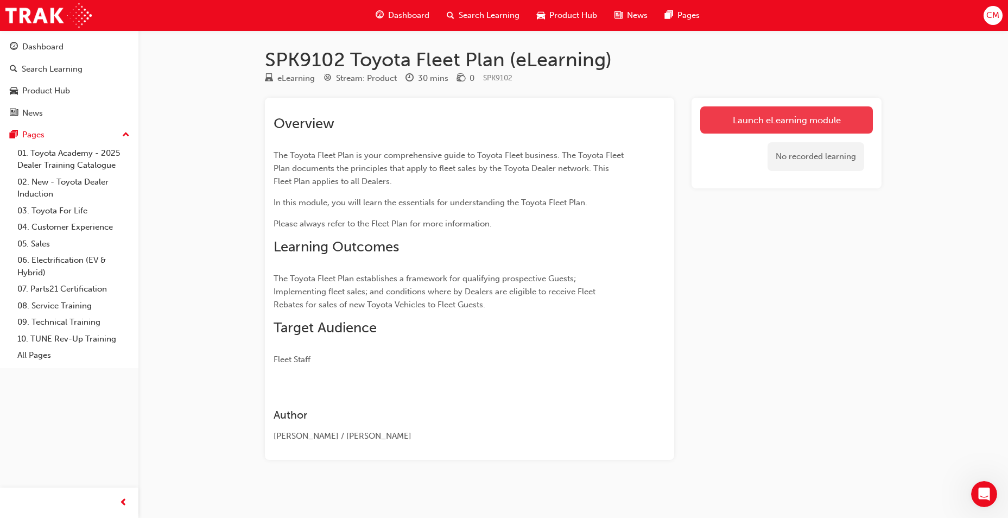
click at [779, 119] on link "Launch eLearning module" at bounding box center [786, 119] width 173 height 27
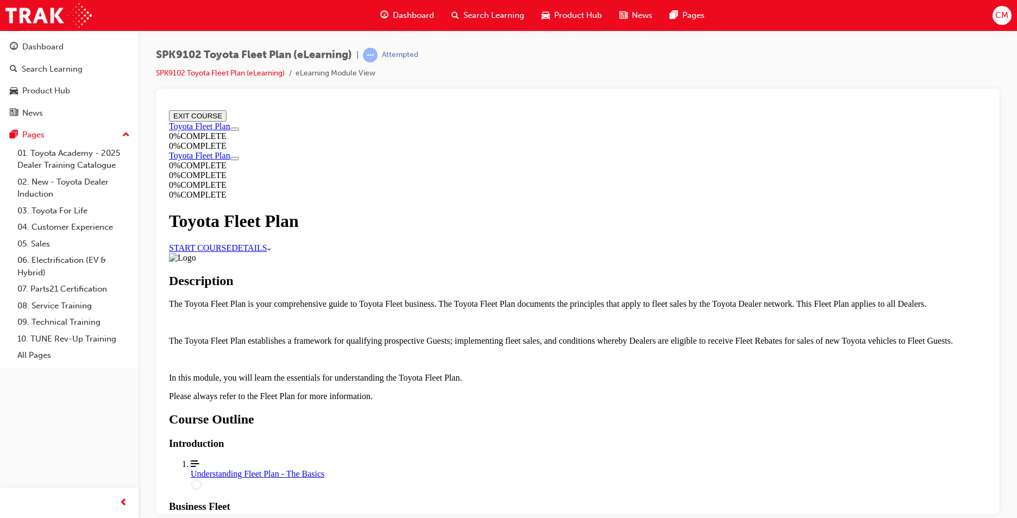
scroll to position [18, 0]
click at [231, 243] on link "START COURSE" at bounding box center [200, 247] width 62 height 9
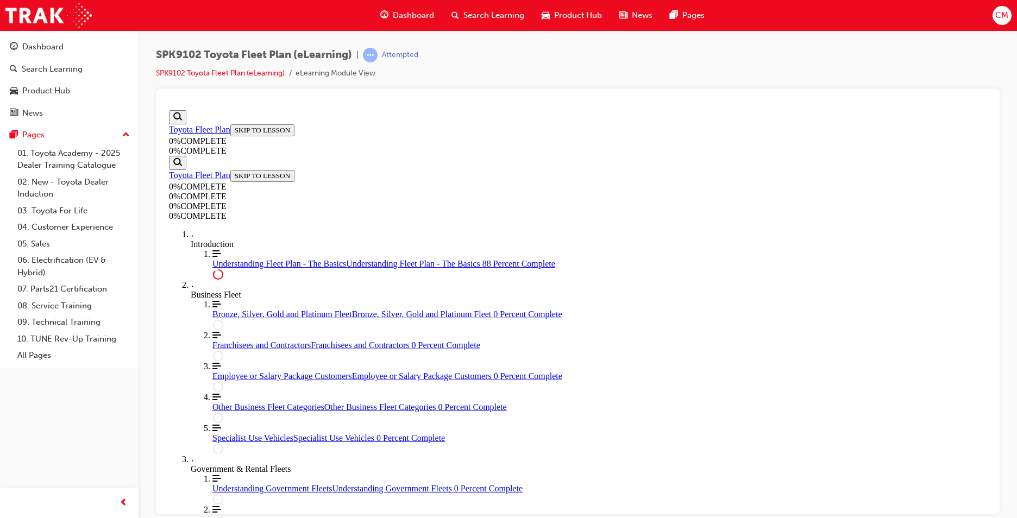
scroll to position [2450, 0]
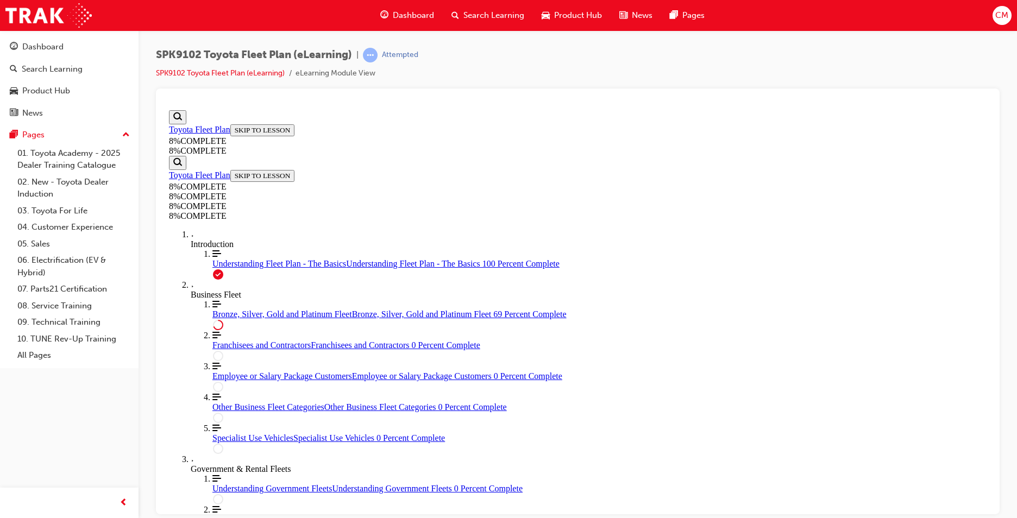
scroll to position [2444, 0]
drag, startPoint x: 560, startPoint y: 313, endPoint x: 757, endPoint y: 373, distance: 205.4
drag, startPoint x: 550, startPoint y: 179, endPoint x: 742, endPoint y: 245, distance: 203.3
drag, startPoint x: 575, startPoint y: 185, endPoint x: 585, endPoint y: 316, distance: 131.8
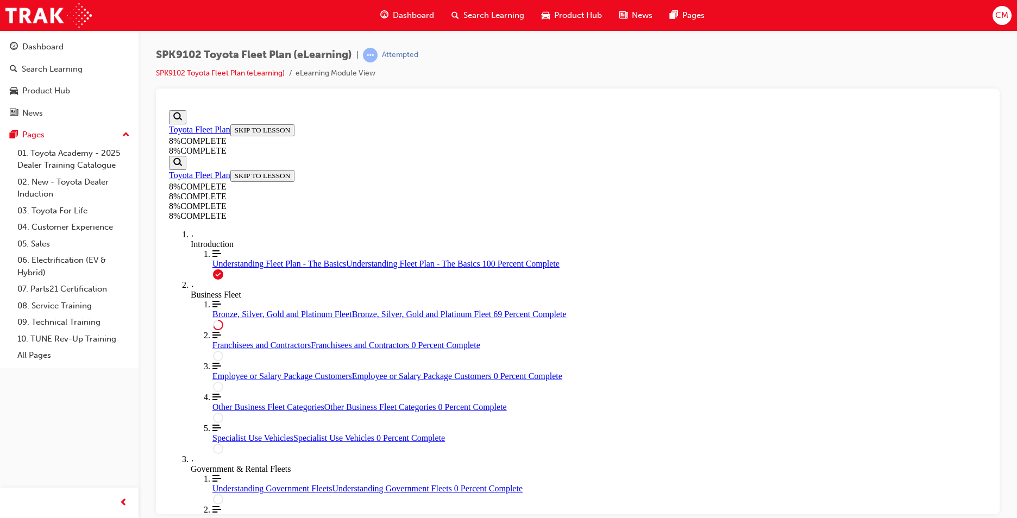
drag, startPoint x: 591, startPoint y: 321, endPoint x: 604, endPoint y: 188, distance: 134.2
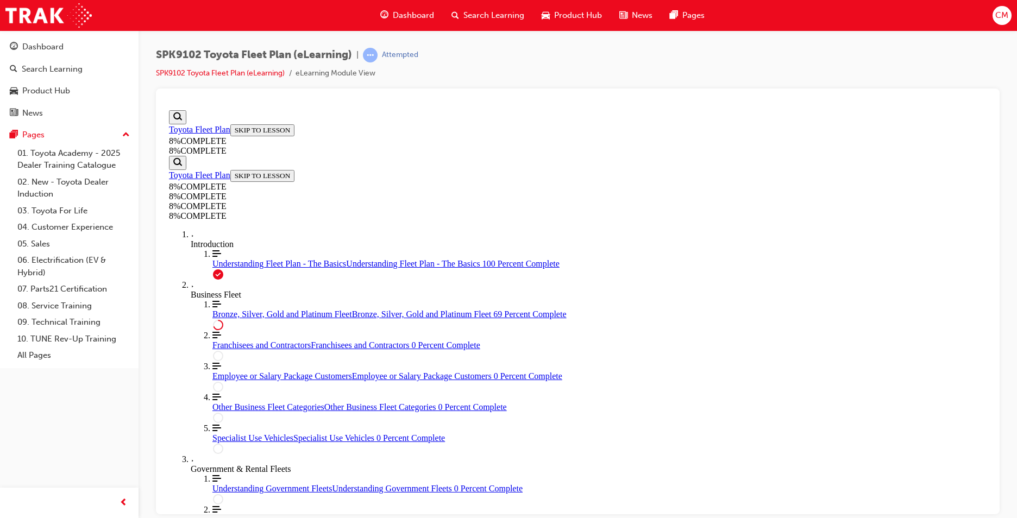
scroll to position [0, 0]
click at [233, 258] on span "Understanding Fleet Plan - The Basics" at bounding box center [279, 262] width 134 height 9
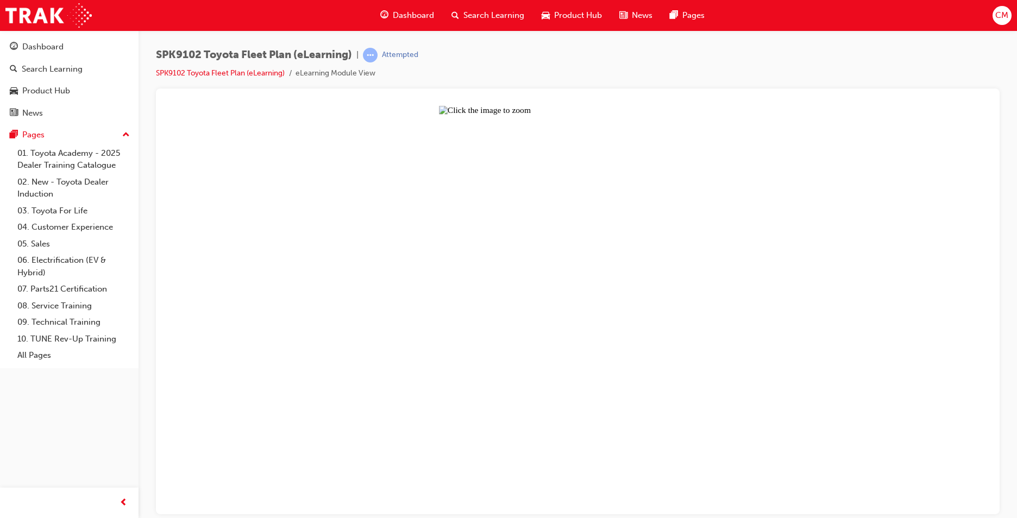
click at [563, 171] on button "Unzoom image" at bounding box center [578, 309] width 826 height 408
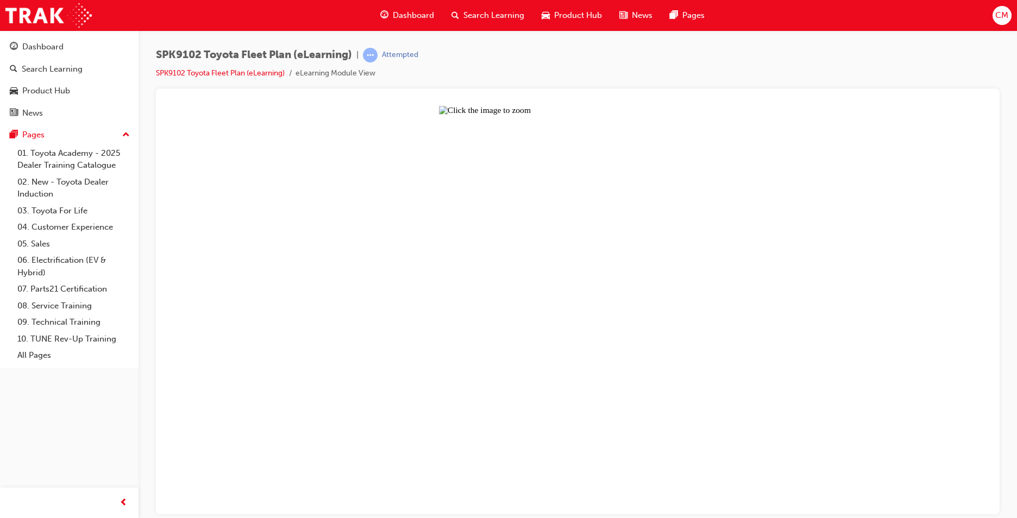
click at [580, 209] on button "Unzoom image" at bounding box center [578, 309] width 826 height 408
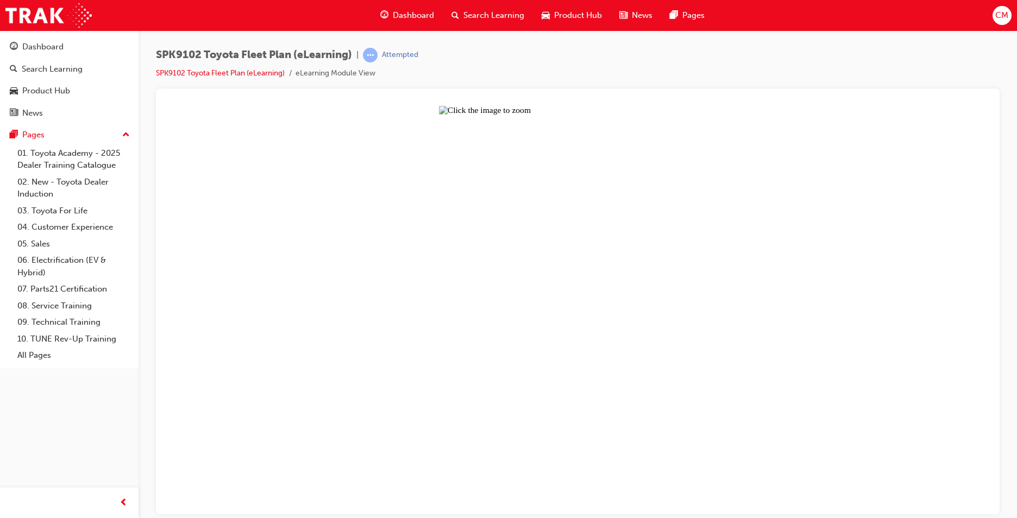
click at [496, 330] on button "Unzoom image" at bounding box center [578, 309] width 826 height 408
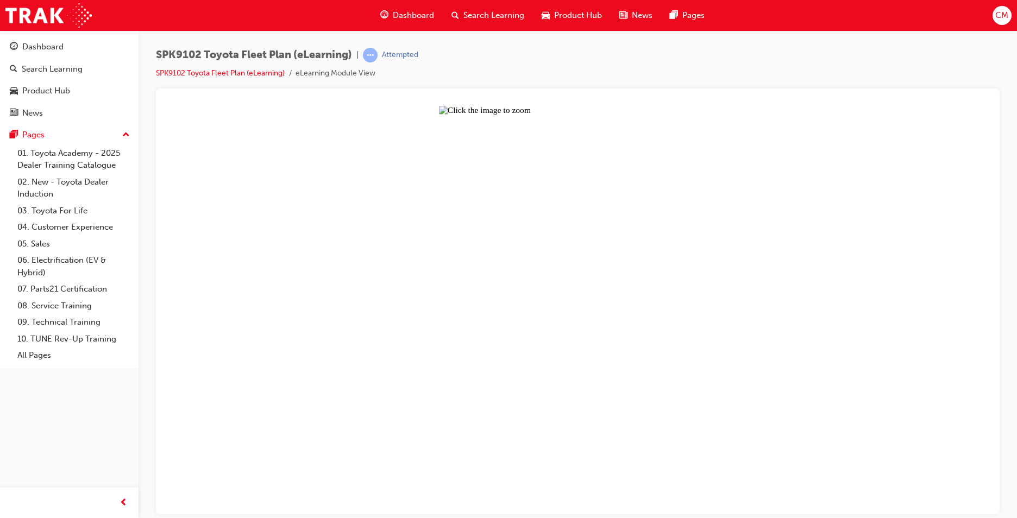
click at [374, 221] on button "Unzoom image" at bounding box center [578, 309] width 826 height 408
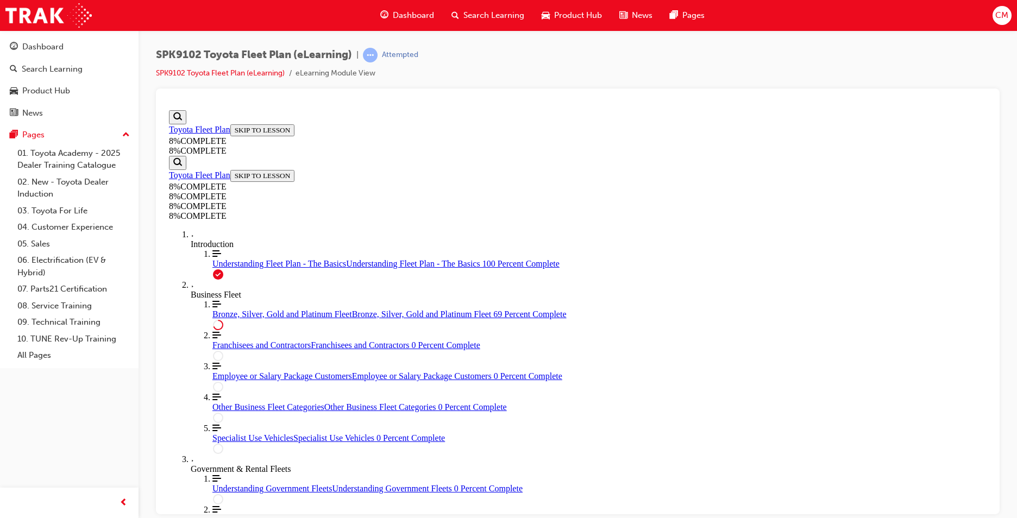
scroll to position [1883, 0]
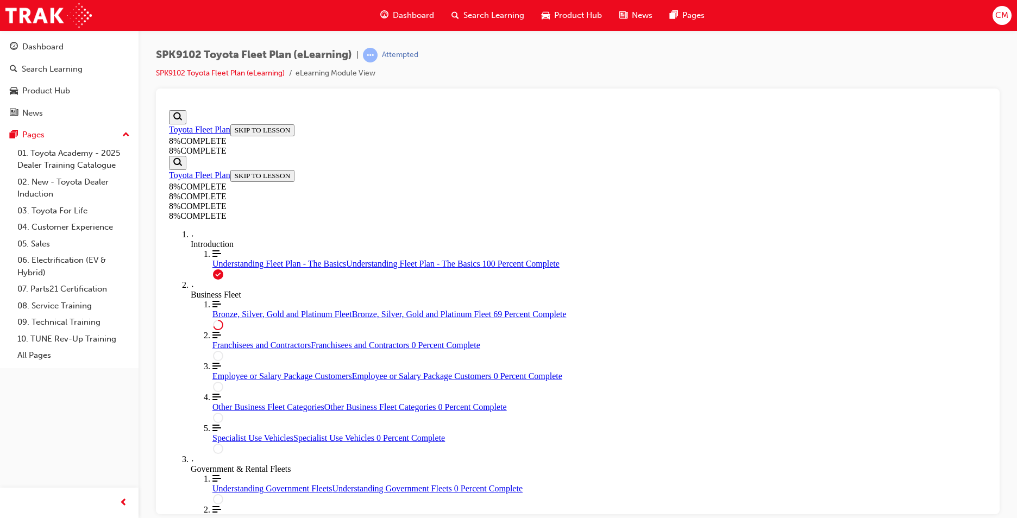
scroll to position [2336, 0]
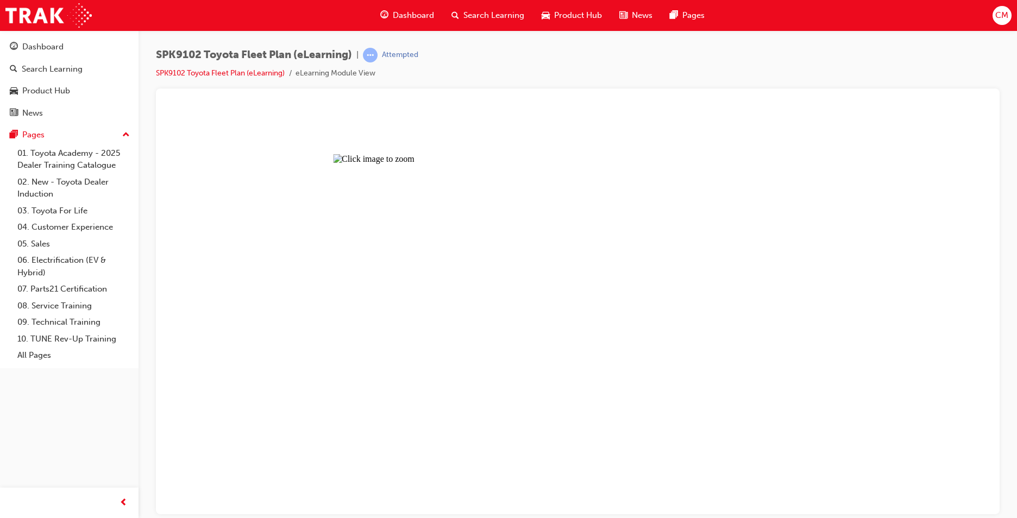
click at [634, 323] on button "Unzoom image" at bounding box center [578, 309] width 826 height 408
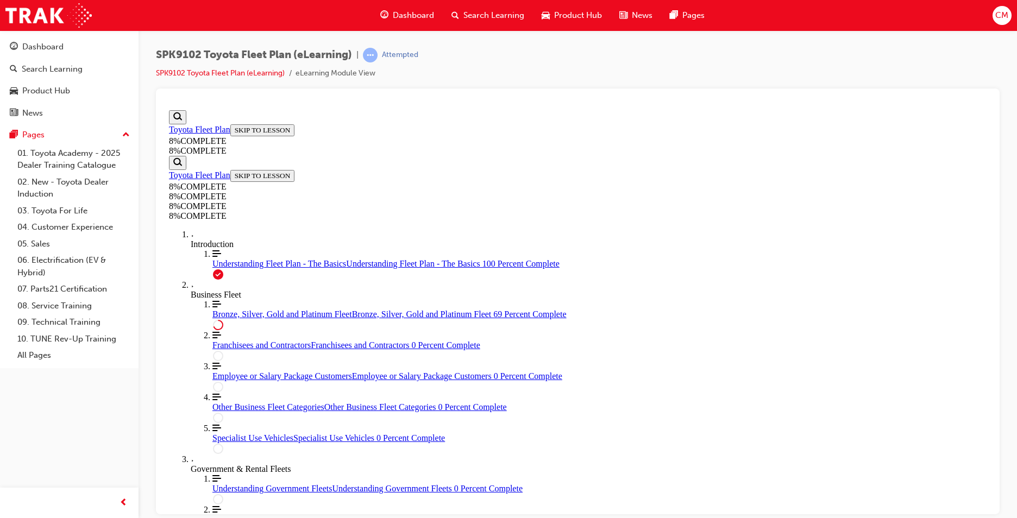
scroll to position [2478, 0]
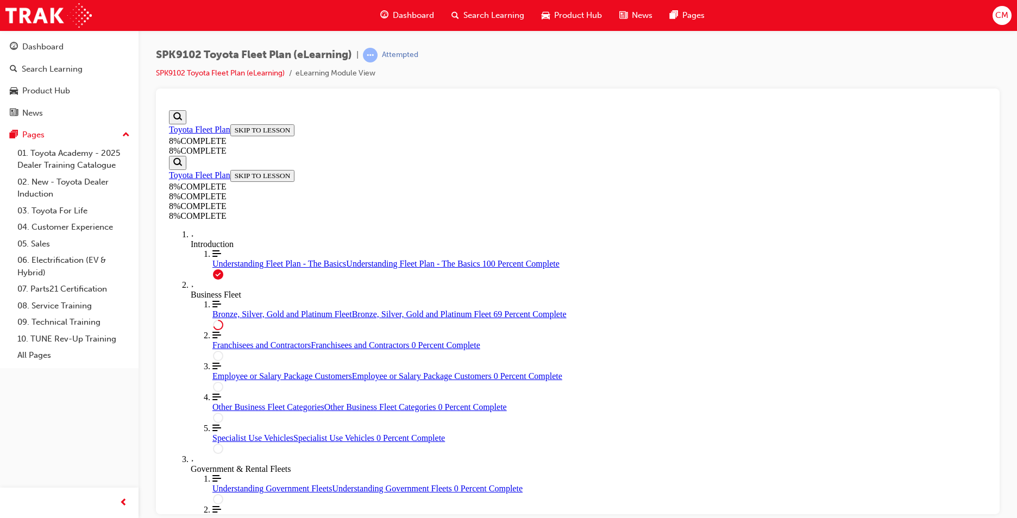
drag, startPoint x: 582, startPoint y: 249, endPoint x: 581, endPoint y: 382, distance: 133.0
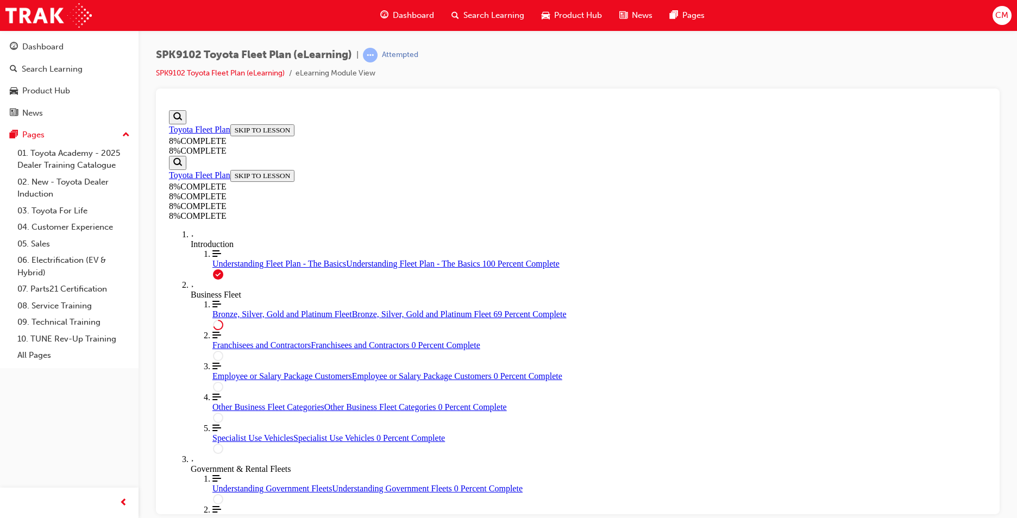
drag, startPoint x: 561, startPoint y: 241, endPoint x: 765, endPoint y: 374, distance: 242.9
drag, startPoint x: 611, startPoint y: 315, endPoint x: 791, endPoint y: 313, distance: 179.7
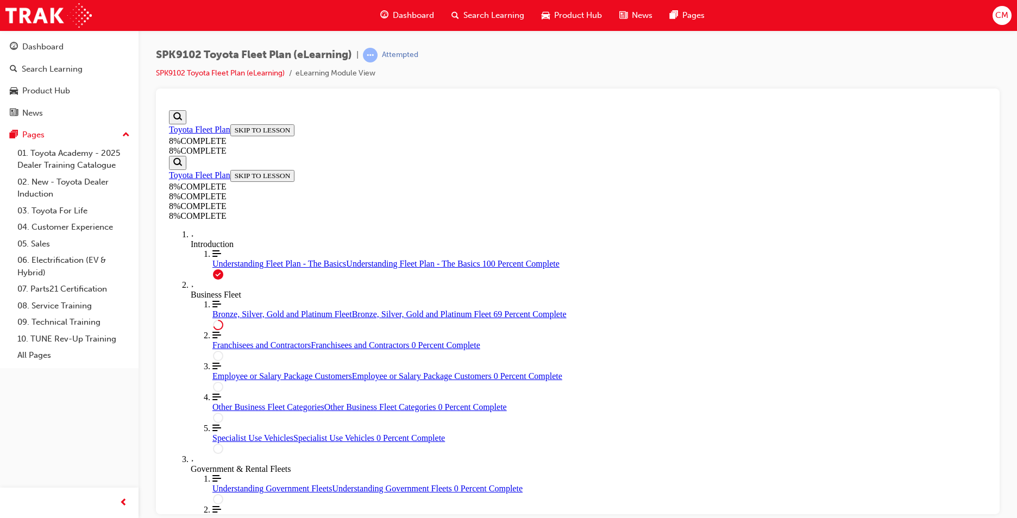
drag, startPoint x: 564, startPoint y: 250, endPoint x: 771, endPoint y: 248, distance: 206.3
drag, startPoint x: 652, startPoint y: 187, endPoint x: 834, endPoint y: 186, distance: 181.9
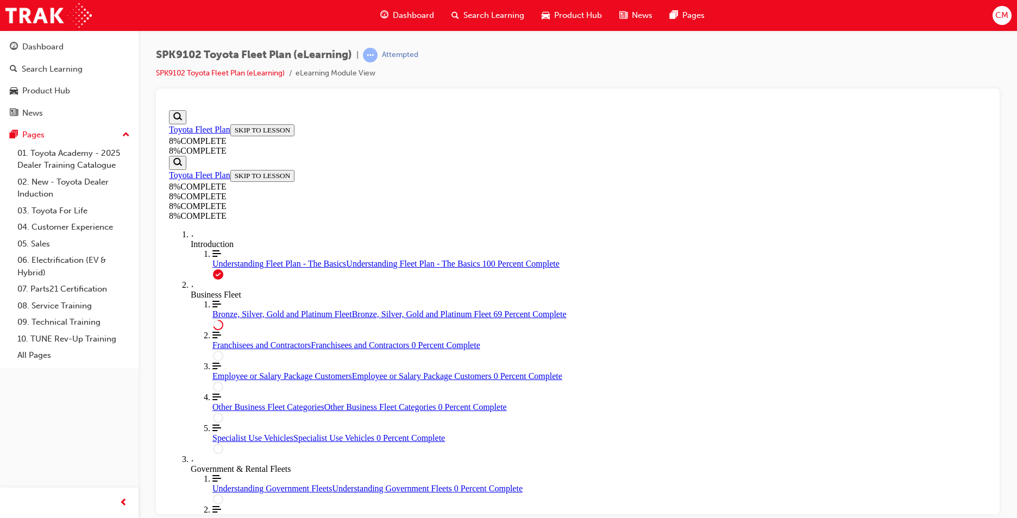
drag, startPoint x: 551, startPoint y: 374, endPoint x: 715, endPoint y: 220, distance: 224.4
drag, startPoint x: 579, startPoint y: 263, endPoint x: 787, endPoint y: 324, distance: 216.8
drag, startPoint x: 549, startPoint y: 375, endPoint x: 695, endPoint y: 263, distance: 183.7
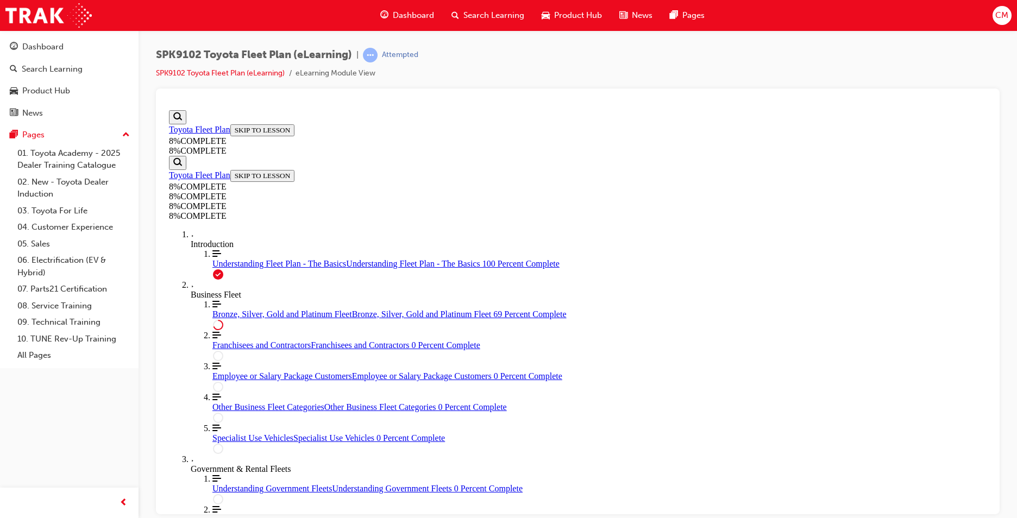
drag, startPoint x: 572, startPoint y: 371, endPoint x: 717, endPoint y: 375, distance: 144.5
drag, startPoint x: 560, startPoint y: 384, endPoint x: 760, endPoint y: 452, distance: 211.4
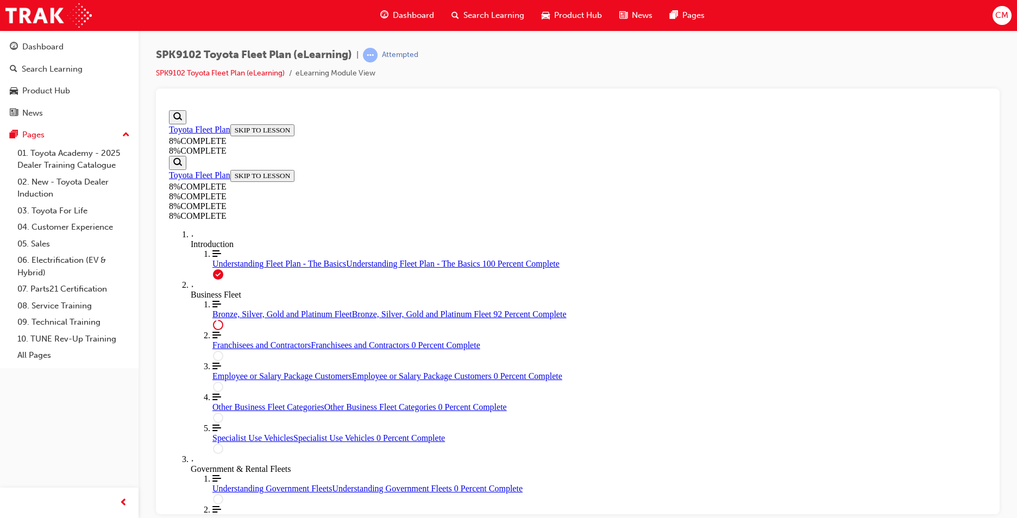
scroll to position [4507, 0]
drag, startPoint x: 542, startPoint y: 450, endPoint x: 750, endPoint y: 451, distance: 208.0
drag, startPoint x: 580, startPoint y: 376, endPoint x: 787, endPoint y: 380, distance: 207.5
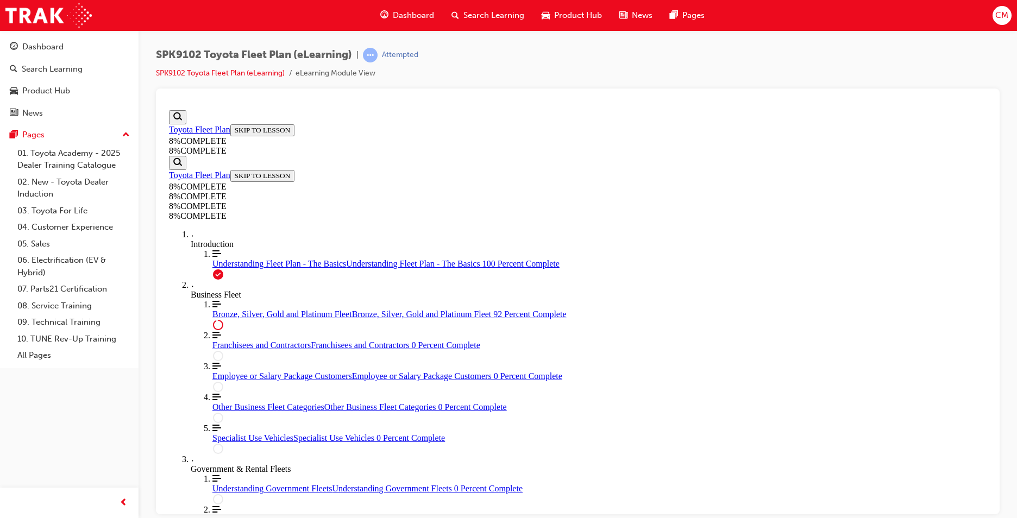
scroll to position [4670, 0]
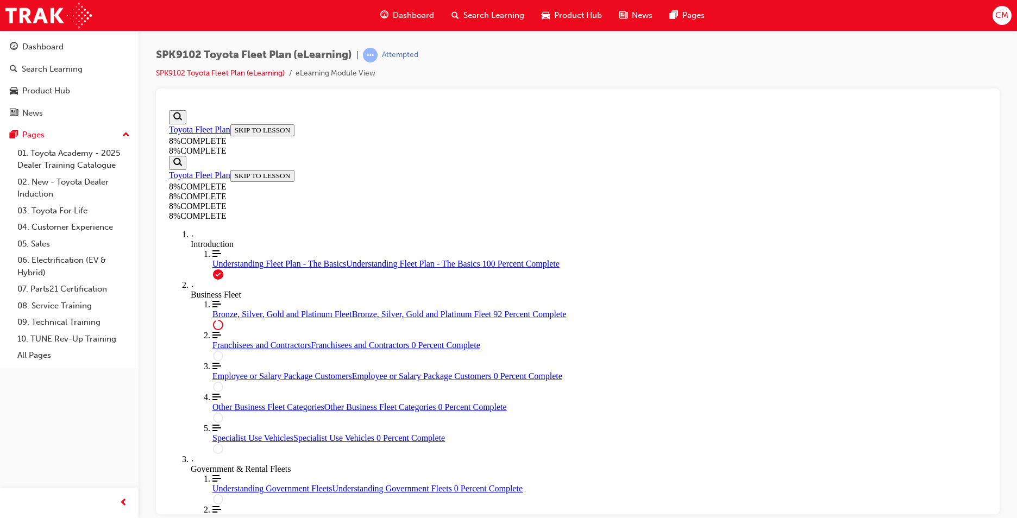
drag, startPoint x: 545, startPoint y: 396, endPoint x: 755, endPoint y: 393, distance: 210.7
drag, startPoint x: 575, startPoint y: 342, endPoint x: 771, endPoint y: 285, distance: 203.6
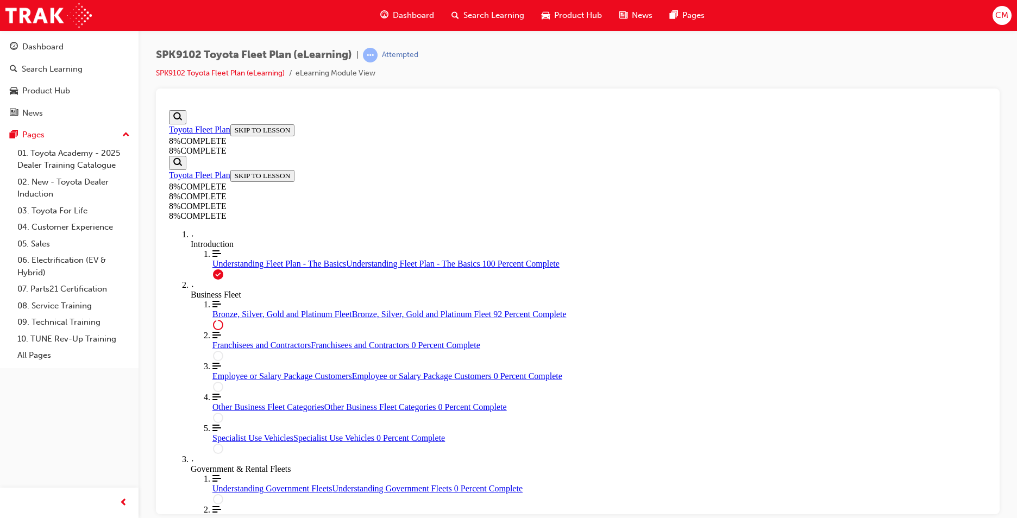
drag, startPoint x: 546, startPoint y: 336, endPoint x: 740, endPoint y: 336, distance: 193.9
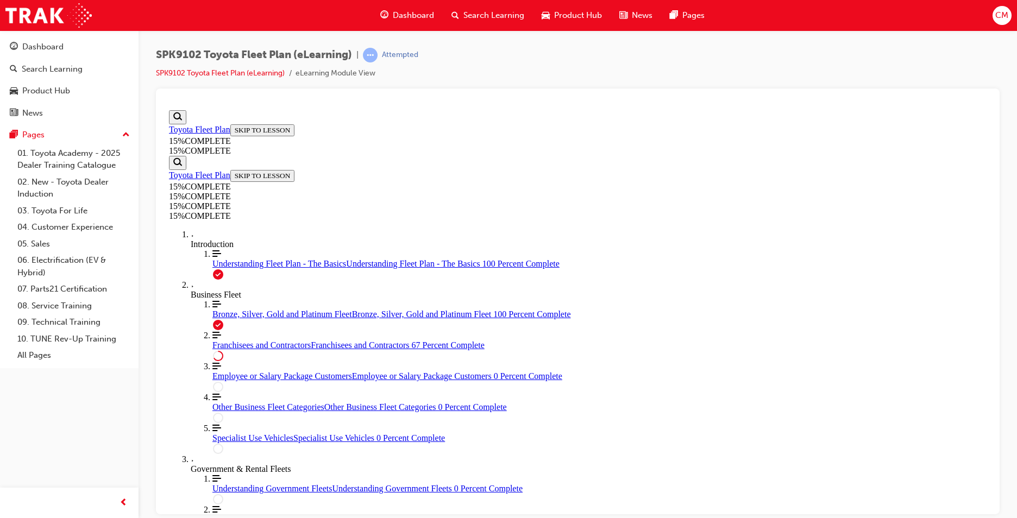
scroll to position [387, 0]
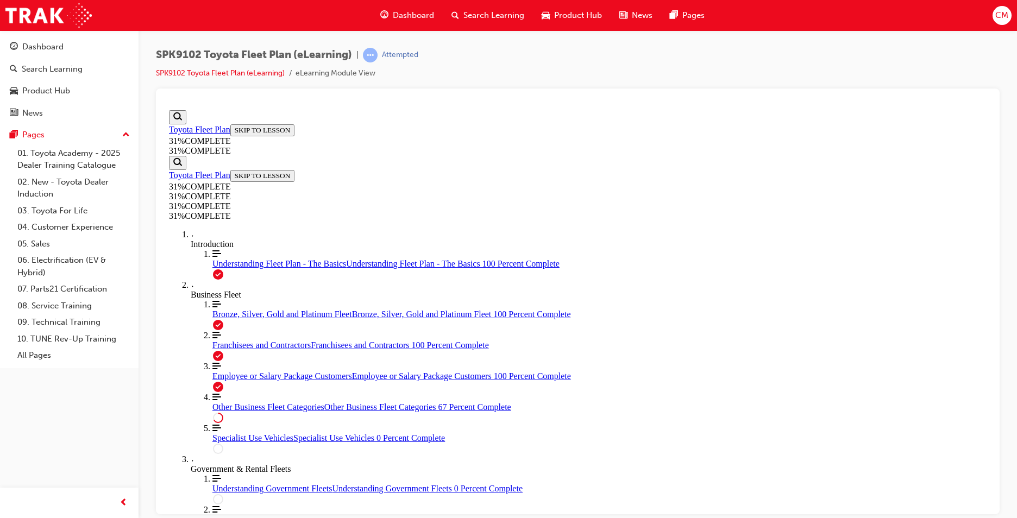
scroll to position [1665, 0]
drag, startPoint x: 779, startPoint y: 262, endPoint x: 772, endPoint y: 262, distance: 7.1
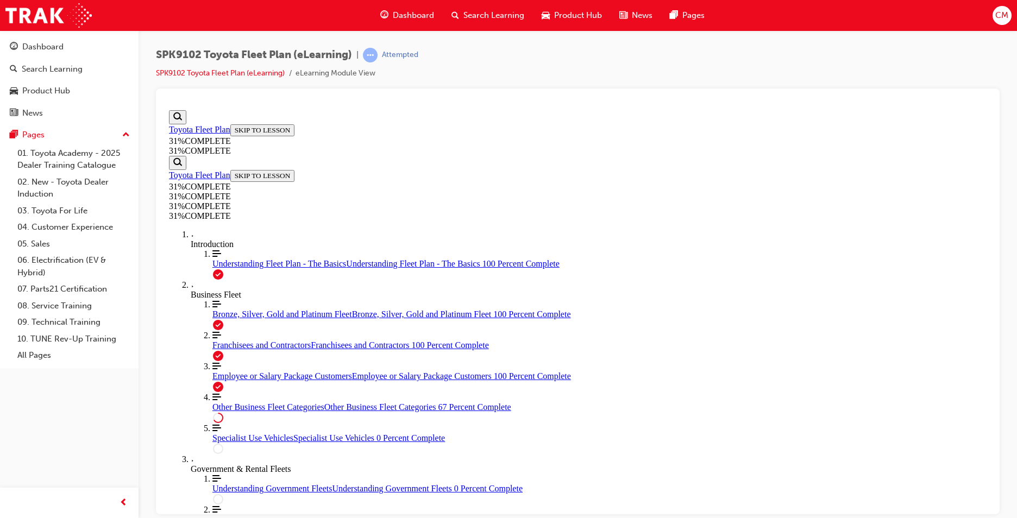
scroll to position [2451, 0]
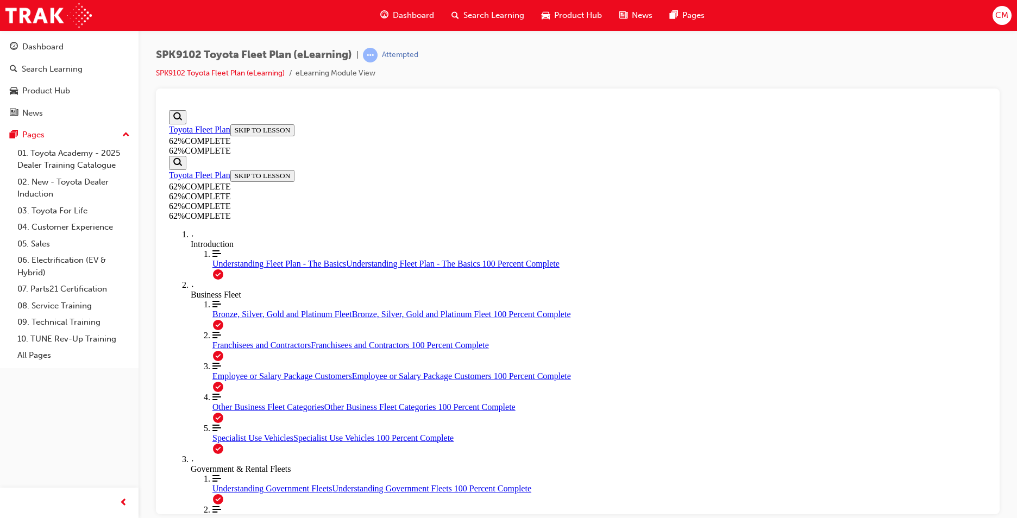
scroll to position [693, 0]
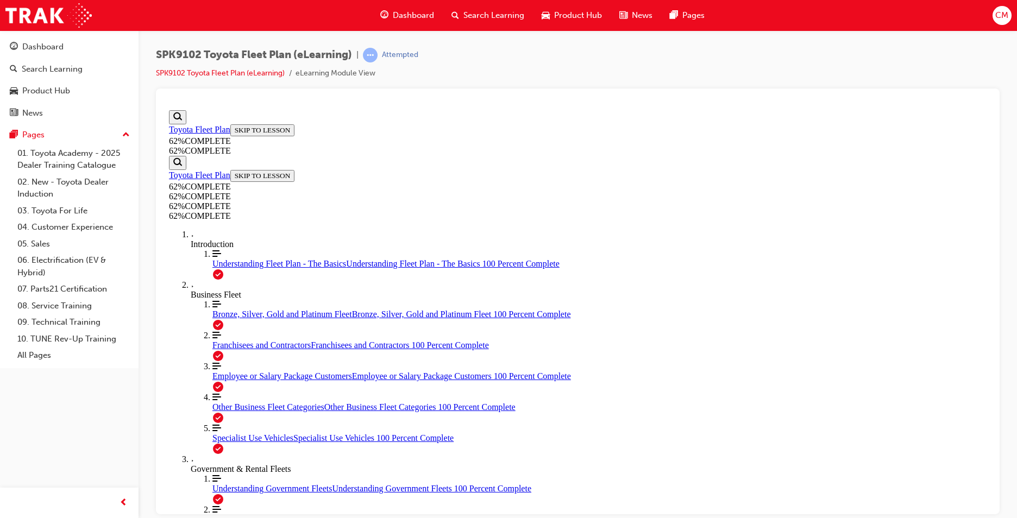
scroll to position [1005, 0]
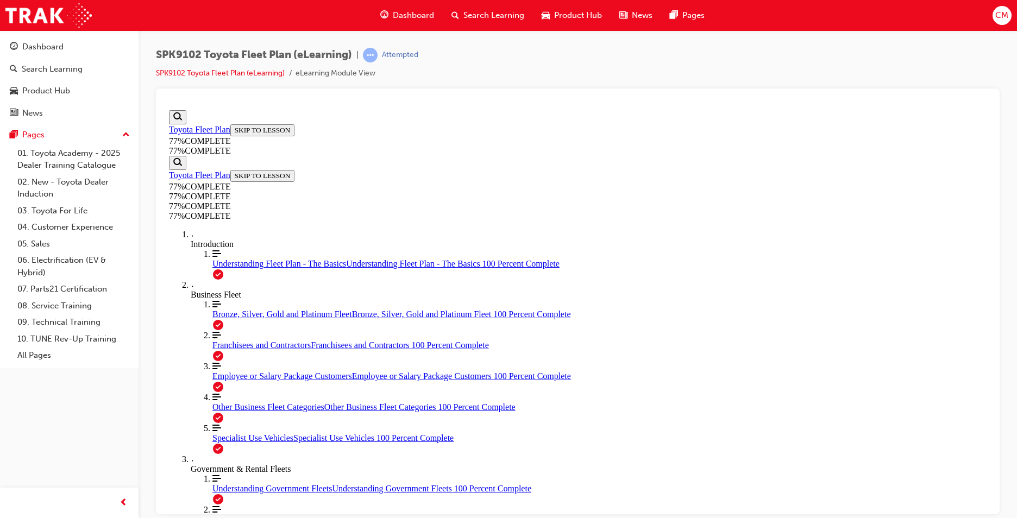
scroll to position [1070, 0]
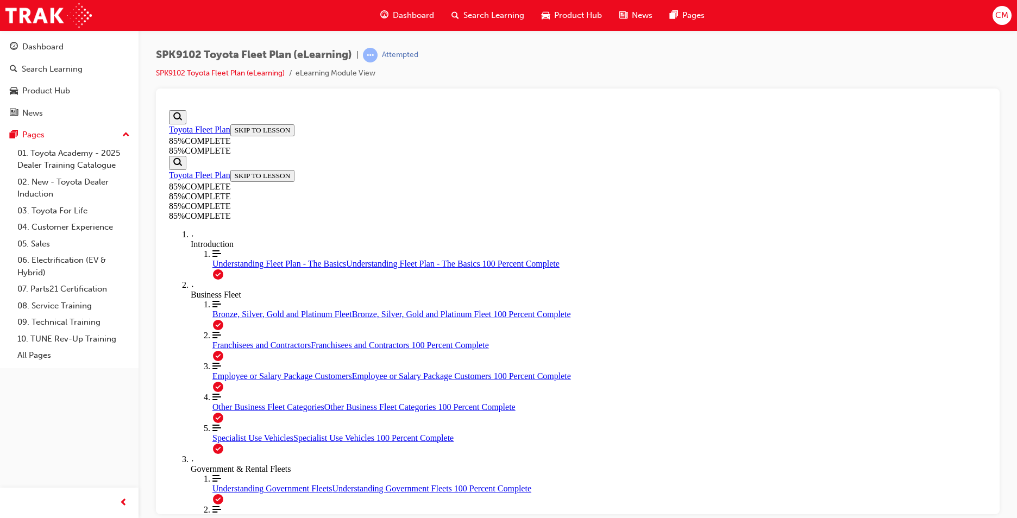
scroll to position [3922, 0]
drag, startPoint x: 659, startPoint y: 436, endPoint x: 662, endPoint y: 419, distance: 17.1
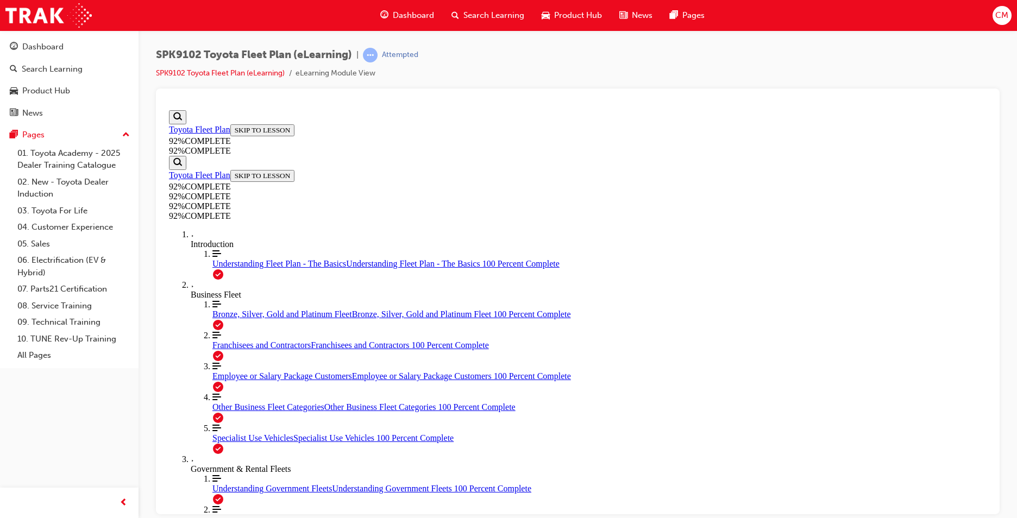
drag, startPoint x: 489, startPoint y: 376, endPoint x: 620, endPoint y: 424, distance: 138.6
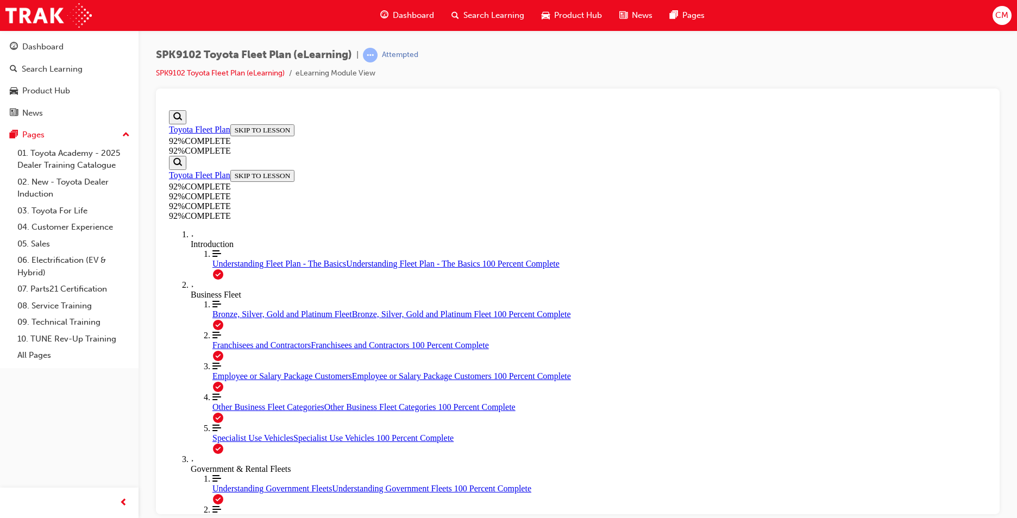
scroll to position [94, 0]
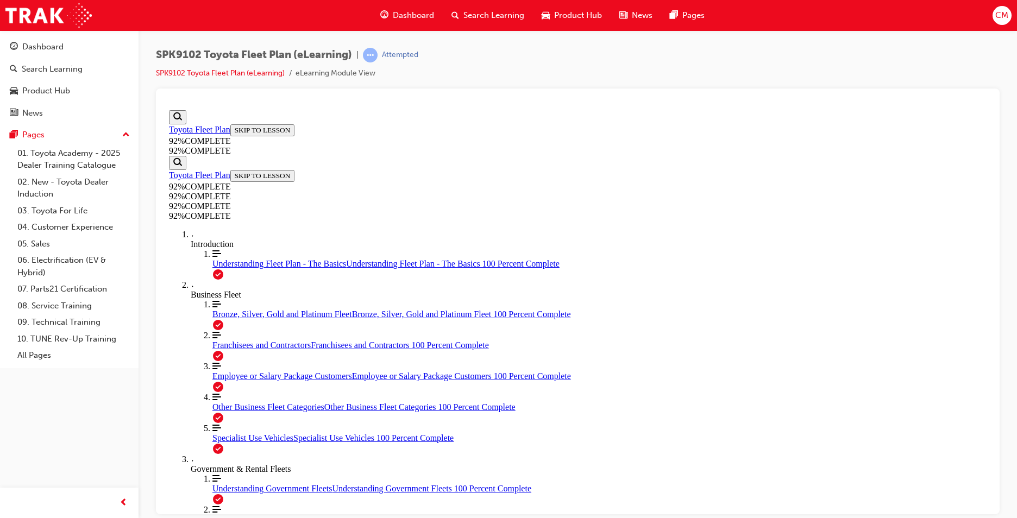
scroll to position [39, 0]
drag, startPoint x: 490, startPoint y: 374, endPoint x: 511, endPoint y: 394, distance: 29.2
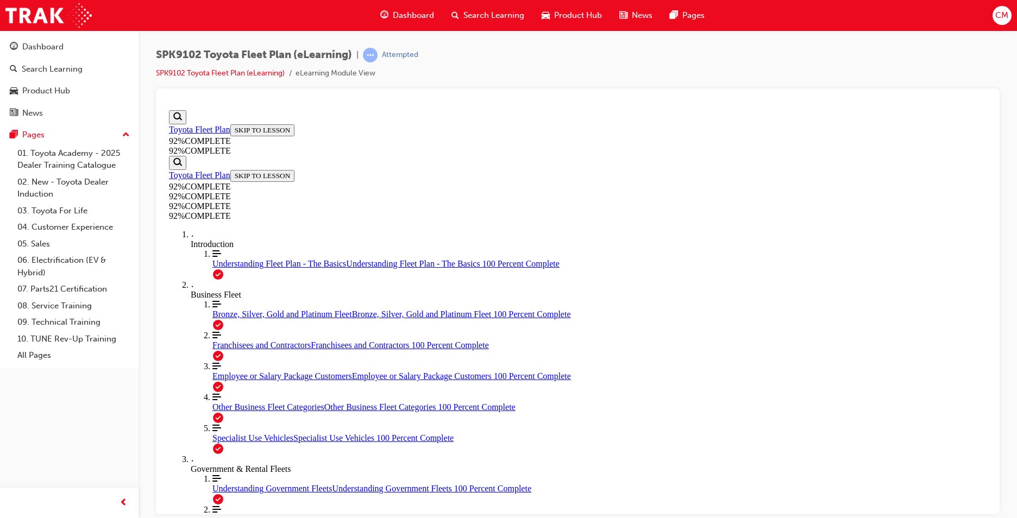
drag, startPoint x: 692, startPoint y: 444, endPoint x: 727, endPoint y: 409, distance: 49.1
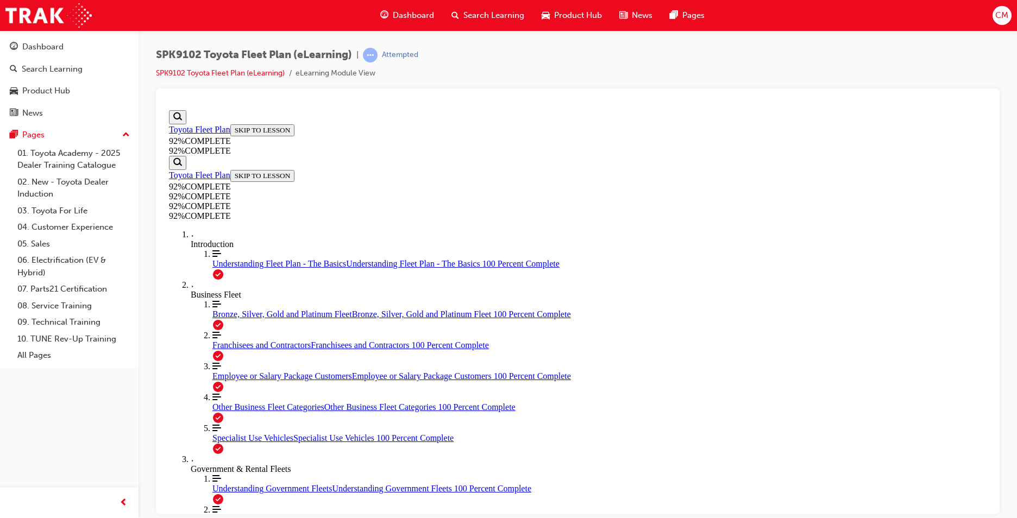
drag, startPoint x: 542, startPoint y: 402, endPoint x: 745, endPoint y: 450, distance: 208.1
drag, startPoint x: 544, startPoint y: 345, endPoint x: 749, endPoint y: 401, distance: 212.2
drag, startPoint x: 522, startPoint y: 346, endPoint x: 742, endPoint y: 348, distance: 220.5
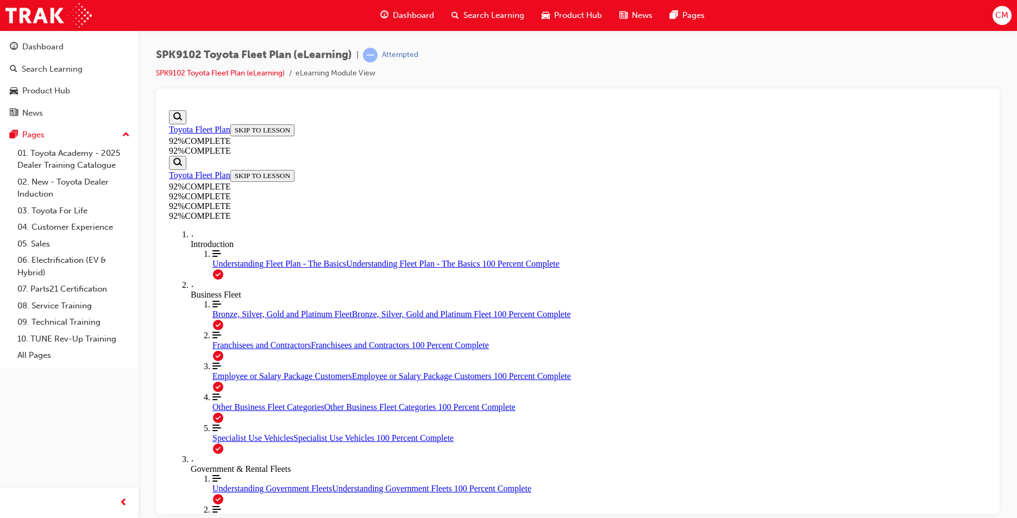
drag, startPoint x: 494, startPoint y: 379, endPoint x: 553, endPoint y: 415, distance: 69.2
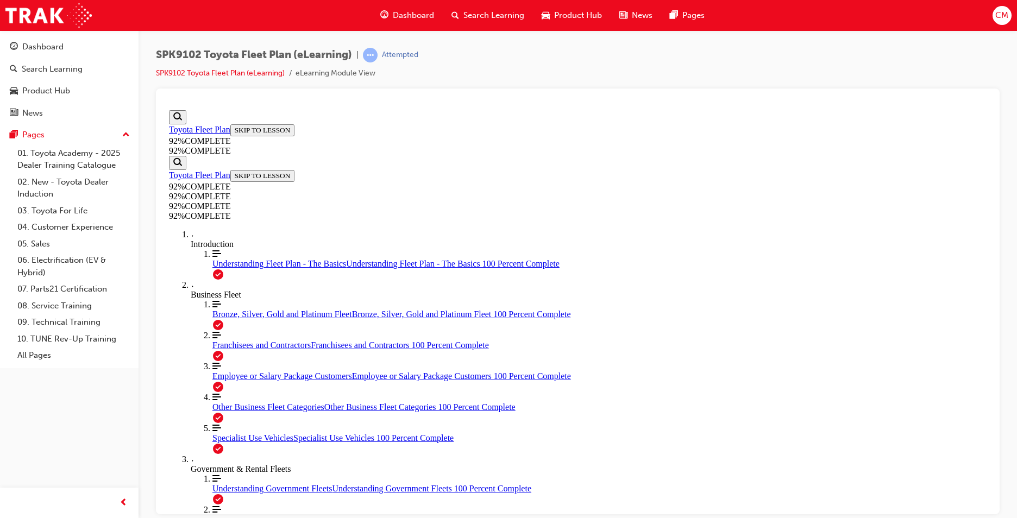
scroll to position [210, 0]
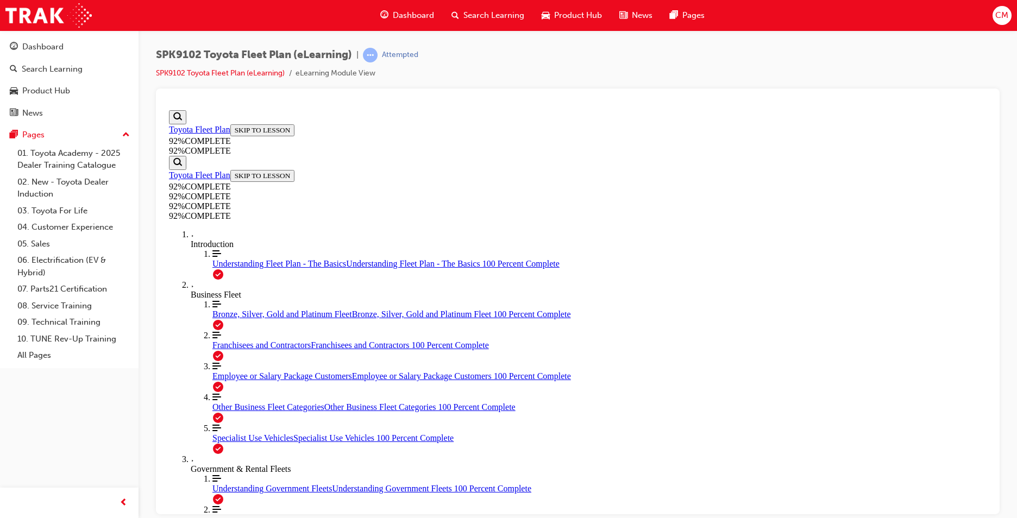
scroll to position [210, 0]
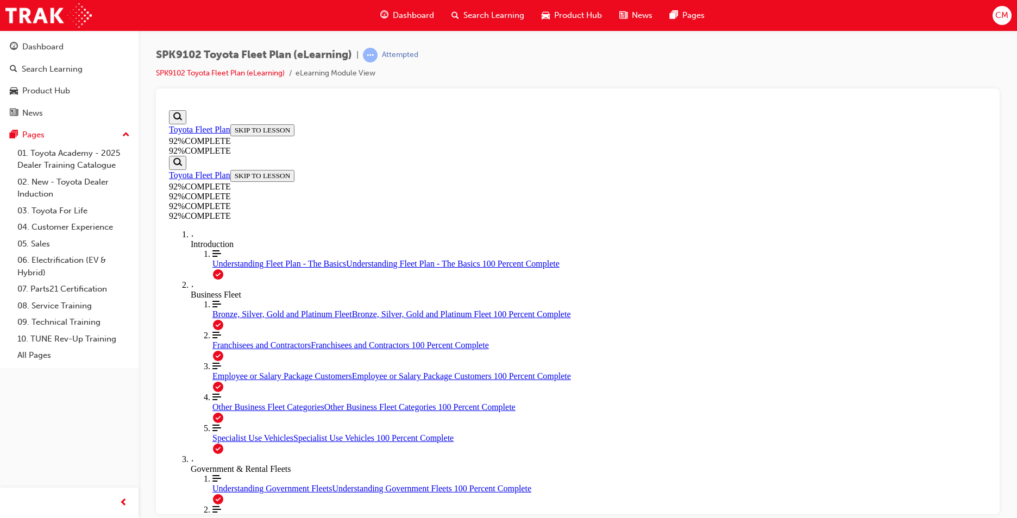
drag, startPoint x: 491, startPoint y: 377, endPoint x: 523, endPoint y: 391, distance: 34.8
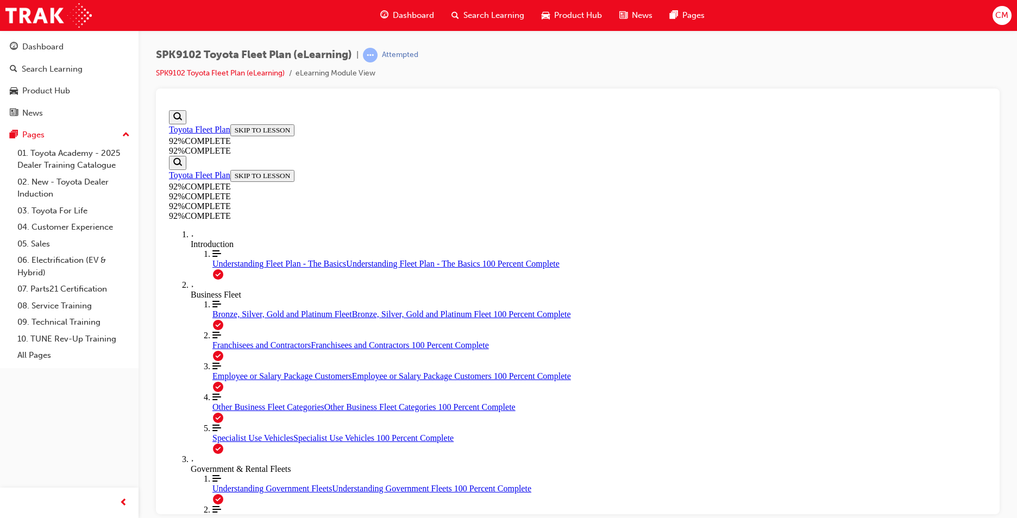
scroll to position [203, 0]
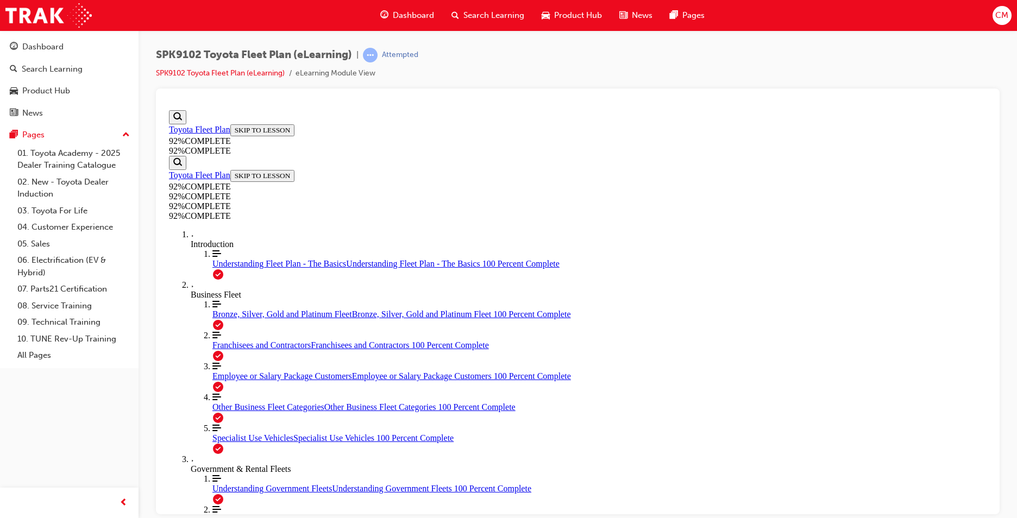
drag, startPoint x: 549, startPoint y: 203, endPoint x: 573, endPoint y: 214, distance: 27.2
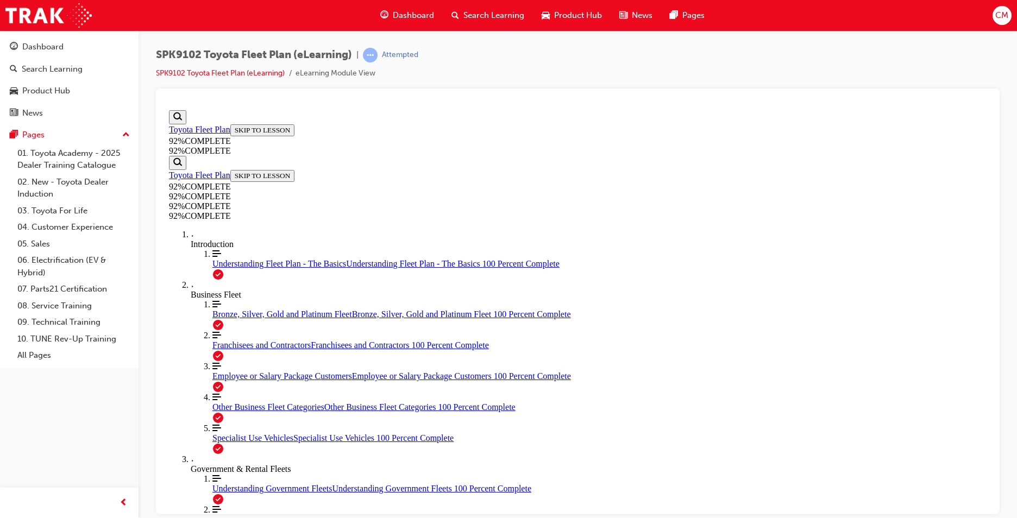
scroll to position [260, 0]
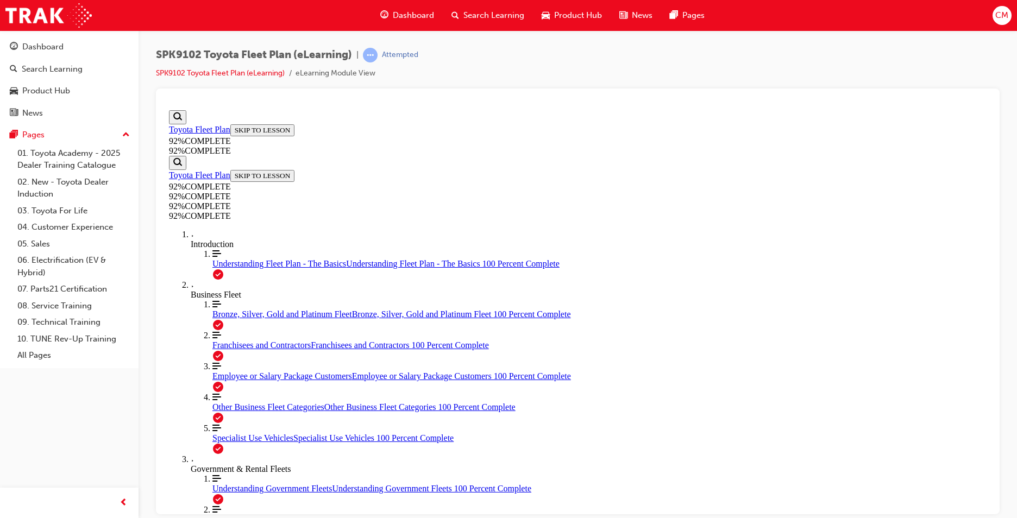
scroll to position [210, 0]
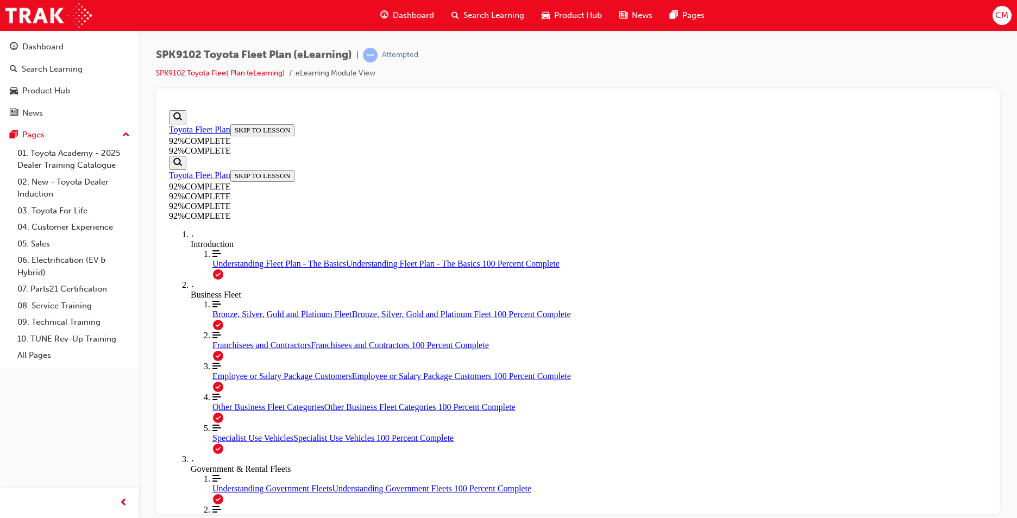
scroll to position [239, 0]
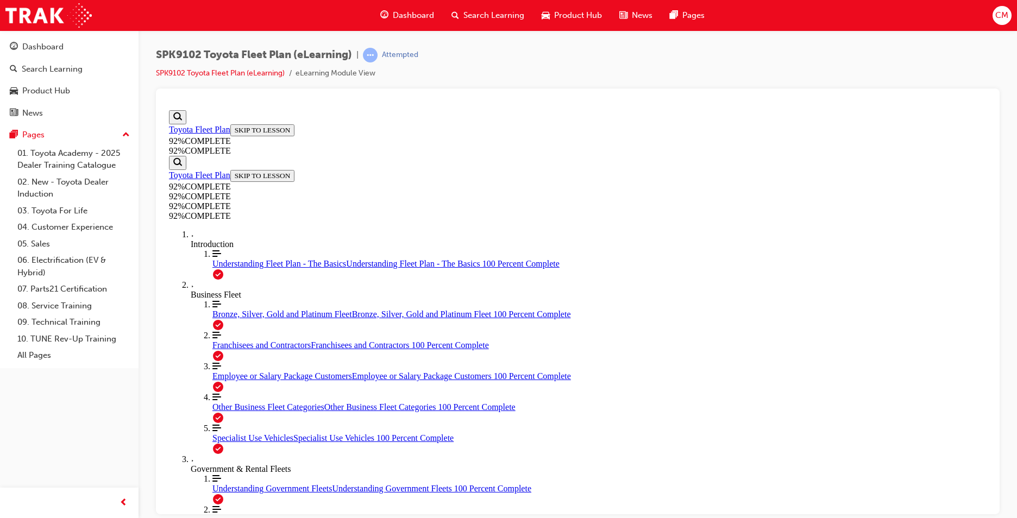
scroll to position [39, 0]
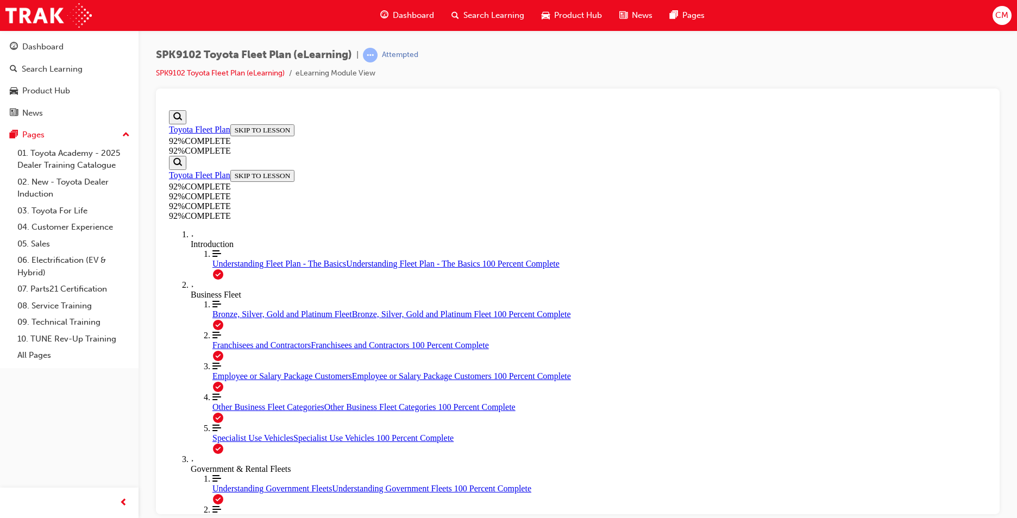
scroll to position [40, 0]
drag, startPoint x: 542, startPoint y: 349, endPoint x: 746, endPoint y: 448, distance: 227.1
drag, startPoint x: 527, startPoint y: 395, endPoint x: 702, endPoint y: 351, distance: 180.2
drag, startPoint x: 529, startPoint y: 403, endPoint x: 761, endPoint y: 402, distance: 231.9
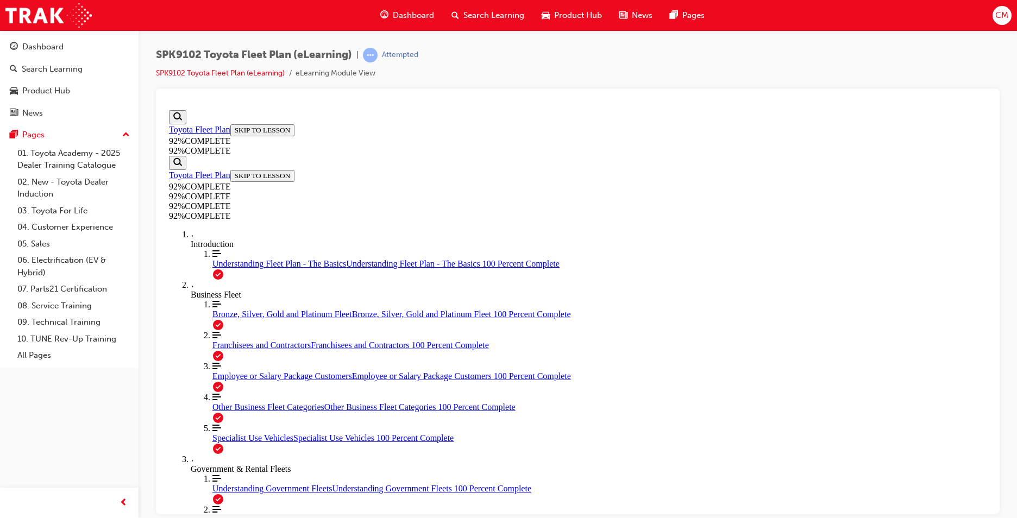
scroll to position [241, 0]
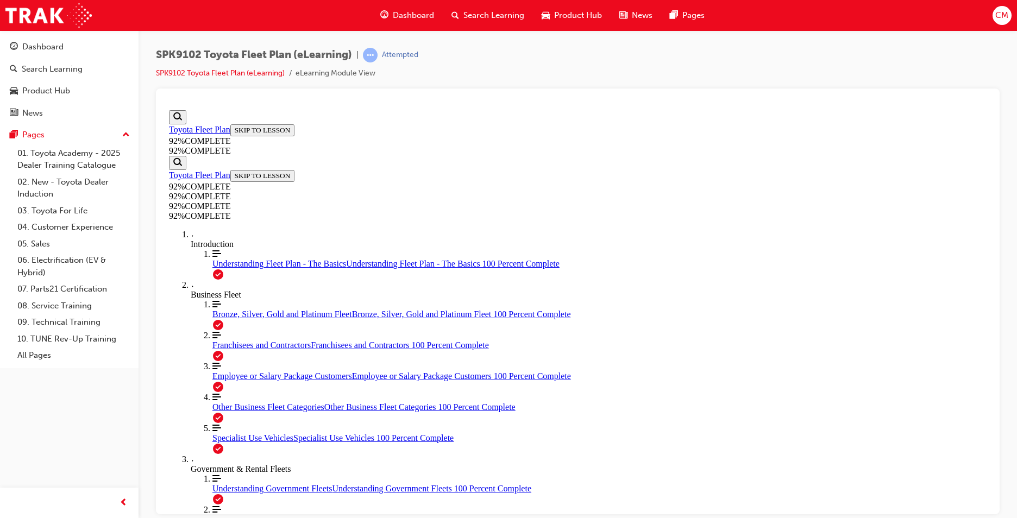
scroll to position [178, 0]
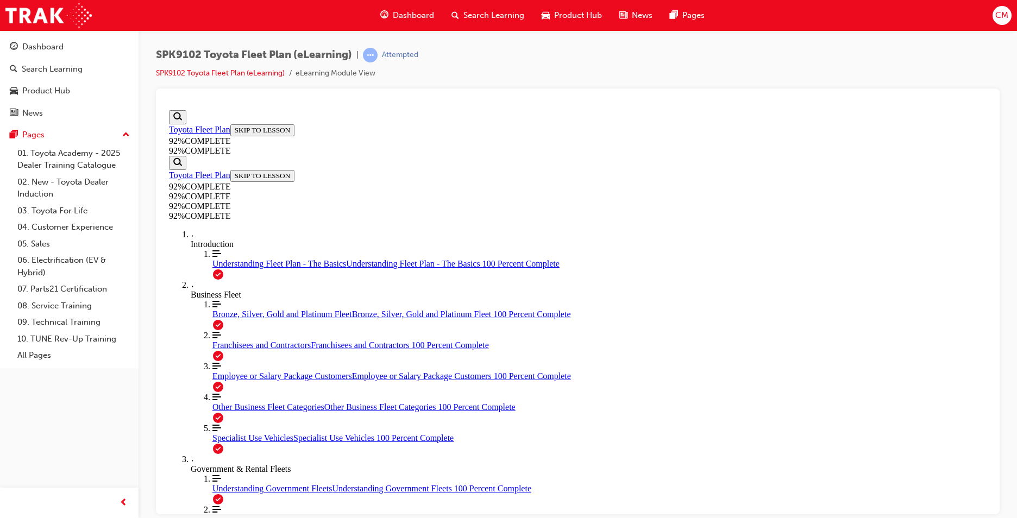
drag, startPoint x: 635, startPoint y: 501, endPoint x: 641, endPoint y: 493, distance: 9.3
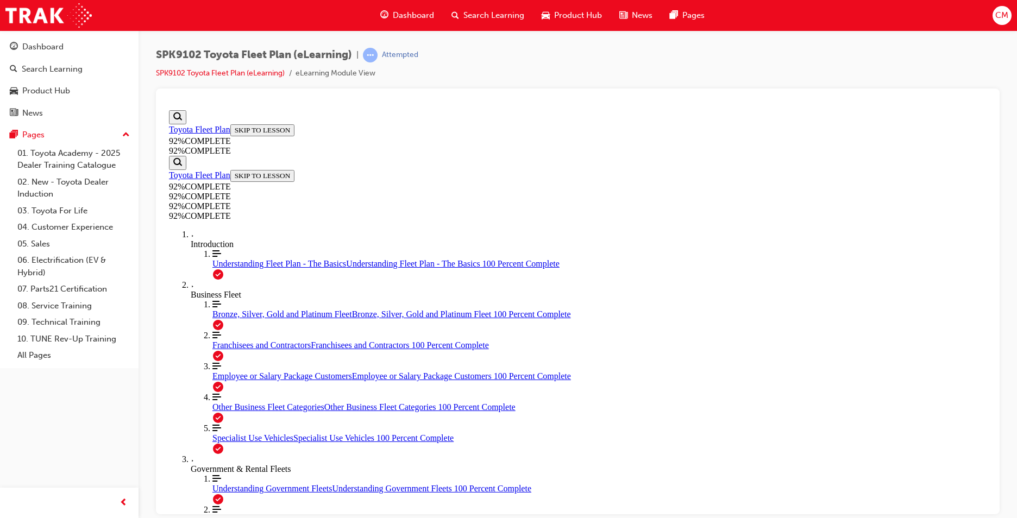
scroll to position [210, 0]
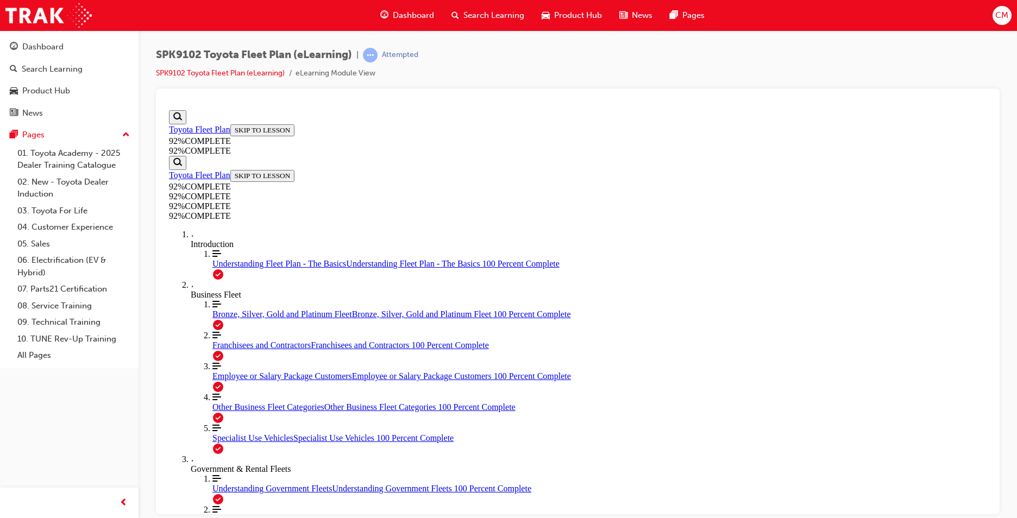
scroll to position [94, 0]
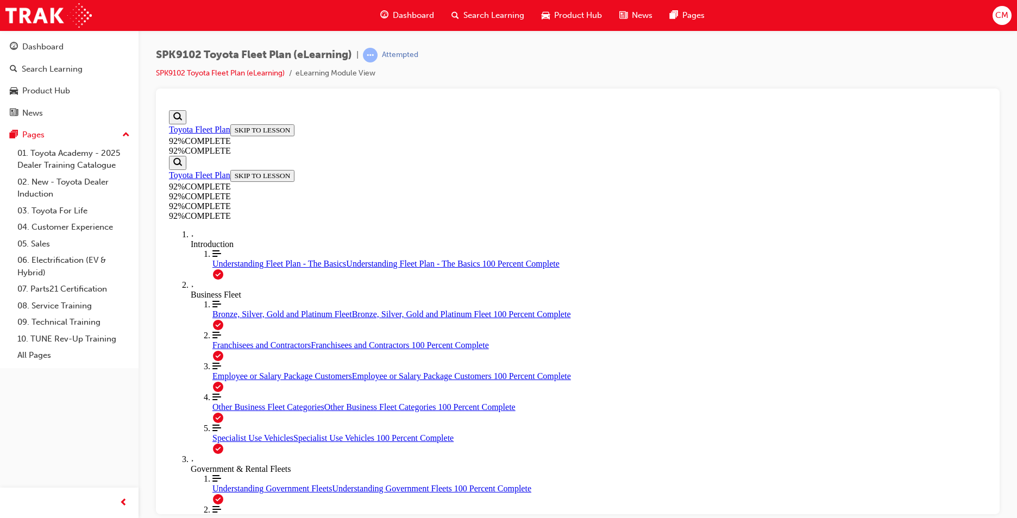
scroll to position [39, 0]
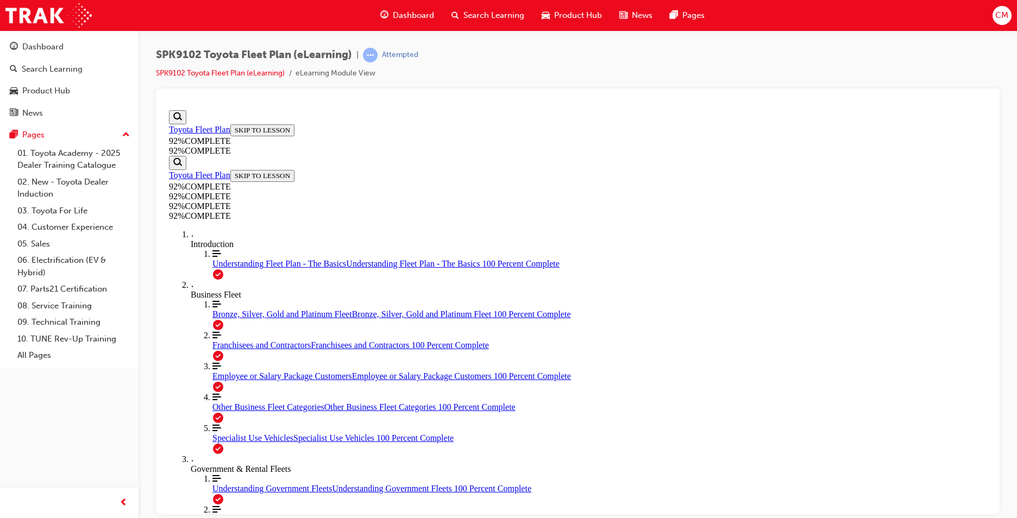
scroll to position [40, 0]
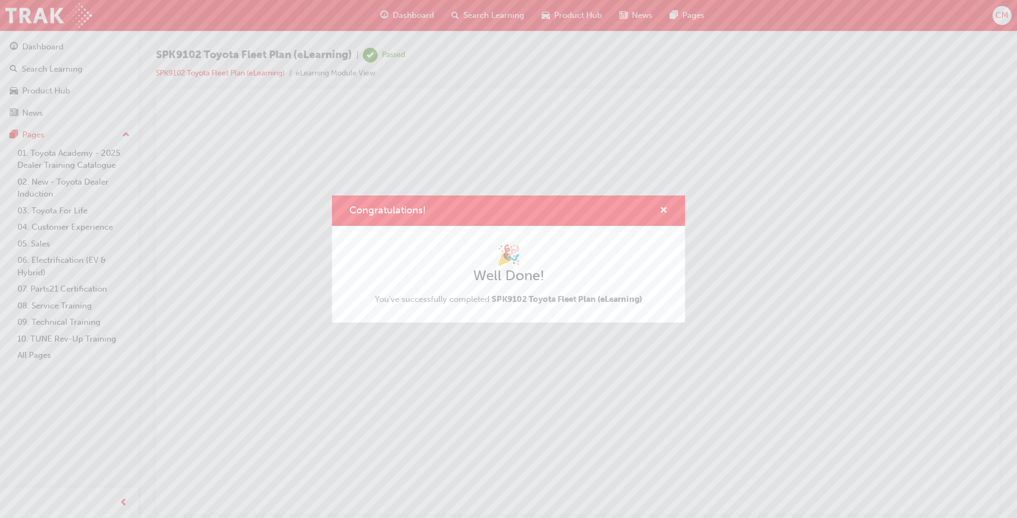
drag, startPoint x: 664, startPoint y: 210, endPoint x: 504, endPoint y: 111, distance: 187.3
click at [664, 210] on span "cross-icon" at bounding box center [663, 211] width 8 height 10
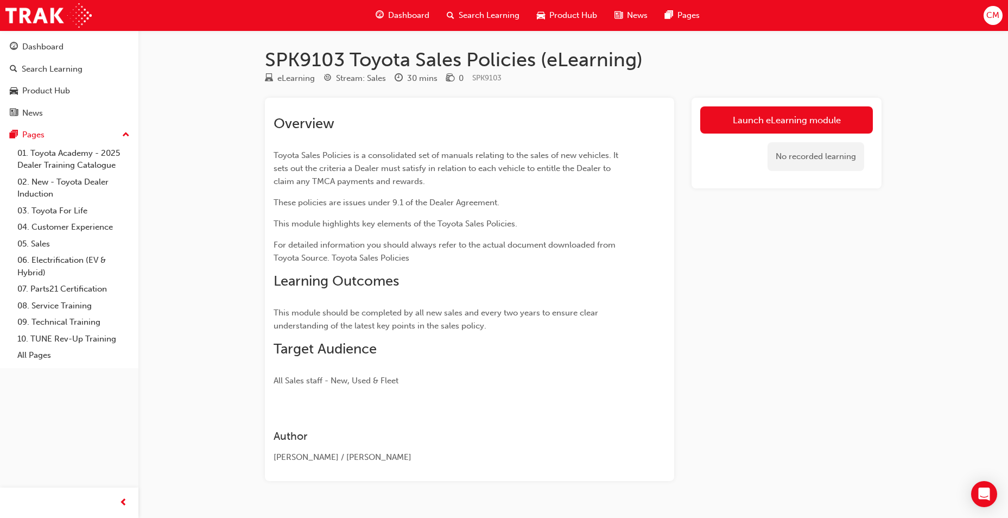
click at [747, 119] on link "Launch eLearning module" at bounding box center [786, 119] width 173 height 27
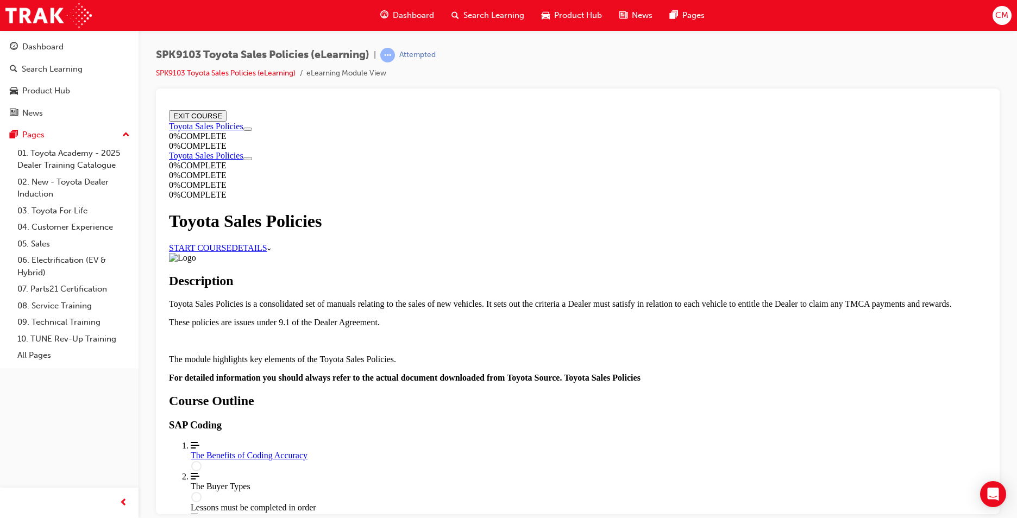
click at [231, 243] on link "START COURSE" at bounding box center [200, 247] width 62 height 9
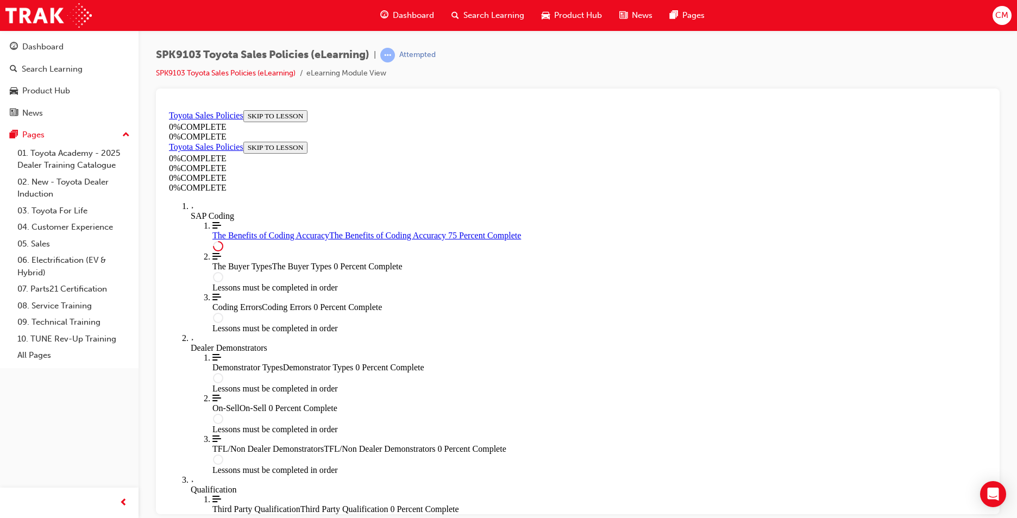
scroll to position [520, 0]
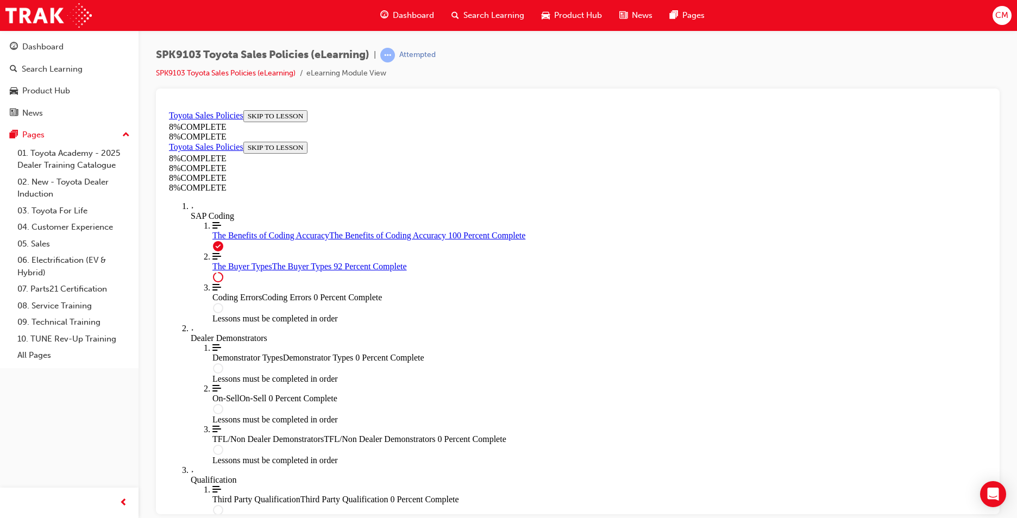
scroll to position [3801, 0]
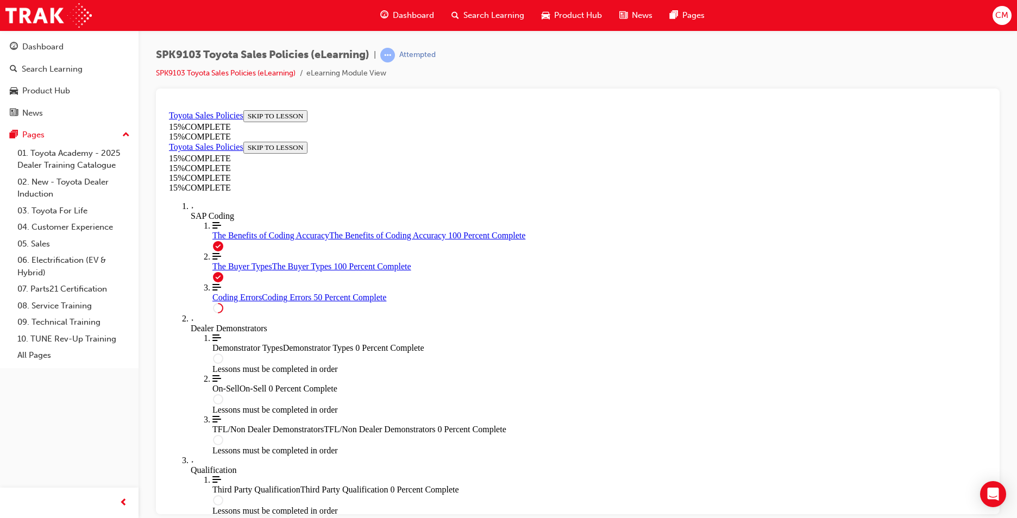
scroll to position [326, 0]
click at [212, 270] on span "The Buyer Types" at bounding box center [242, 265] width 60 height 9
click at [274, 302] on div "Coding Errors Coding Errors 83 Percent Complete" at bounding box center [599, 297] width 774 height 10
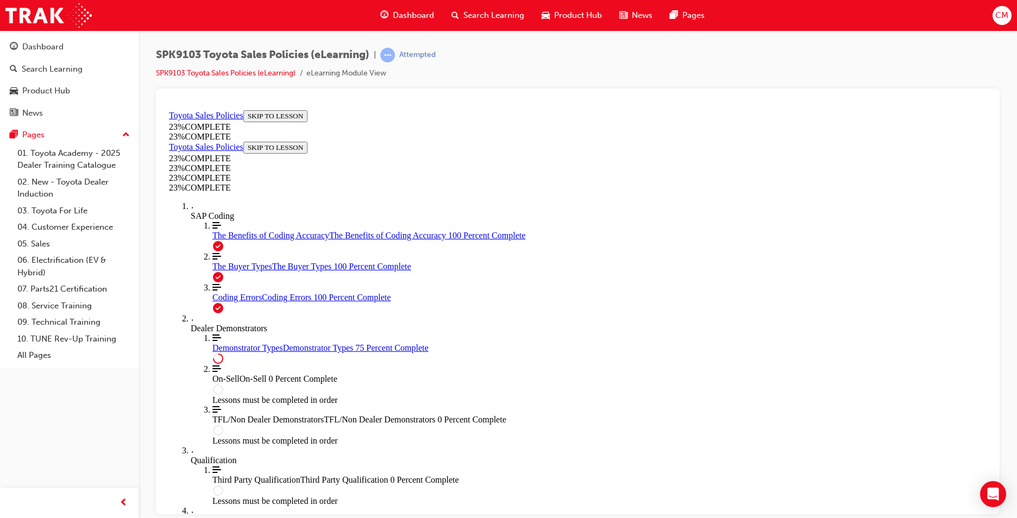
scroll to position [472, 0]
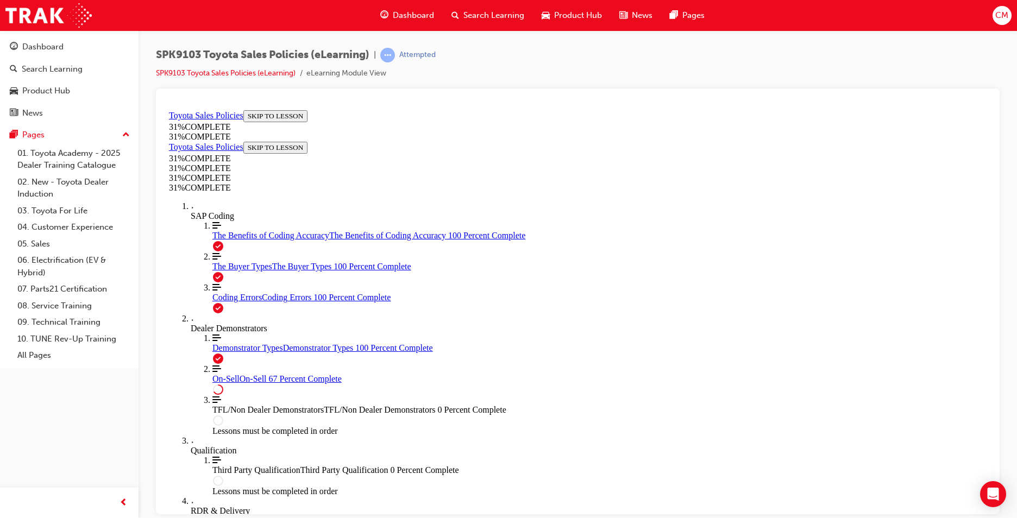
scroll to position [585, 0]
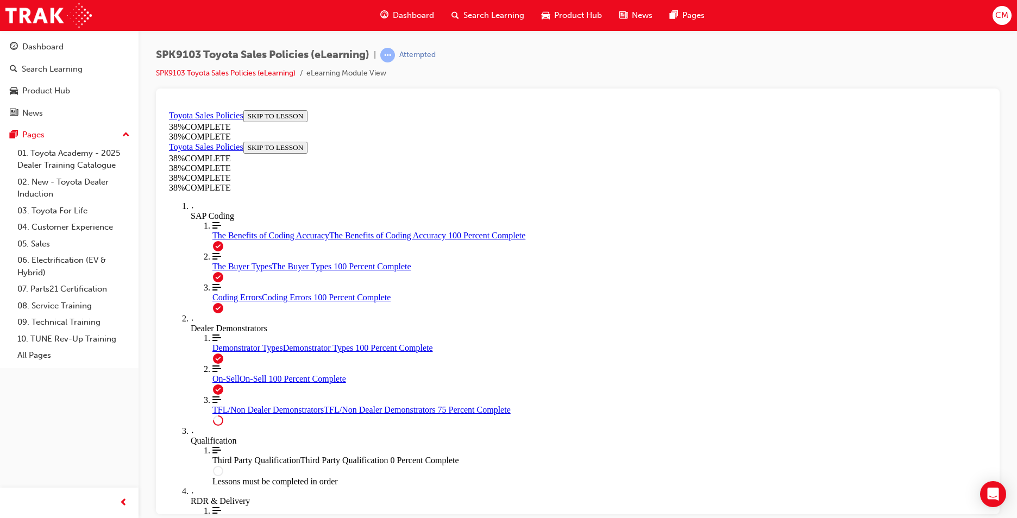
scroll to position [371, 0]
drag, startPoint x: 449, startPoint y: 332, endPoint x: 448, endPoint y: 341, distance: 8.7
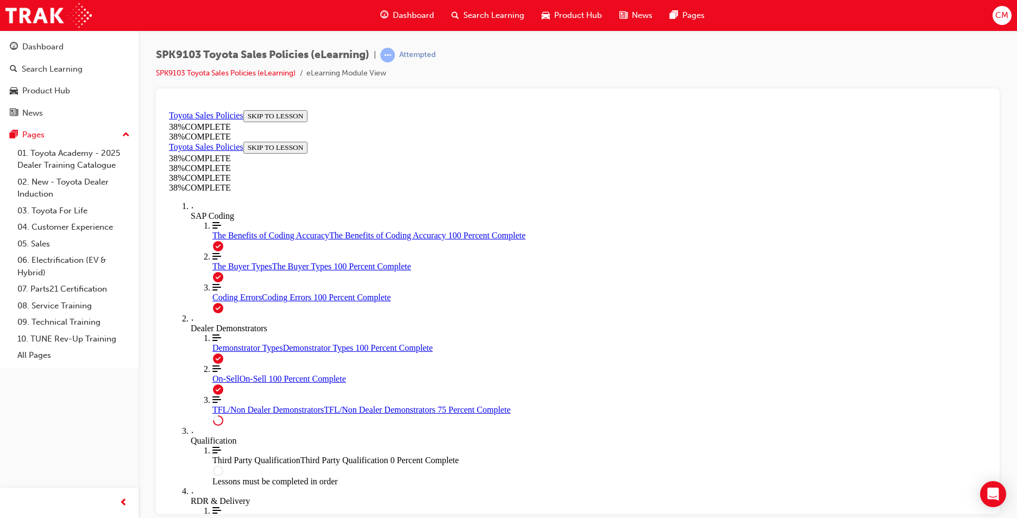
drag, startPoint x: 446, startPoint y: 315, endPoint x: 444, endPoint y: 342, distance: 26.7
drag, startPoint x: 451, startPoint y: 408, endPoint x: 456, endPoint y: 415, distance: 8.6
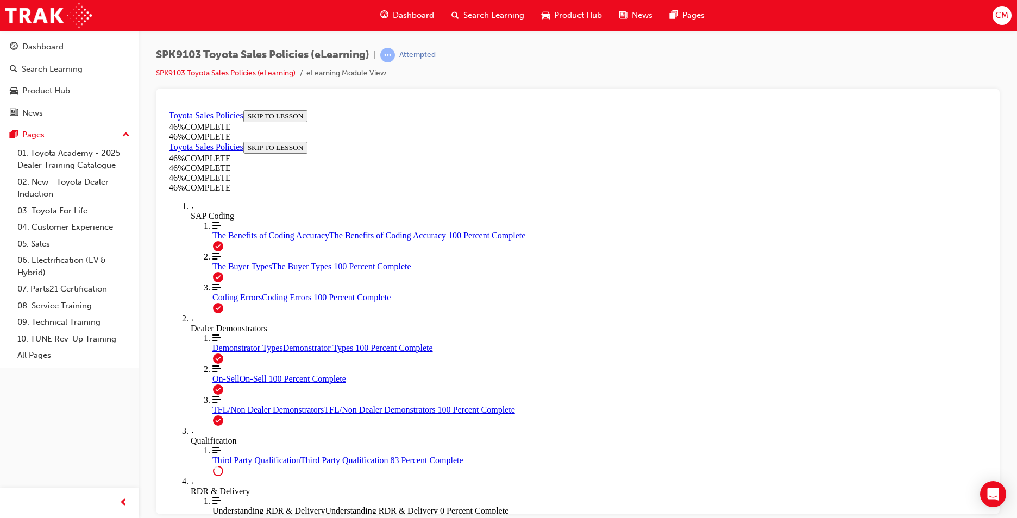
scroll to position [798, 0]
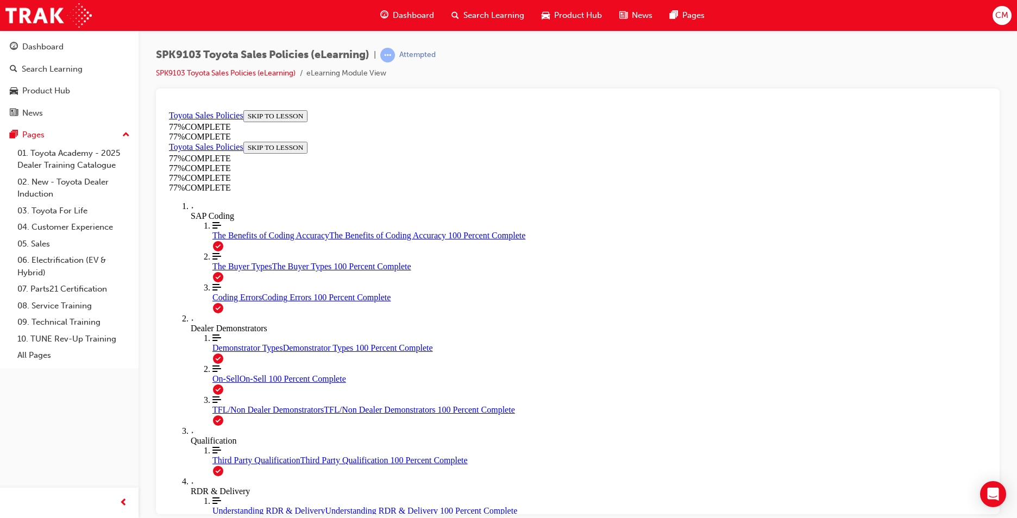
scroll to position [526, 0]
drag, startPoint x: 449, startPoint y: 334, endPoint x: 449, endPoint y: 362, distance: 27.7
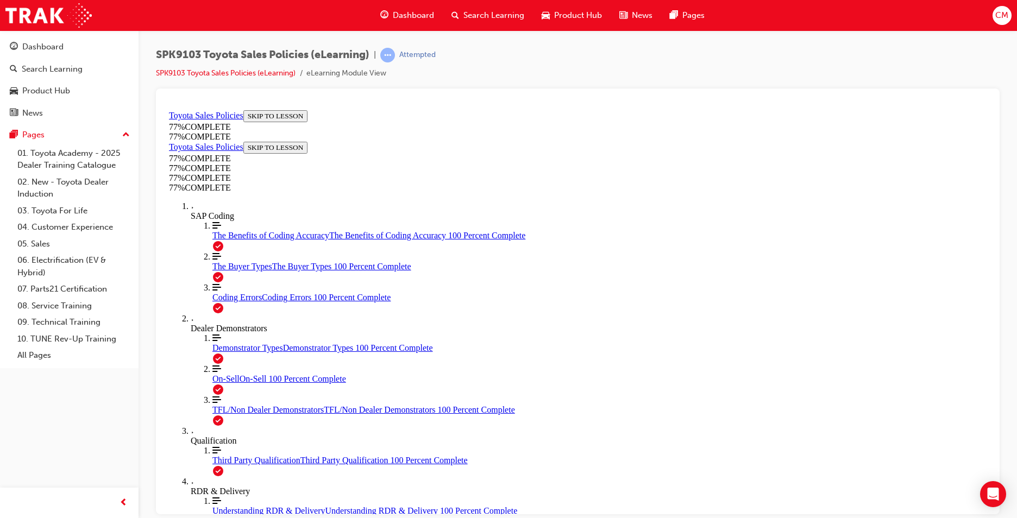
drag, startPoint x: 828, startPoint y: 330, endPoint x: 813, endPoint y: 333, distance: 15.5
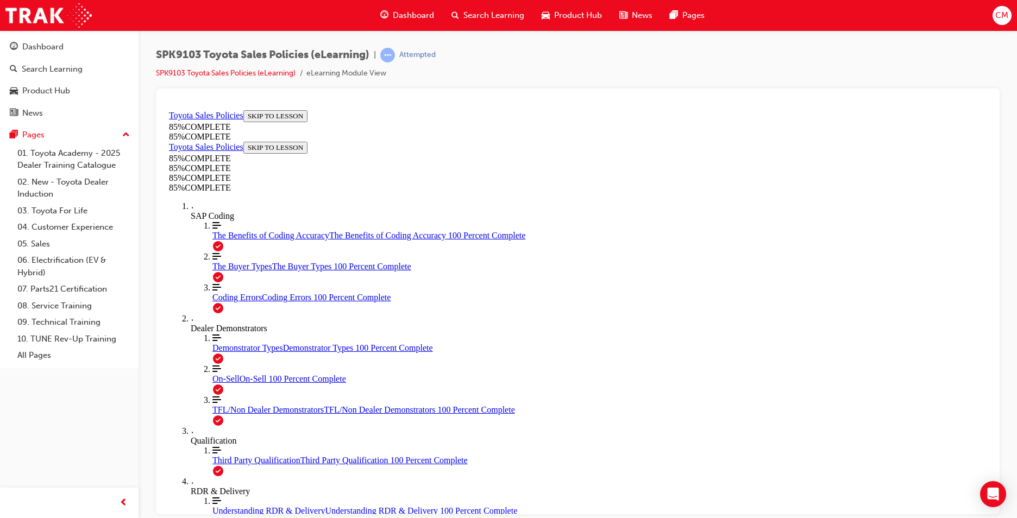
drag, startPoint x: 607, startPoint y: 231, endPoint x: 470, endPoint y: 376, distance: 199.8
drag, startPoint x: 670, startPoint y: 239, endPoint x: 524, endPoint y: 394, distance: 212.8
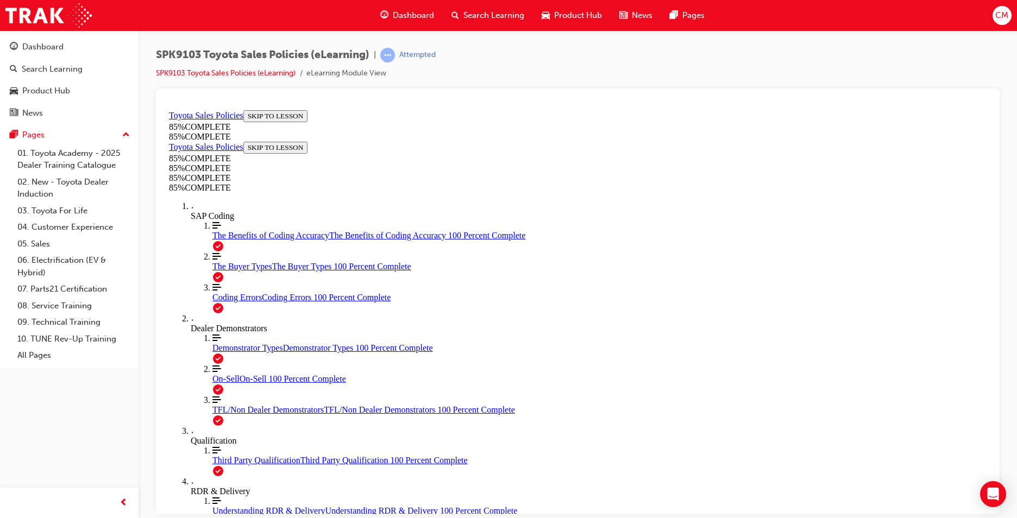
drag, startPoint x: 702, startPoint y: 246, endPoint x: 556, endPoint y: 416, distance: 223.8
drag, startPoint x: 665, startPoint y: 288, endPoint x: 479, endPoint y: 540, distance: 313.4
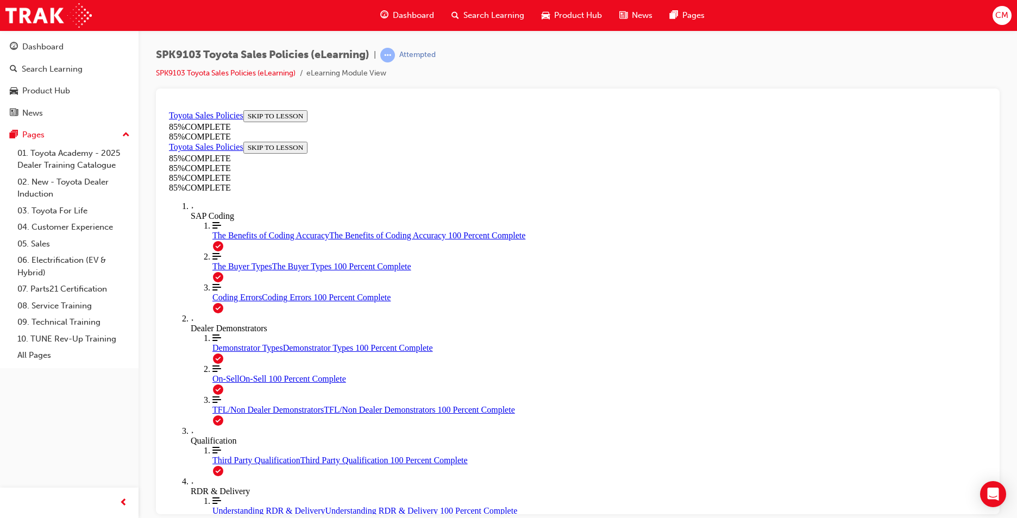
drag, startPoint x: 642, startPoint y: 300, endPoint x: 513, endPoint y: 448, distance: 196.6
drag, startPoint x: 651, startPoint y: 291, endPoint x: 809, endPoint y: 432, distance: 212.3
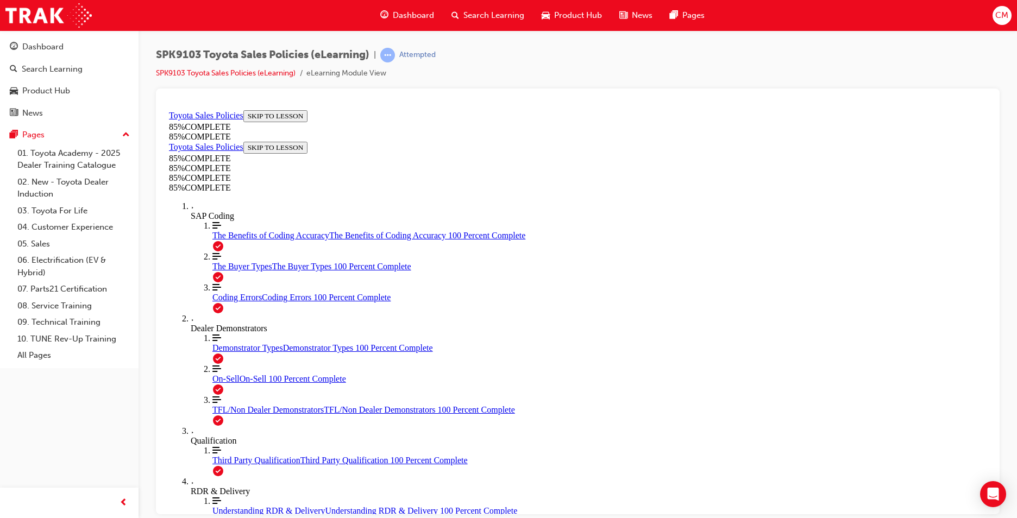
scroll to position [1395, 0]
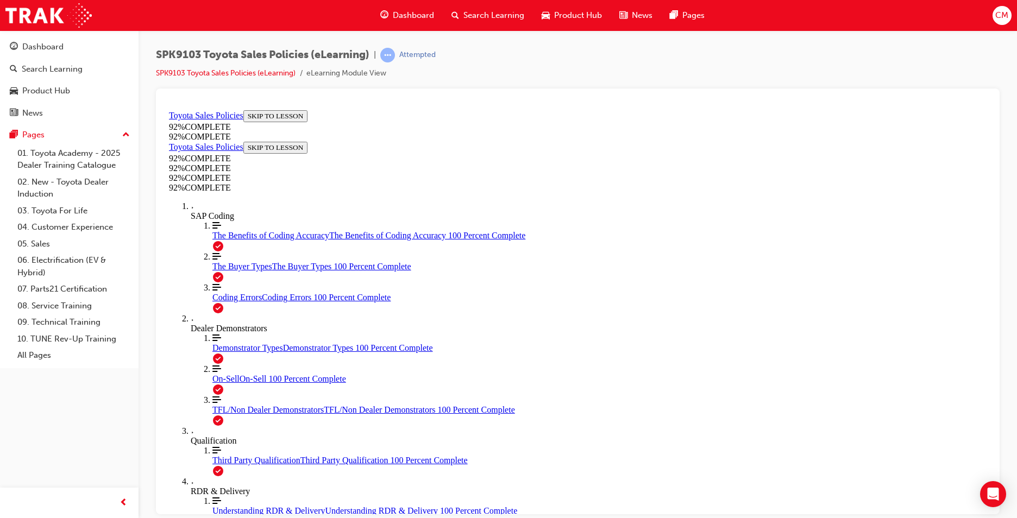
scroll to position [39, 0]
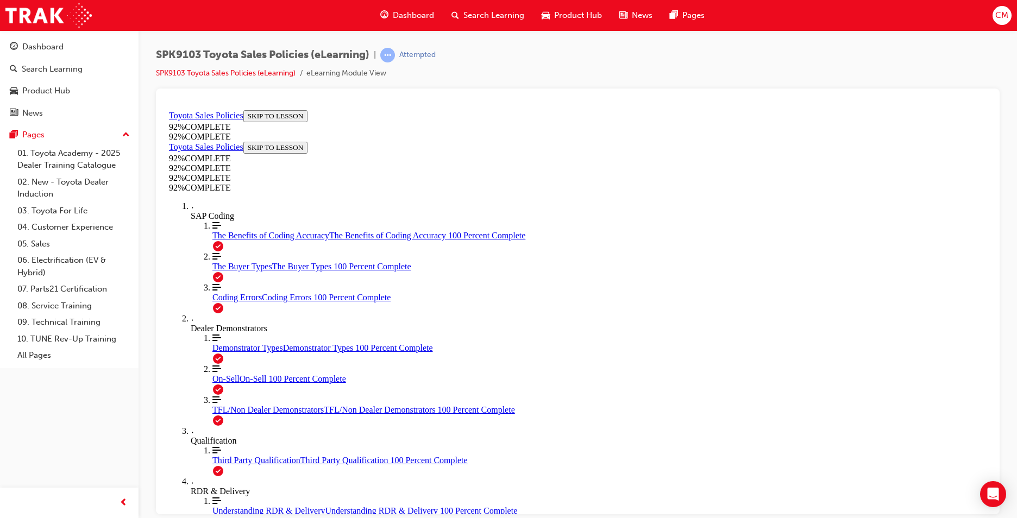
scroll to position [39, 0]
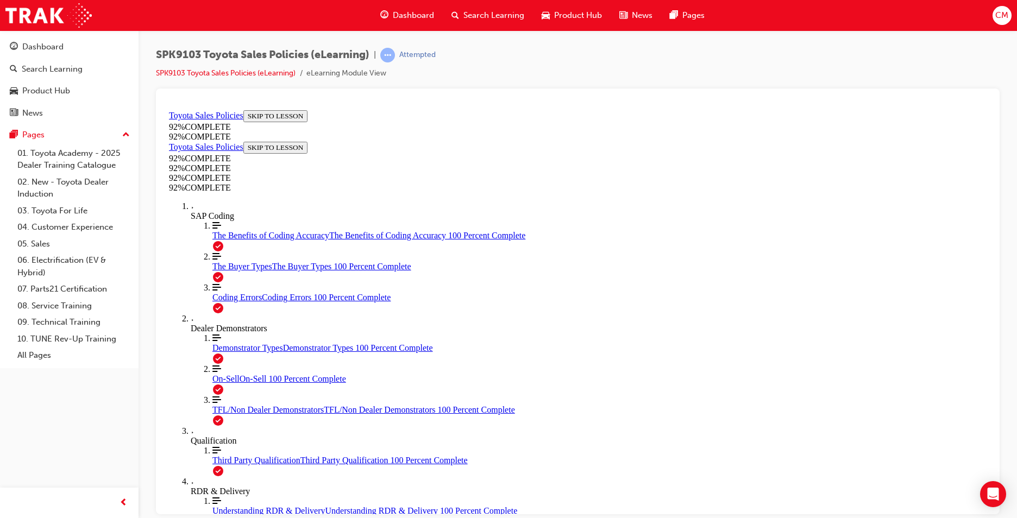
scroll to position [143, 0]
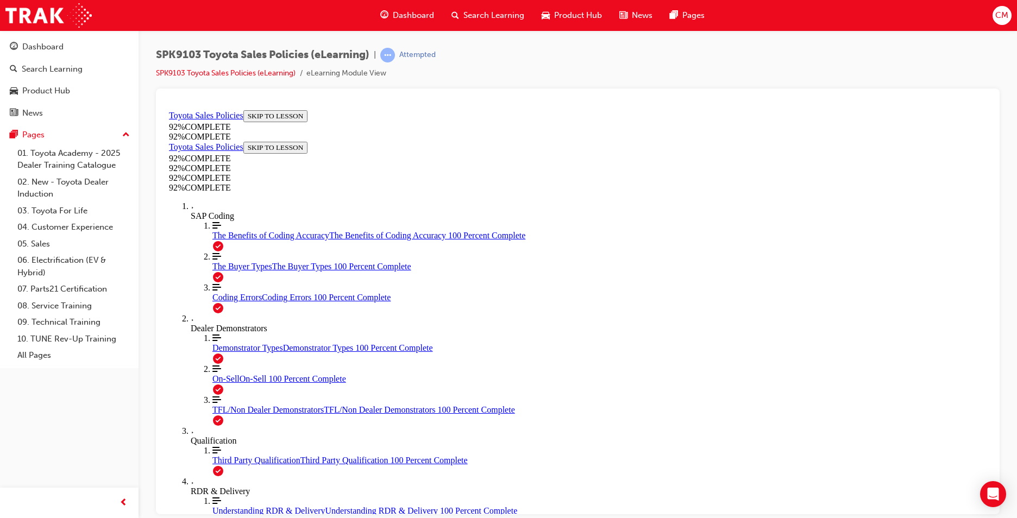
scroll to position [157, 0]
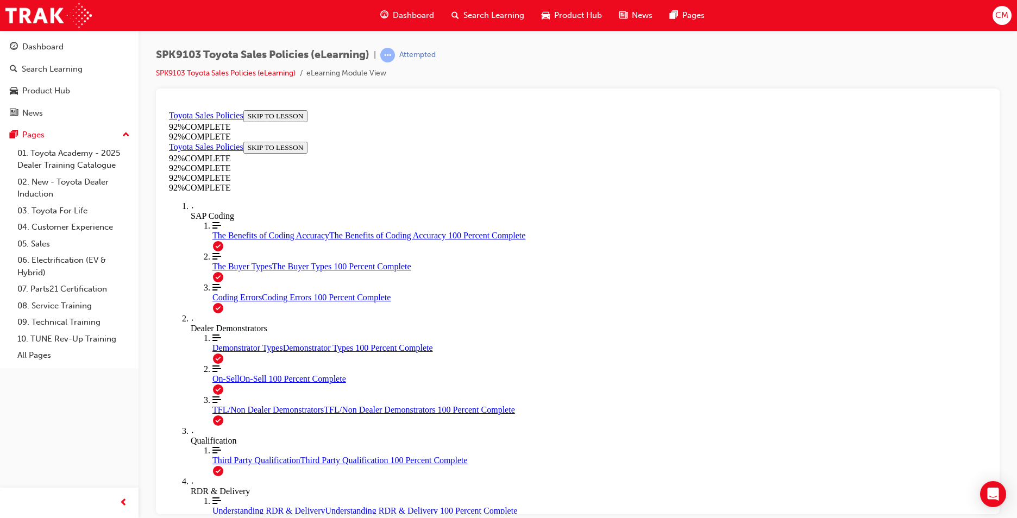
scroll to position [185, 0]
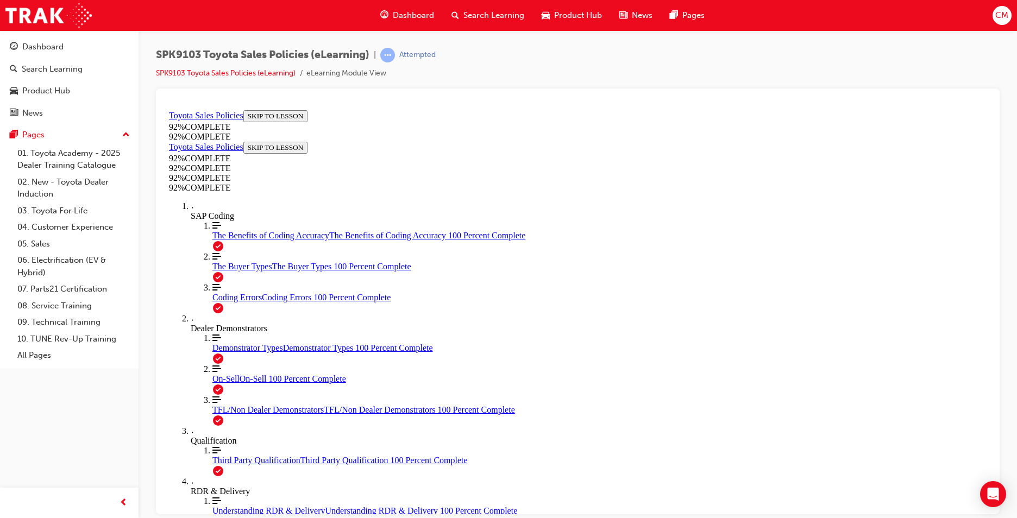
scroll to position [123, 0]
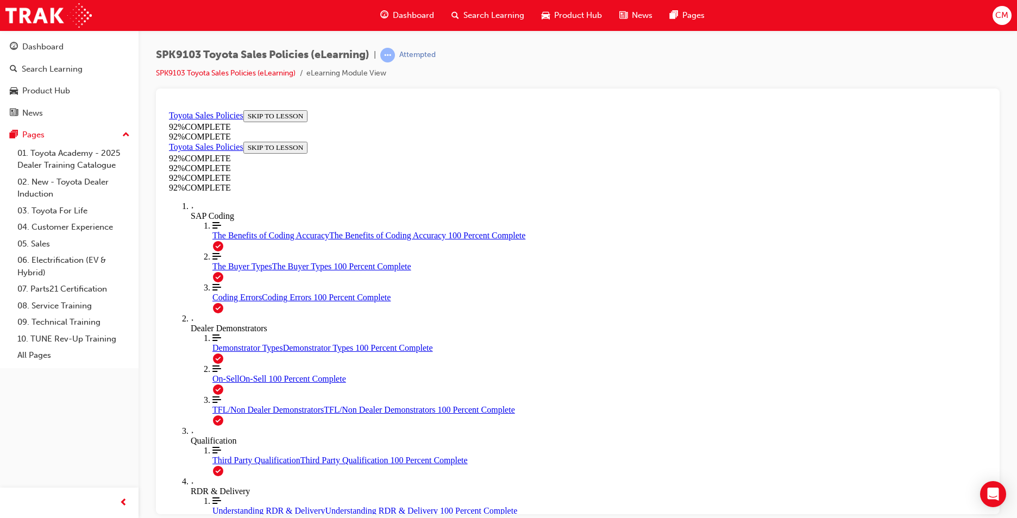
drag, startPoint x: 508, startPoint y: 323, endPoint x: 526, endPoint y: 331, distance: 20.4
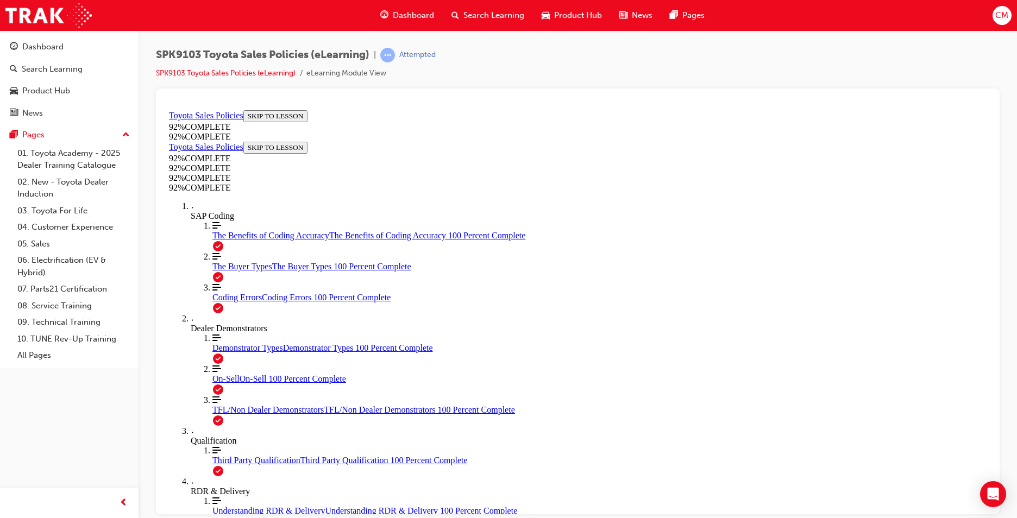
scroll to position [40, 0]
drag, startPoint x: 477, startPoint y: 376, endPoint x: 478, endPoint y: 381, distance: 5.5
drag, startPoint x: 635, startPoint y: 466, endPoint x: 636, endPoint y: 454, distance: 12.0
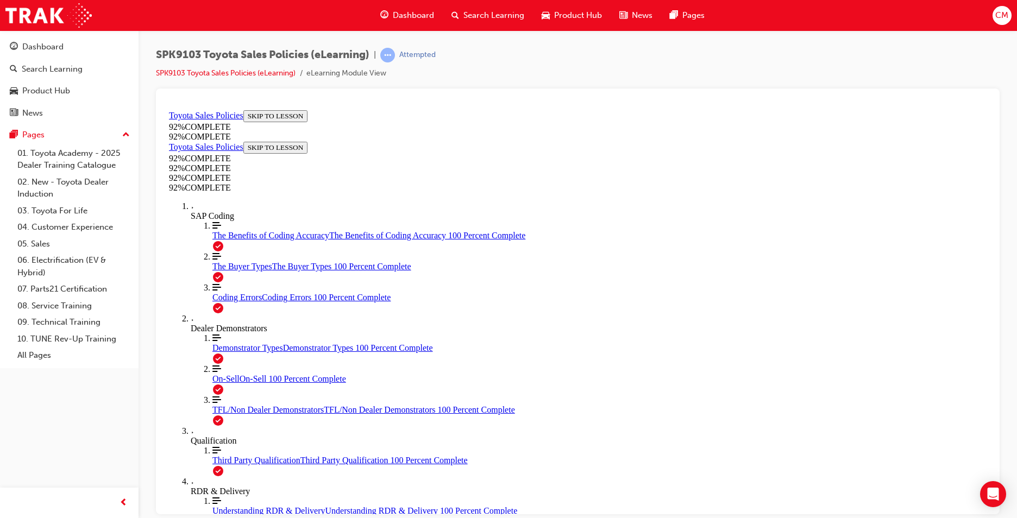
drag, startPoint x: 666, startPoint y: 457, endPoint x: 684, endPoint y: 446, distance: 21.2
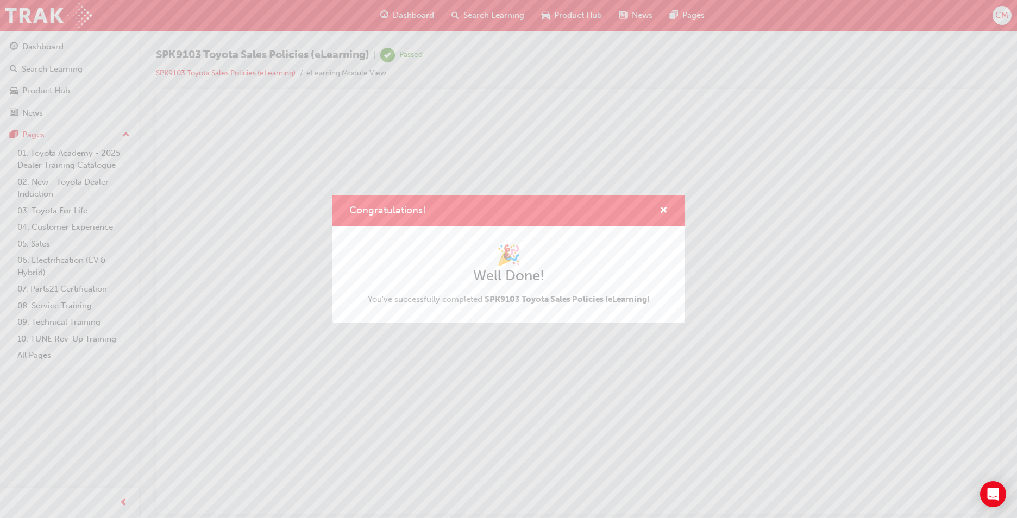
scroll to position [0, 0]
click at [664, 212] on span "cross-icon" at bounding box center [663, 211] width 8 height 10
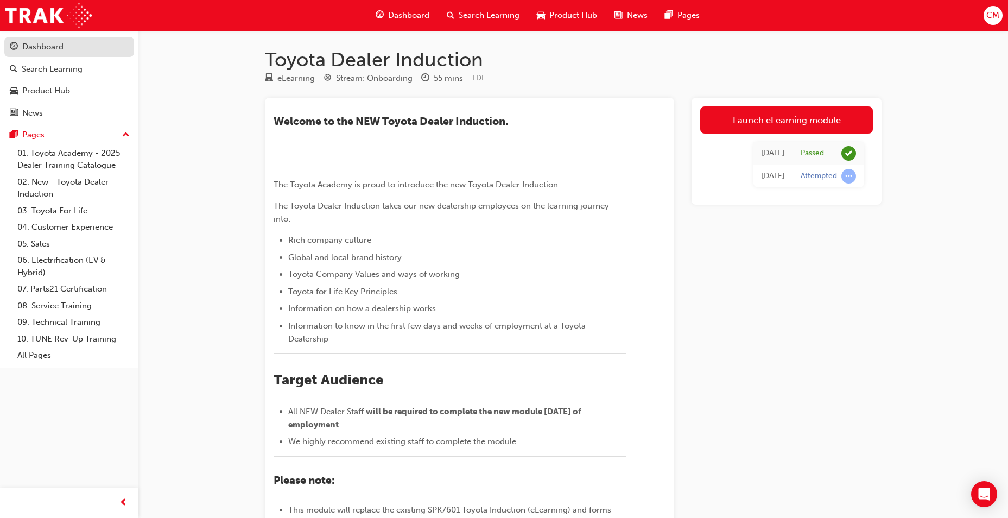
click at [59, 46] on div "Dashboard" at bounding box center [42, 47] width 41 height 12
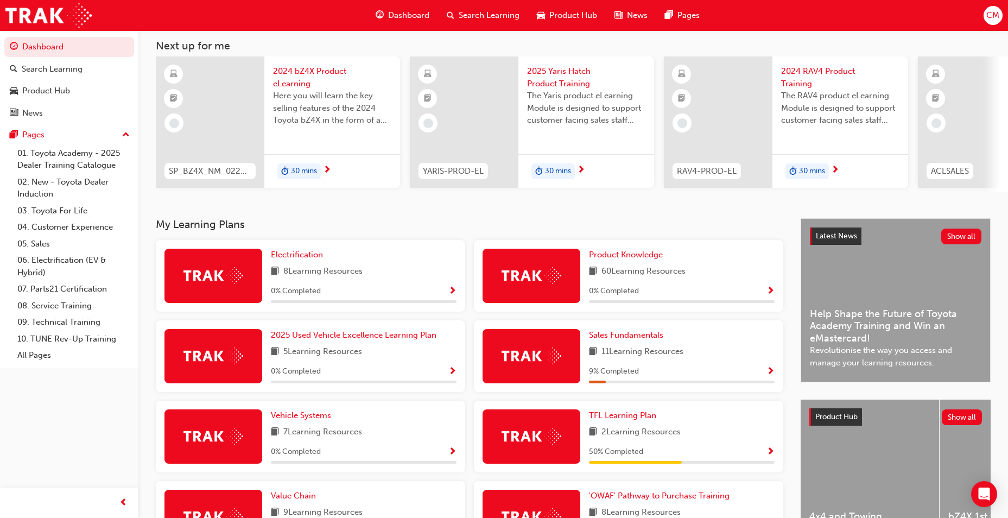
scroll to position [163, 0]
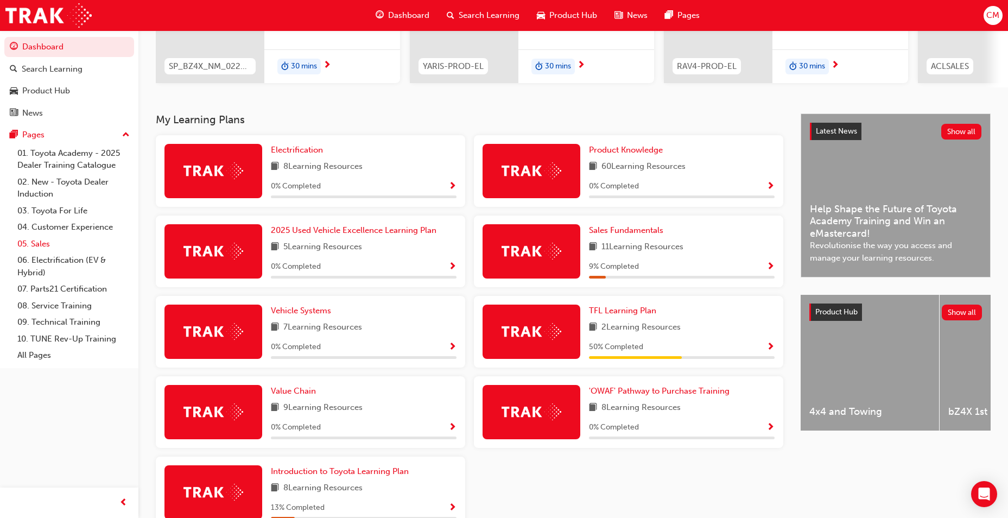
click at [39, 243] on link "05. Sales" at bounding box center [73, 244] width 121 height 17
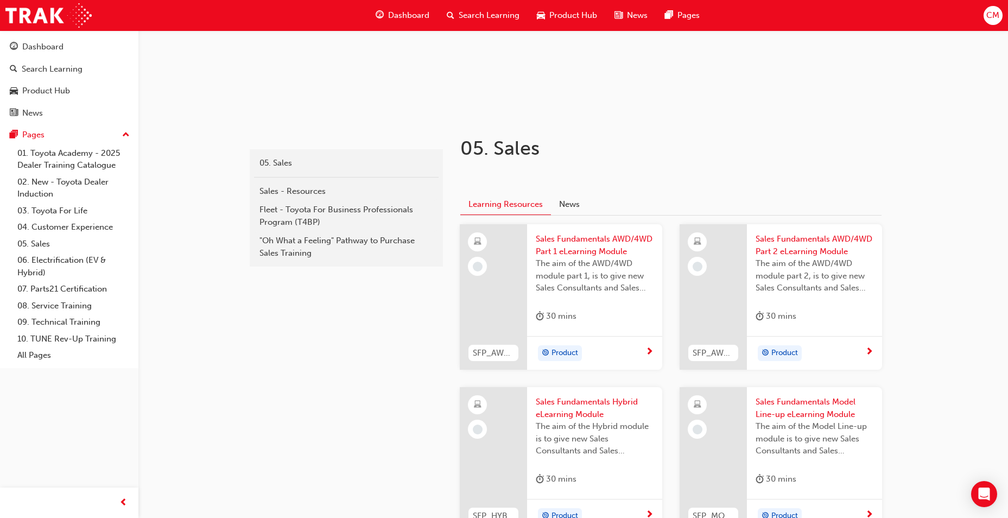
scroll to position [163, 0]
